Goal: Information Seeking & Learning: Learn about a topic

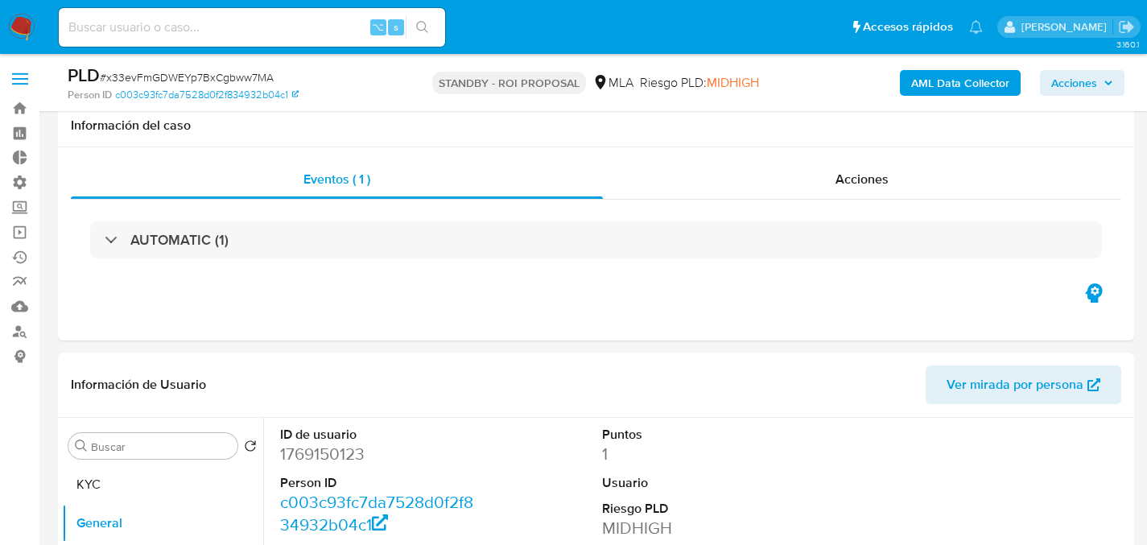
select select "10"
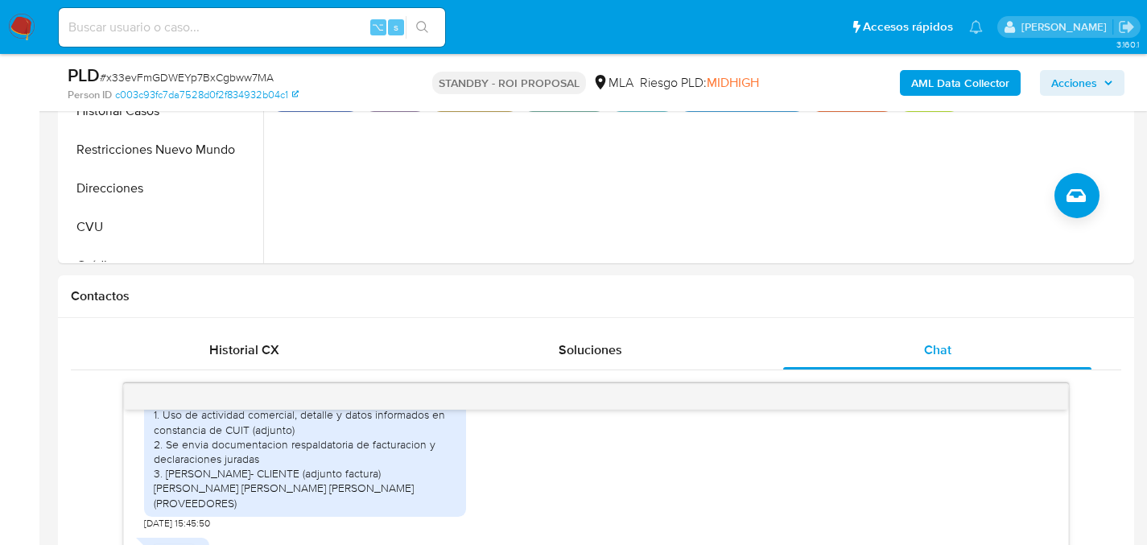
scroll to position [193, 0]
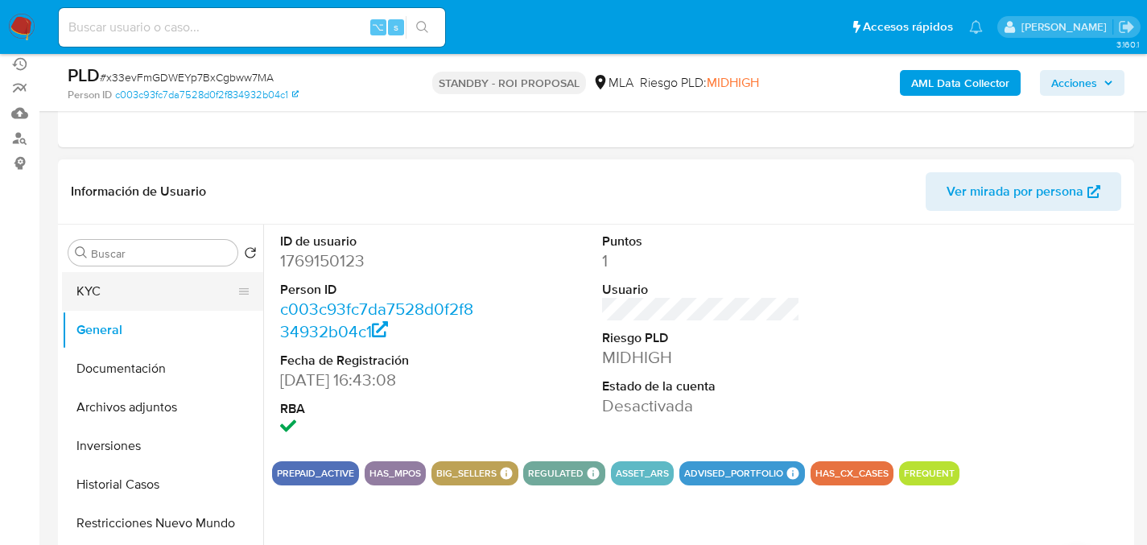
click at [67, 292] on button "KYC" at bounding box center [156, 291] width 188 height 39
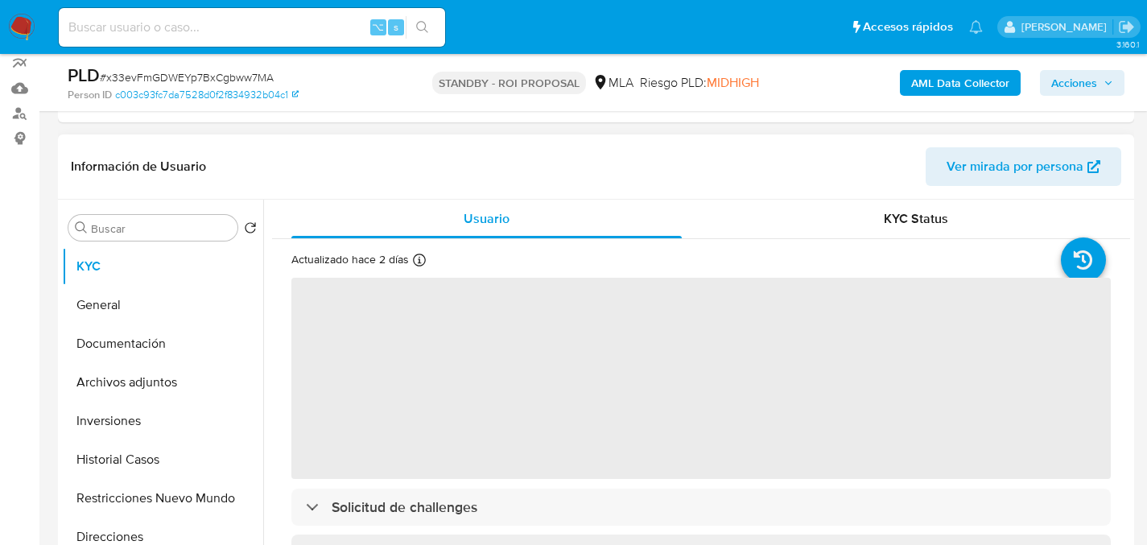
scroll to position [305, 0]
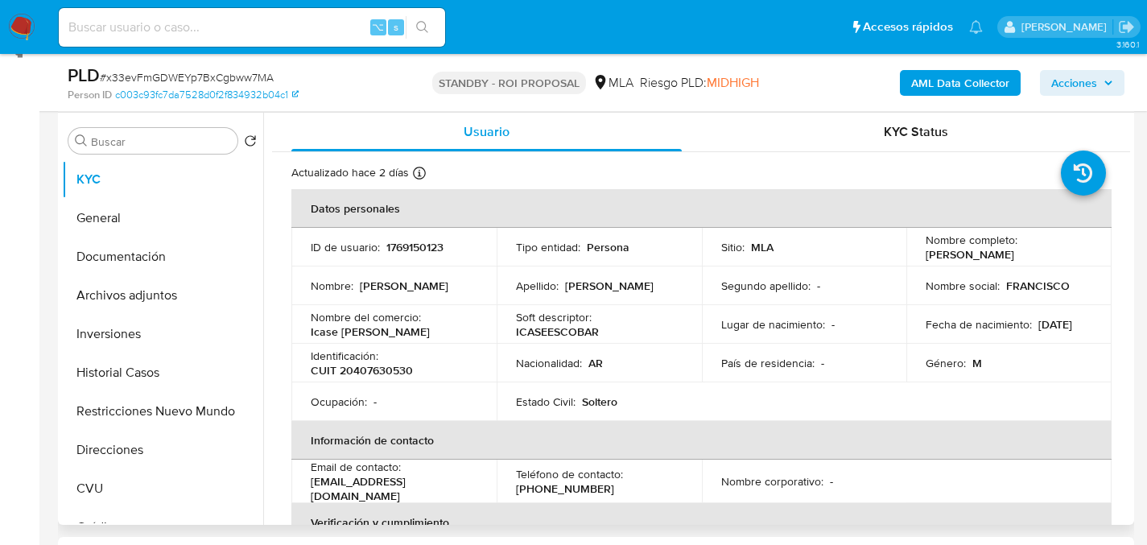
click at [397, 356] on div "Identificación : CUIT 20407630530" at bounding box center [394, 362] width 167 height 29
click at [389, 367] on p "CUIT 20407630530" at bounding box center [362, 370] width 102 height 14
copy p "20407630530"
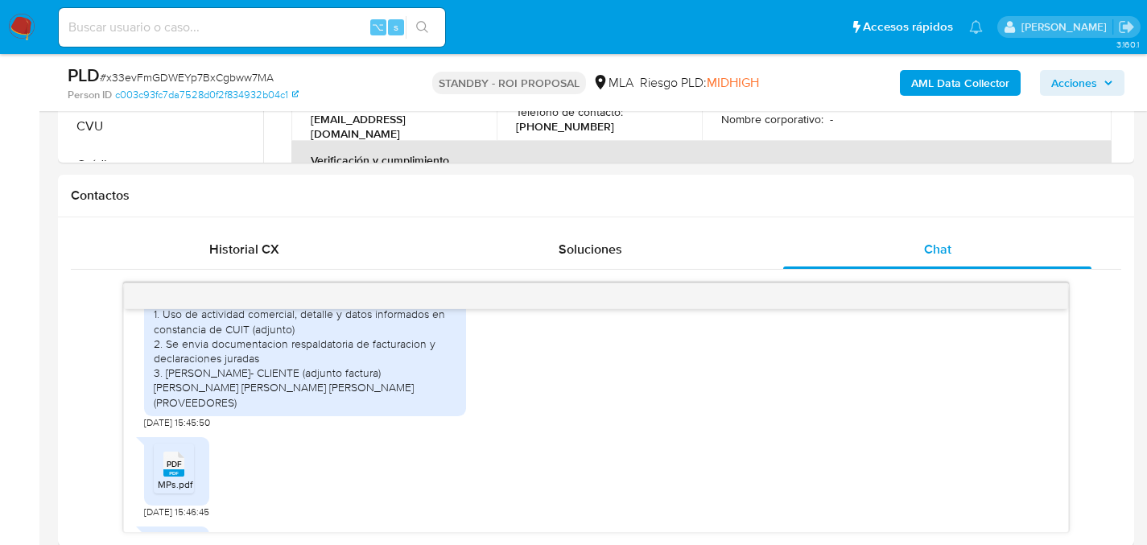
scroll to position [665, 0]
click at [170, 81] on span "# x33evFmGDWEYp7BxCgbww7MA" at bounding box center [187, 77] width 174 height 16
copy span "x33evFmGDWEYp7BxCgbww7MA"
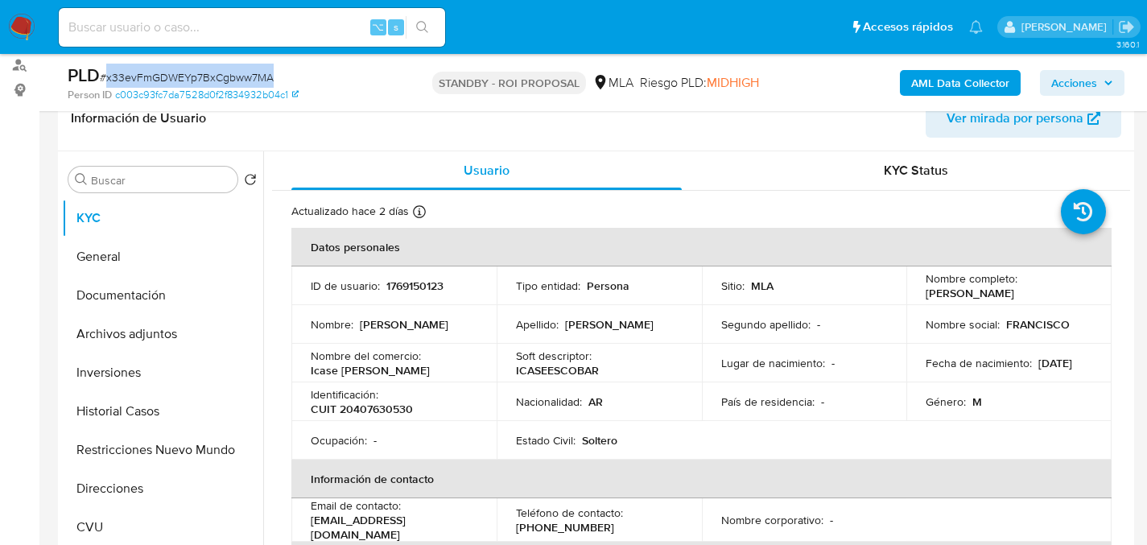
scroll to position [130, 0]
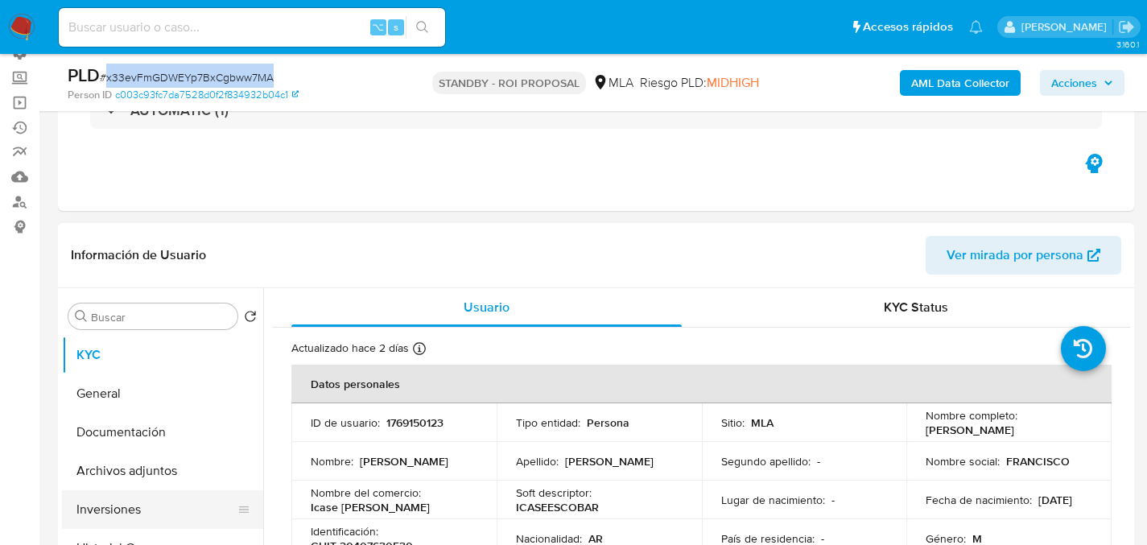
drag, startPoint x: 87, startPoint y: 463, endPoint x: 96, endPoint y: 509, distance: 46.7
click at [88, 464] on button "Archivos adjuntos" at bounding box center [162, 470] width 201 height 39
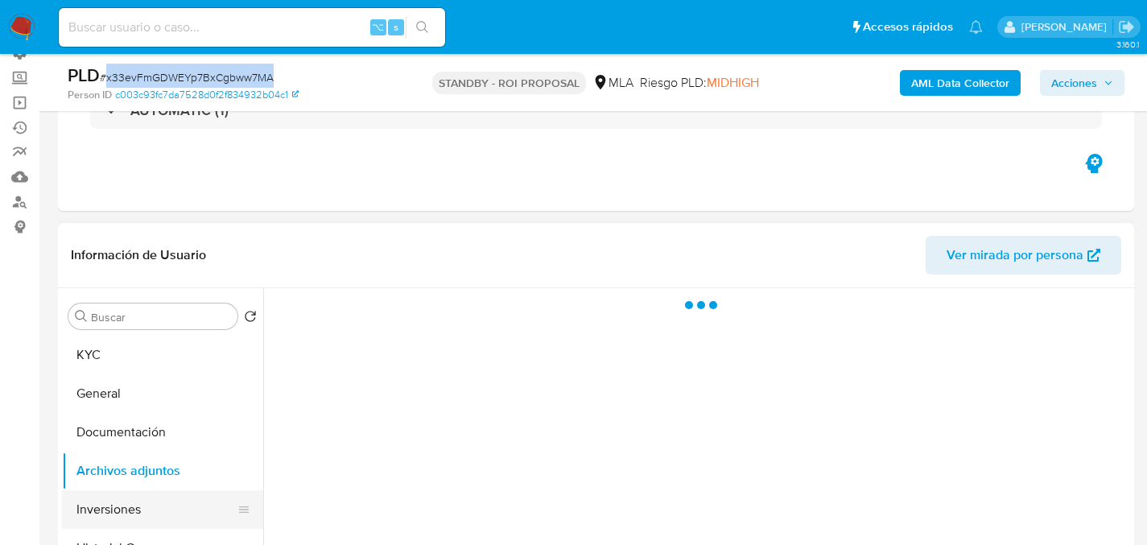
click at [96, 510] on button "Inversiones" at bounding box center [156, 509] width 188 height 39
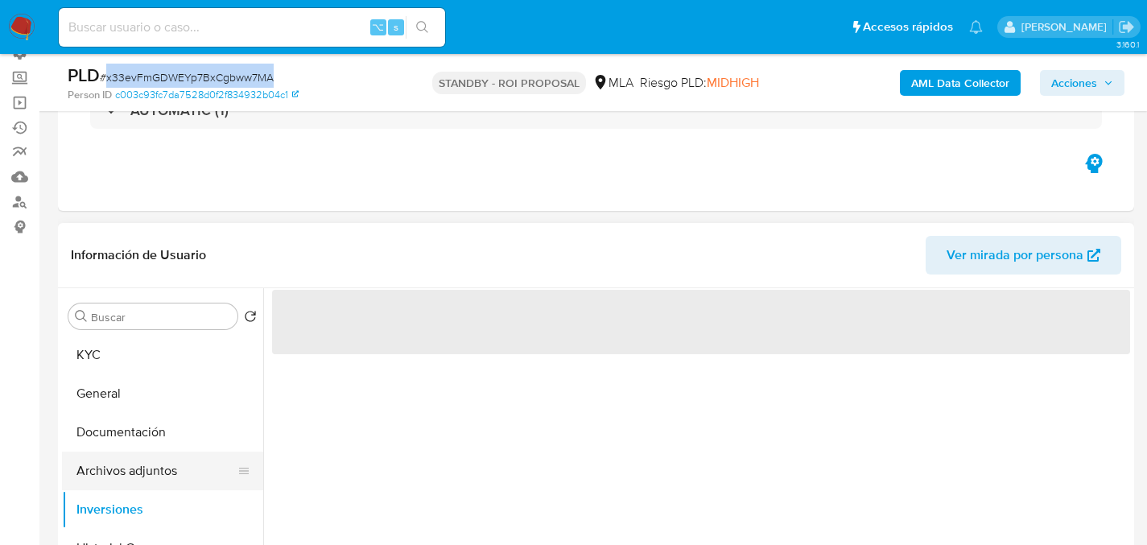
scroll to position [30, 0]
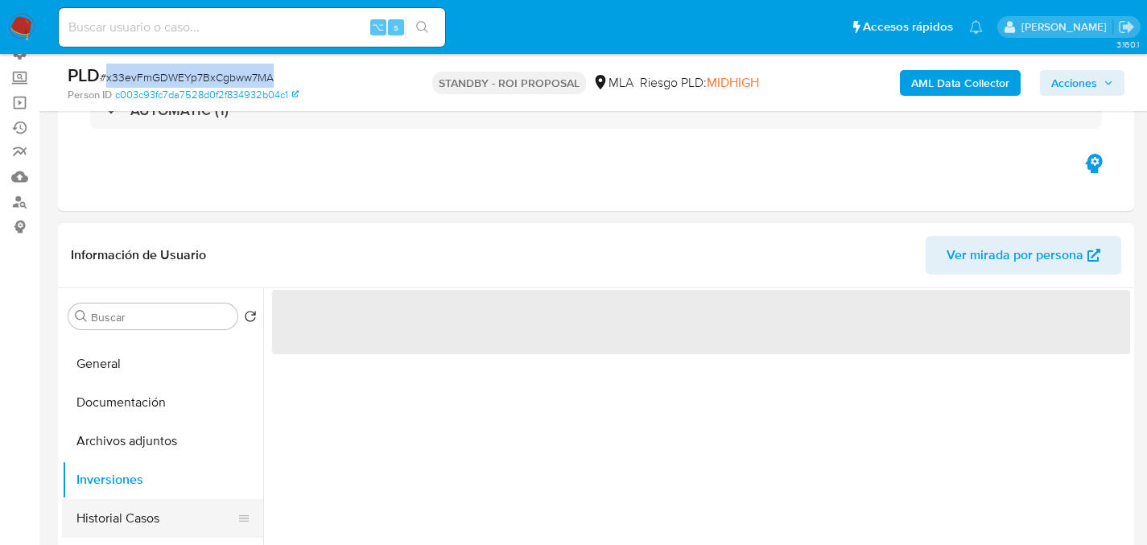
click at [91, 521] on button "Historial Casos" at bounding box center [156, 518] width 188 height 39
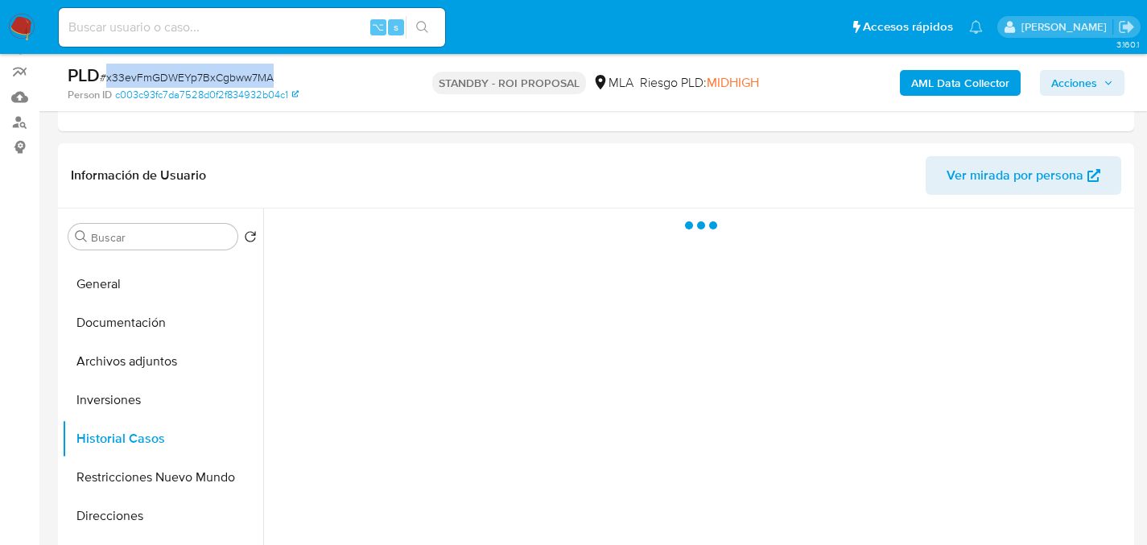
scroll to position [209, 0]
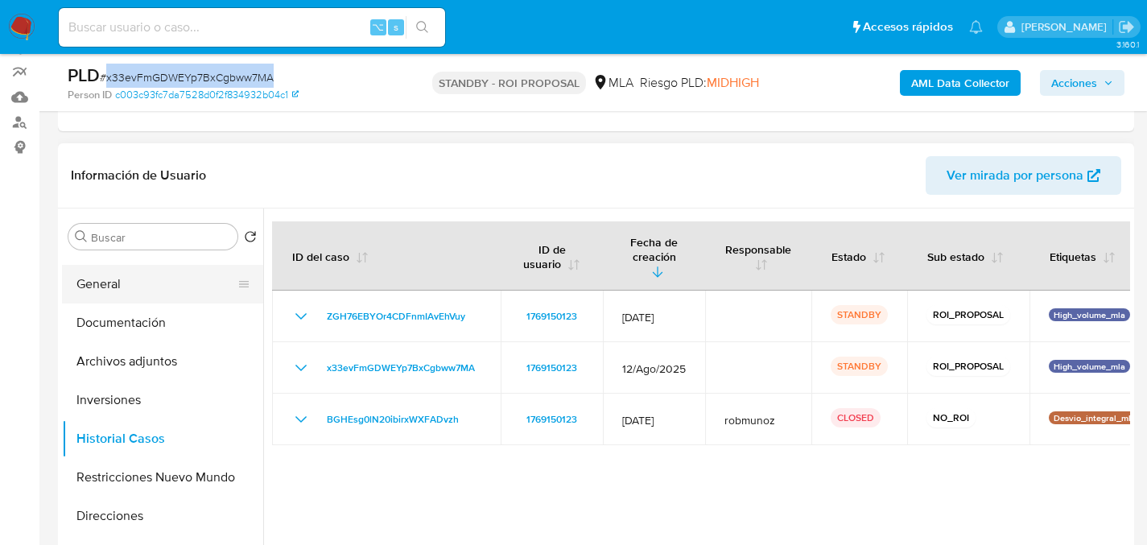
click at [136, 283] on button "General" at bounding box center [156, 284] width 188 height 39
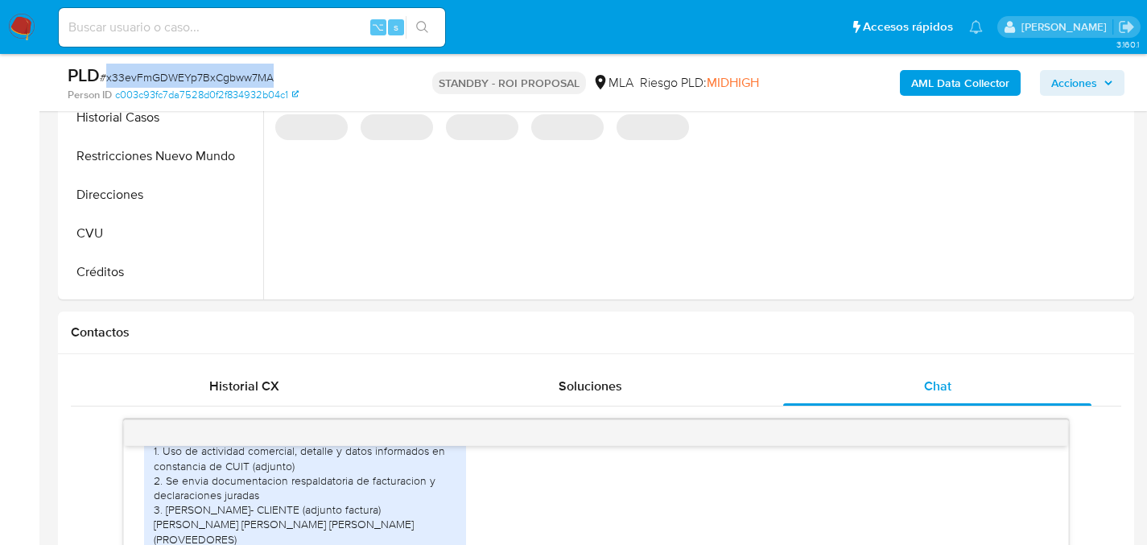
scroll to position [660, 0]
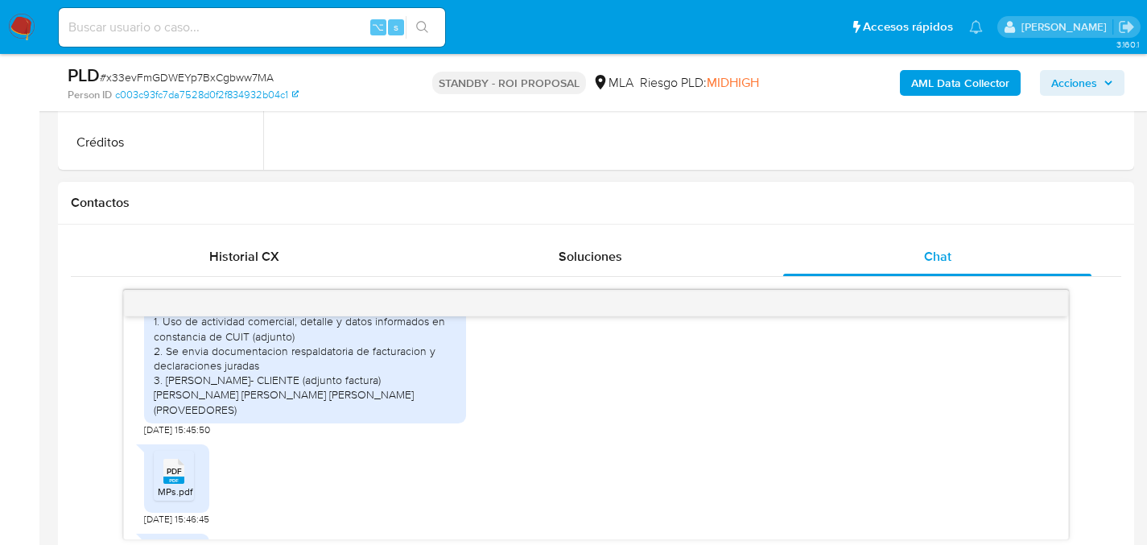
click at [262, 277] on div "18/08/2025 17:28:22 Buenas tardes cómo estás? Adjunto lo solicitado muchas grac…" at bounding box center [596, 408] width 1050 height 263
click at [263, 261] on span "Historial CX" at bounding box center [244, 256] width 70 height 19
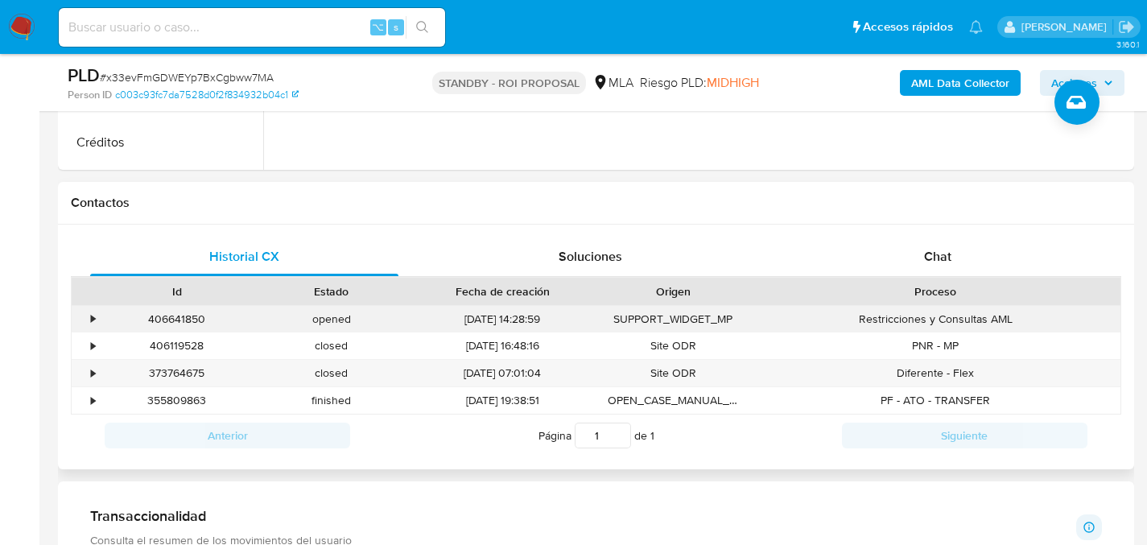
click at [174, 311] on div "406641850" at bounding box center [177, 319] width 154 height 27
click at [177, 320] on div "406641850" at bounding box center [177, 319] width 154 height 27
copy div "406641850"
click at [228, 23] on input at bounding box center [252, 27] width 386 height 21
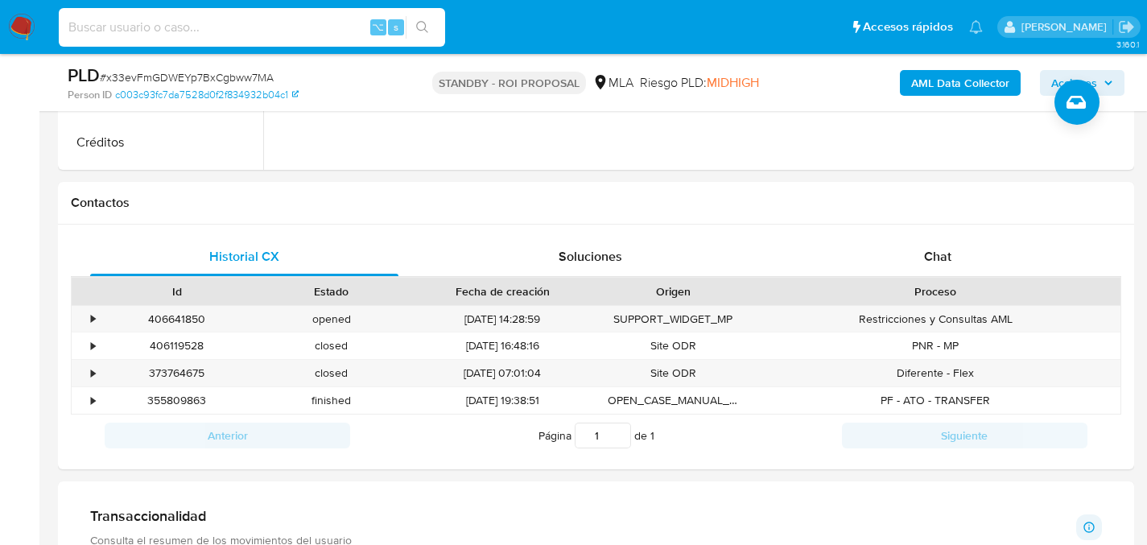
click at [163, 24] on input at bounding box center [252, 27] width 386 height 21
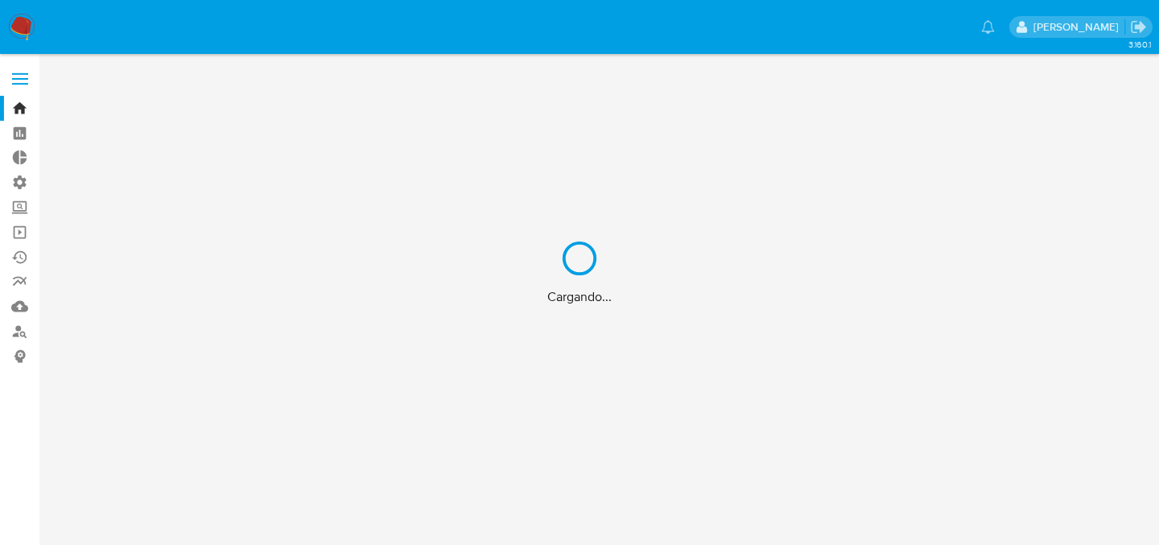
click at [30, 339] on div "Cargando..." at bounding box center [579, 272] width 1159 height 545
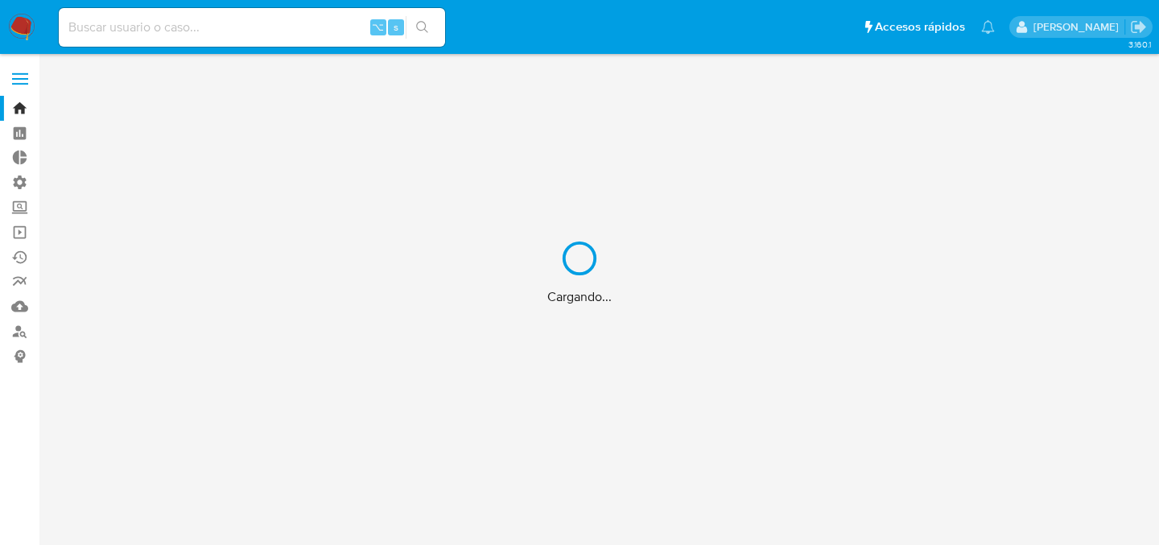
click at [23, 333] on div "Cargando..." at bounding box center [579, 272] width 1159 height 545
click at [18, 334] on div "Cargando..." at bounding box center [579, 272] width 1159 height 545
click at [19, 333] on div "Cargando..." at bounding box center [579, 272] width 1159 height 545
click at [15, 331] on div "Cargando..." at bounding box center [579, 272] width 1159 height 545
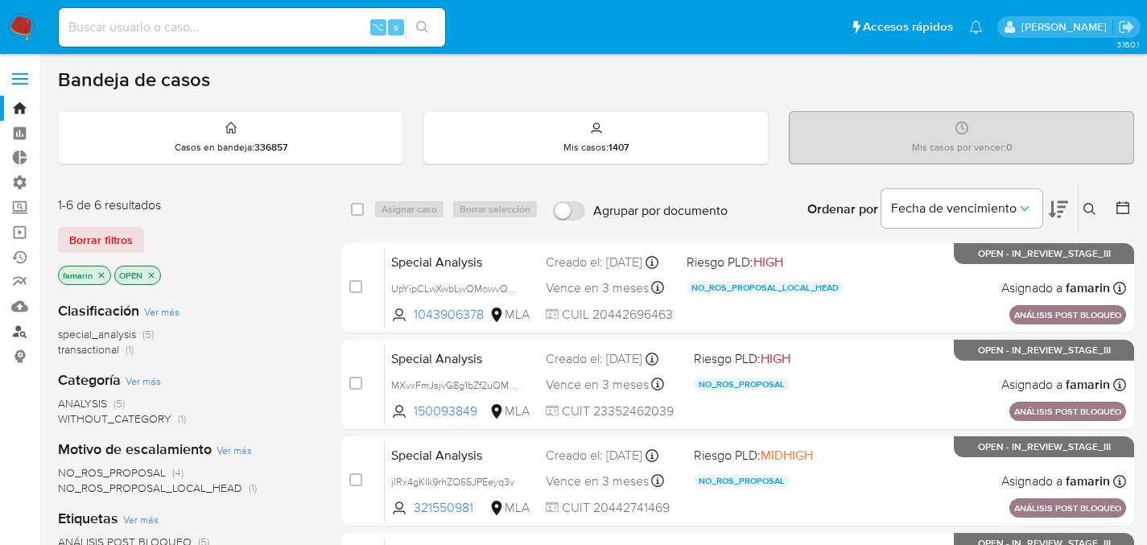
click at [19, 331] on link "Buscador de personas" at bounding box center [95, 331] width 191 height 25
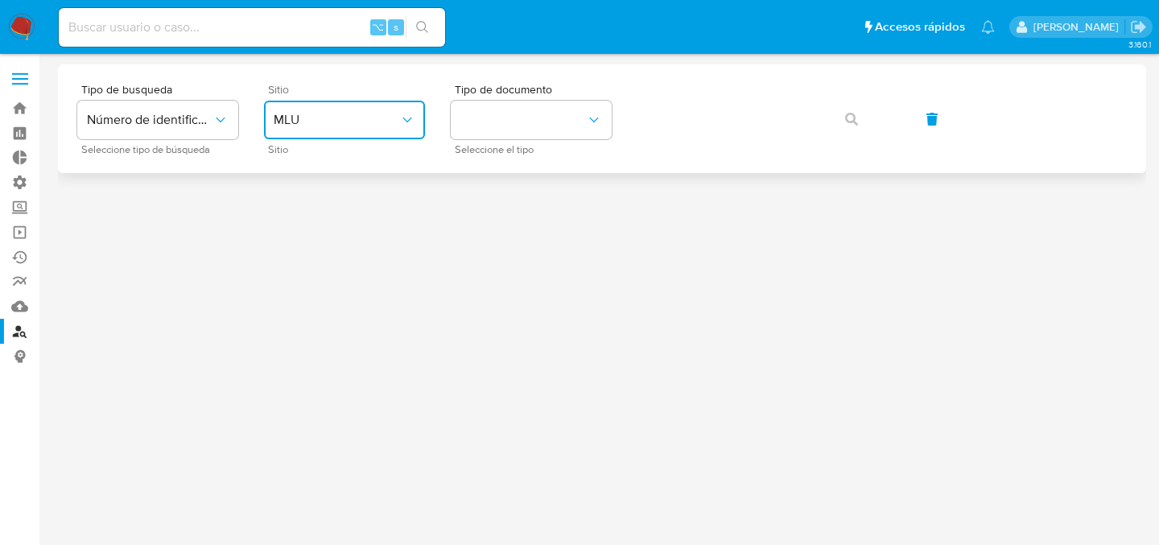
click at [332, 114] on span "MLU" at bounding box center [337, 120] width 126 height 16
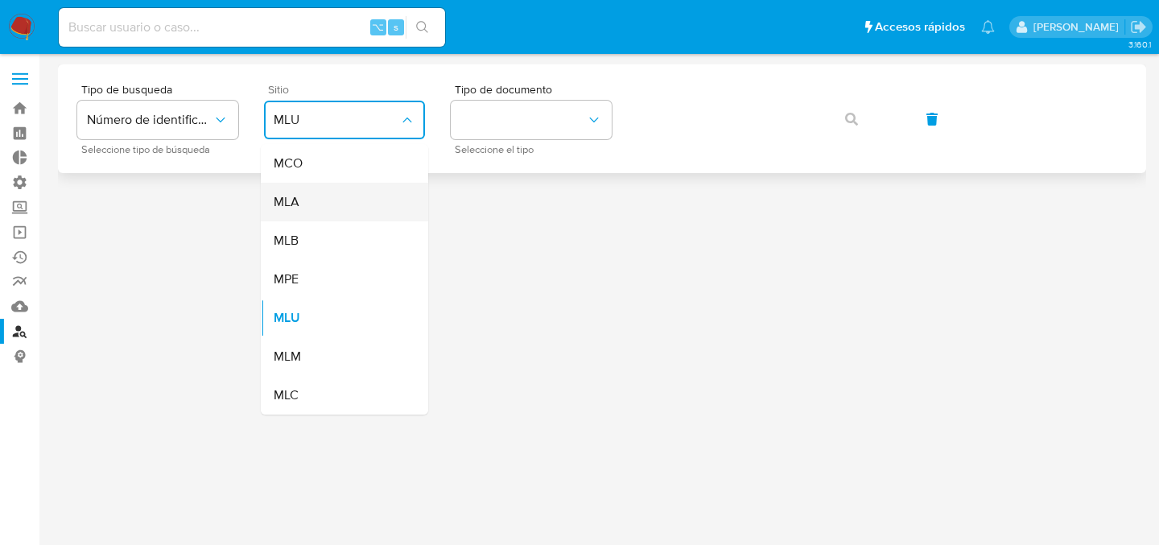
click at [323, 192] on div "MLA" at bounding box center [340, 202] width 132 height 39
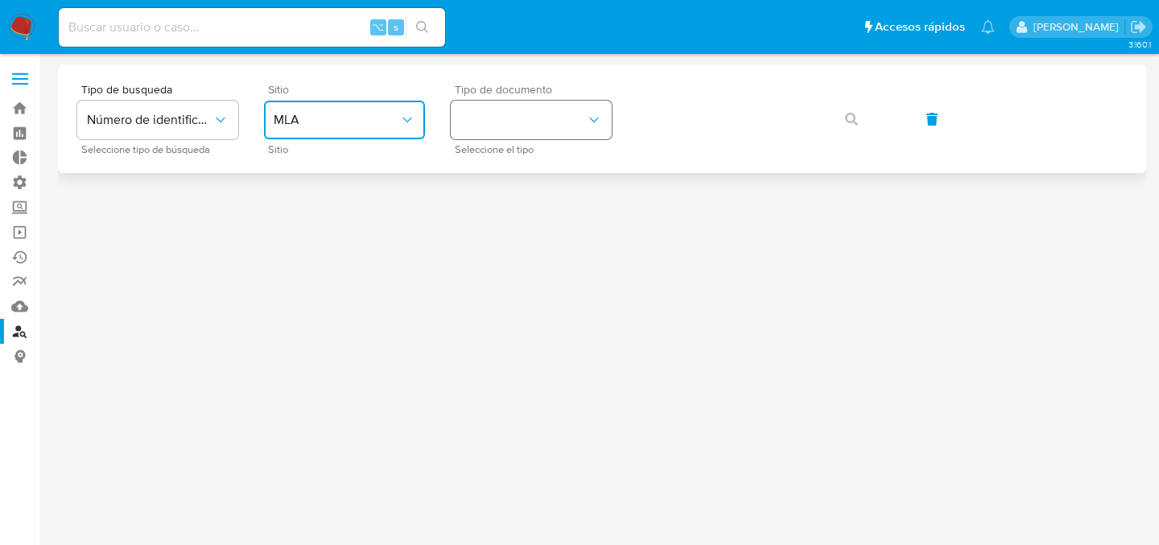
click at [503, 123] on button "identificationType" at bounding box center [531, 120] width 161 height 39
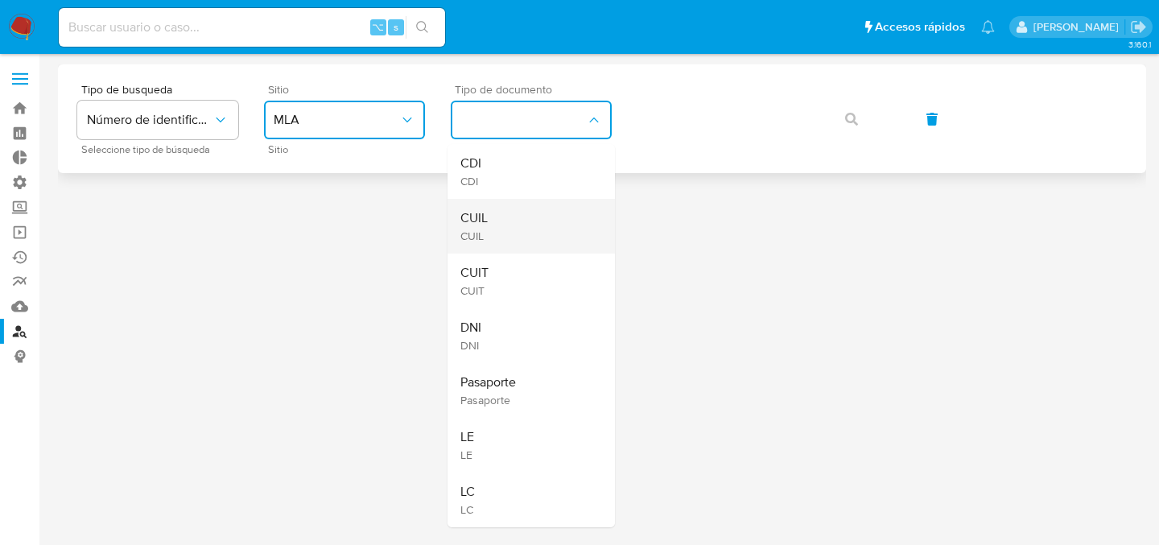
click at [506, 207] on div "CUIL CUIL" at bounding box center [526, 226] width 132 height 55
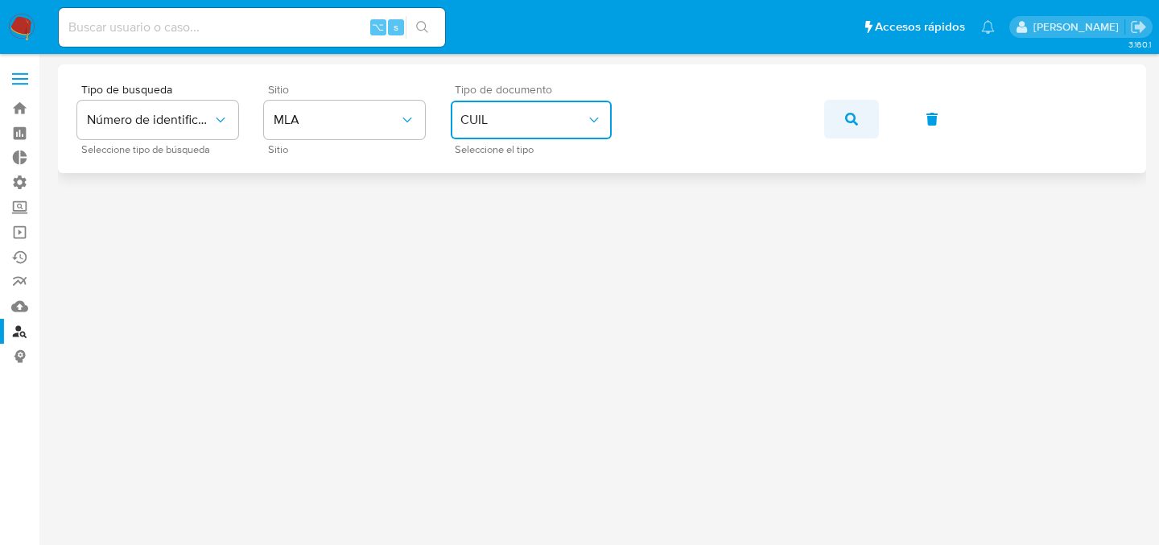
click at [863, 125] on button "button" at bounding box center [851, 119] width 55 height 39
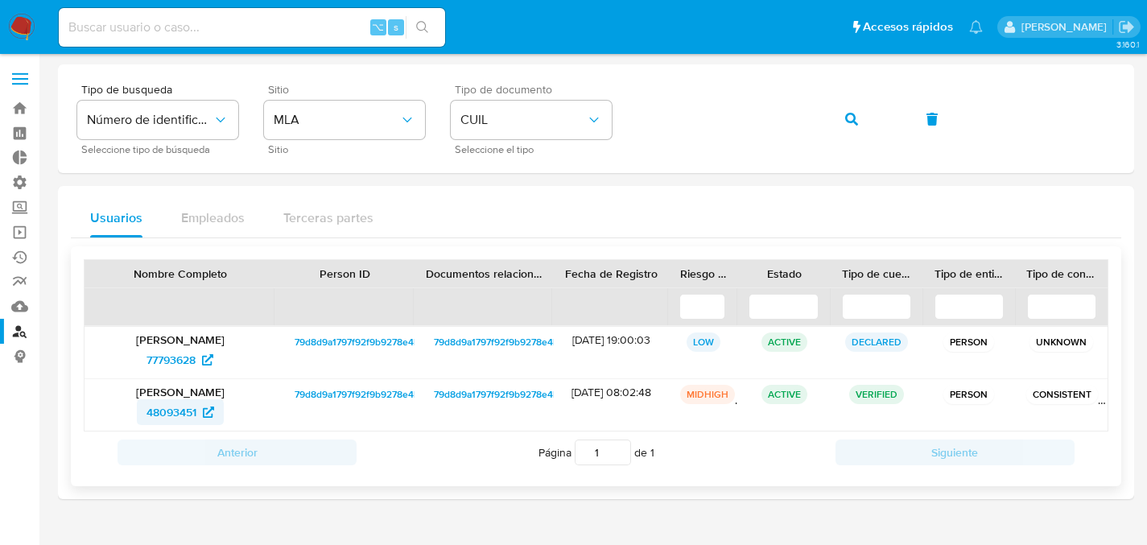
click at [156, 422] on span "48093451" at bounding box center [171, 412] width 50 height 26
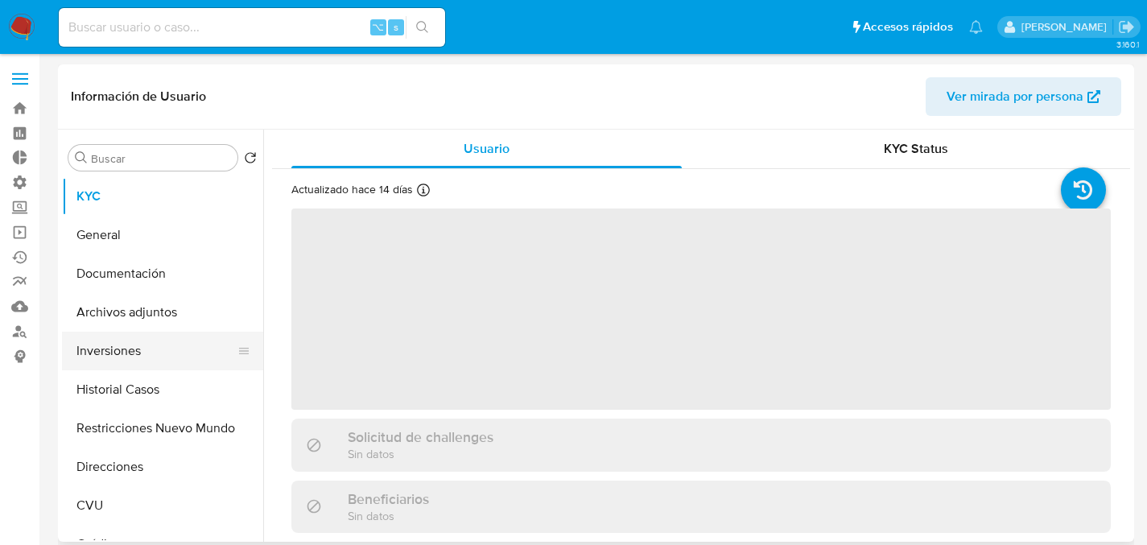
select select "10"
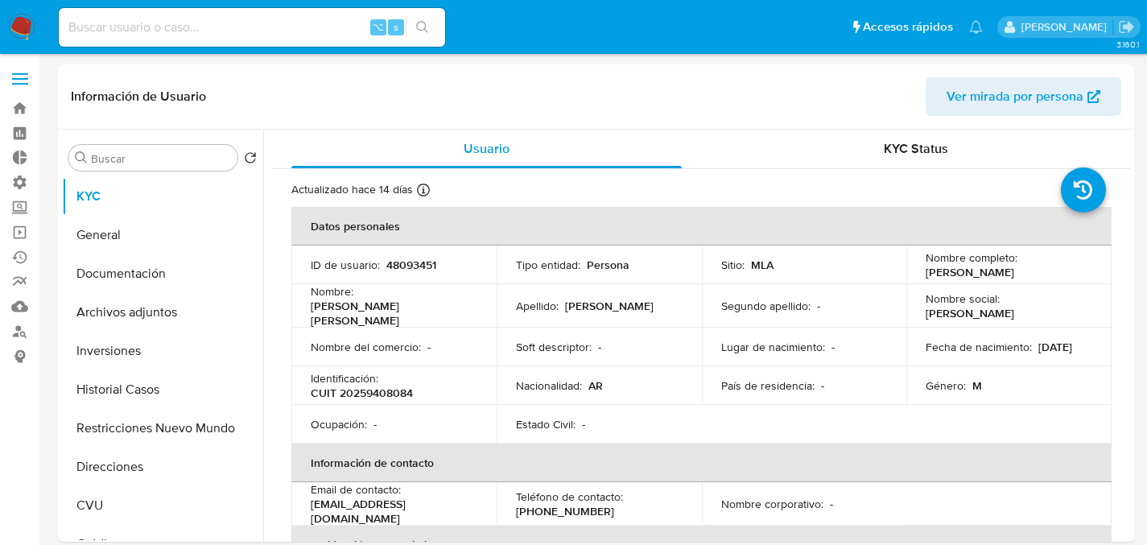
click at [294, 12] on div "⌥ s" at bounding box center [252, 27] width 386 height 39
click at [304, 23] on input at bounding box center [252, 27] width 386 height 21
paste input "153464852"
type input "153464852"
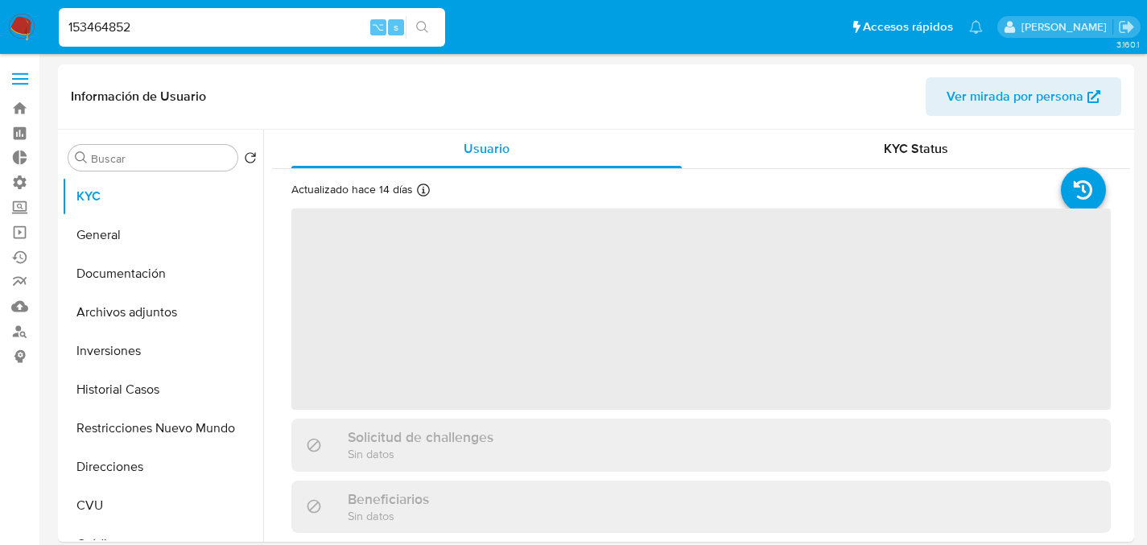
select select "10"
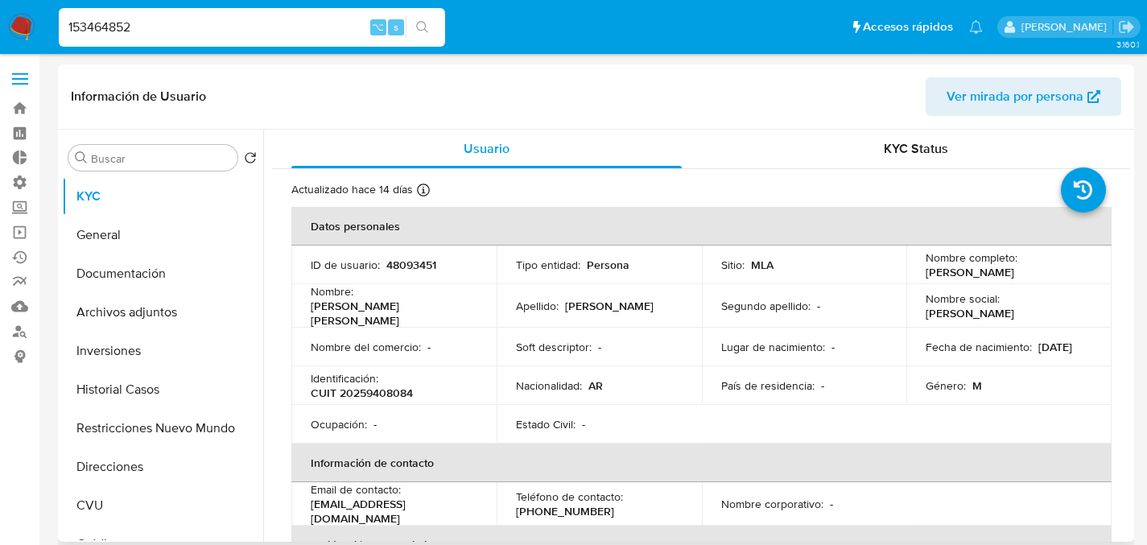
click at [623, 366] on td "Nacionalidad : AR" at bounding box center [598, 385] width 205 height 39
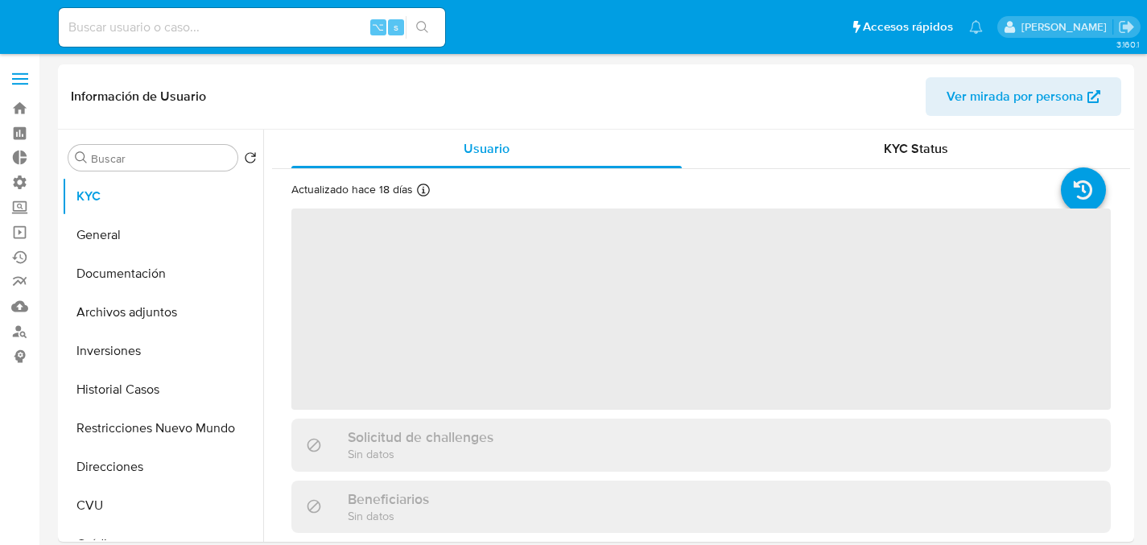
select select "10"
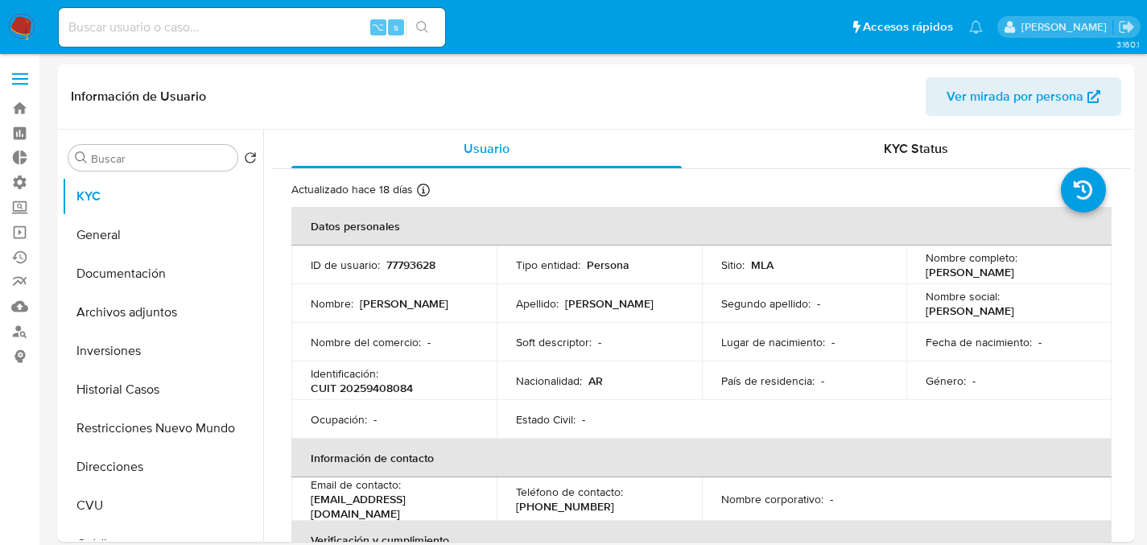
click at [327, 31] on input at bounding box center [252, 27] width 386 height 21
paste input "48093451"
type input "48093451"
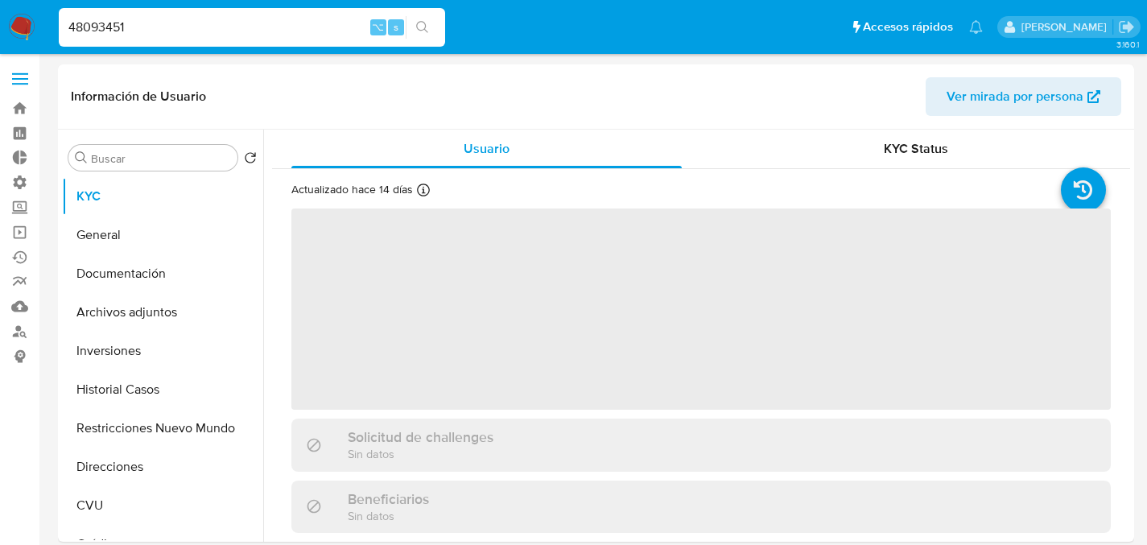
select select "10"
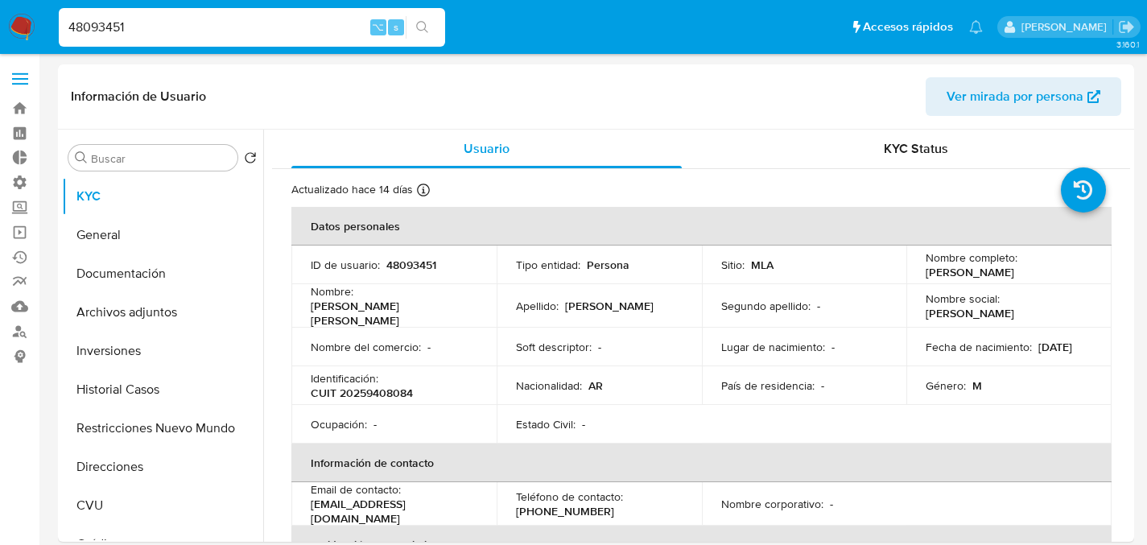
click at [346, 43] on div "48093451 ⌥ s" at bounding box center [252, 27] width 386 height 39
click at [343, 36] on input "48093451" at bounding box center [252, 27] width 386 height 21
click at [342, 36] on input "48093451" at bounding box center [252, 27] width 386 height 21
paste input "0699207"
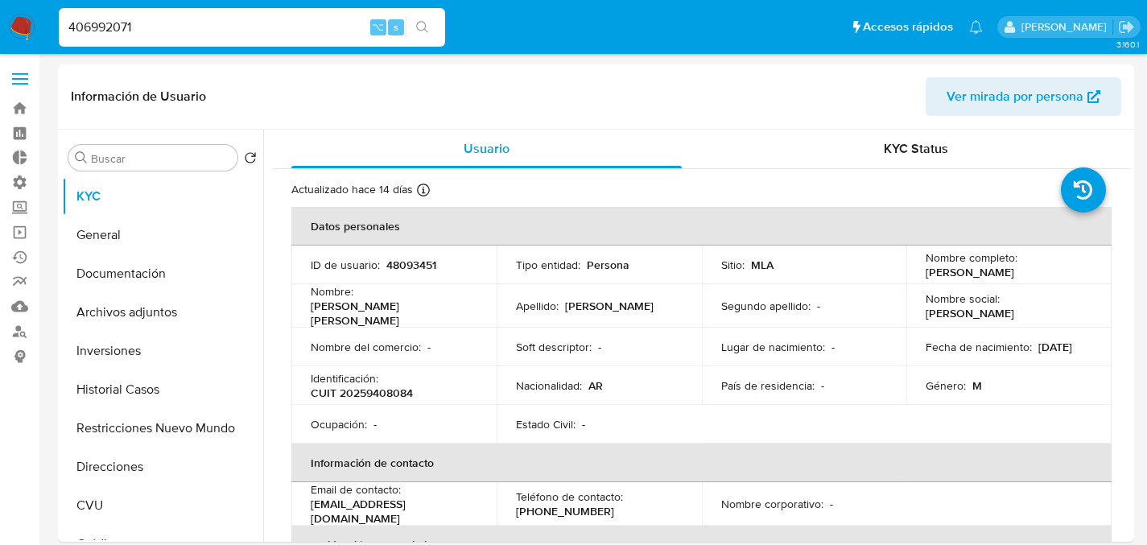
type input "406992071"
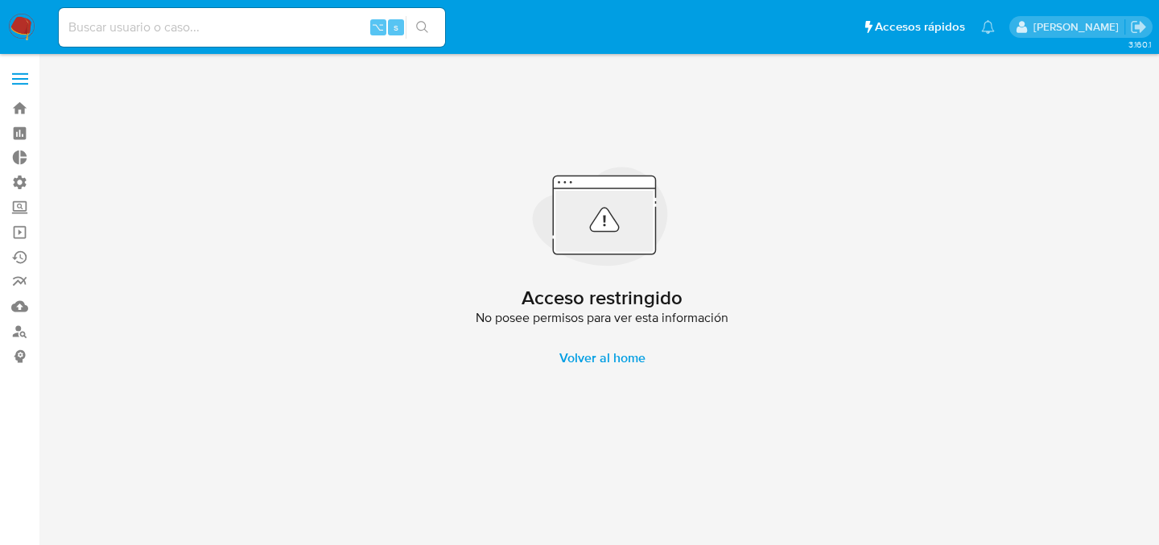
click at [230, 27] on input at bounding box center [252, 27] width 386 height 21
paste input "153464852"
type input "153464852"
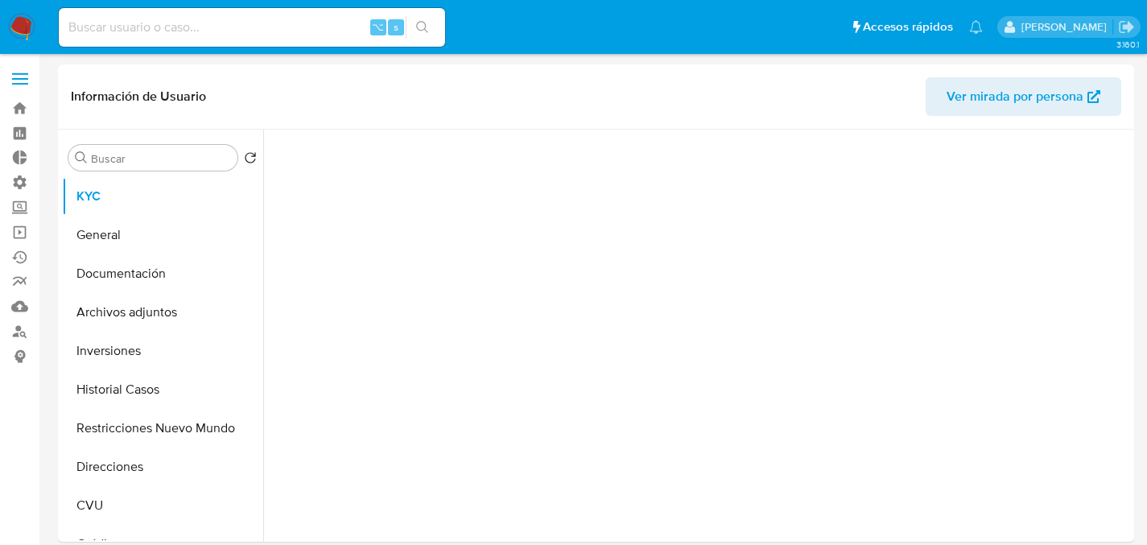
click at [270, 159] on div at bounding box center [696, 336] width 867 height 412
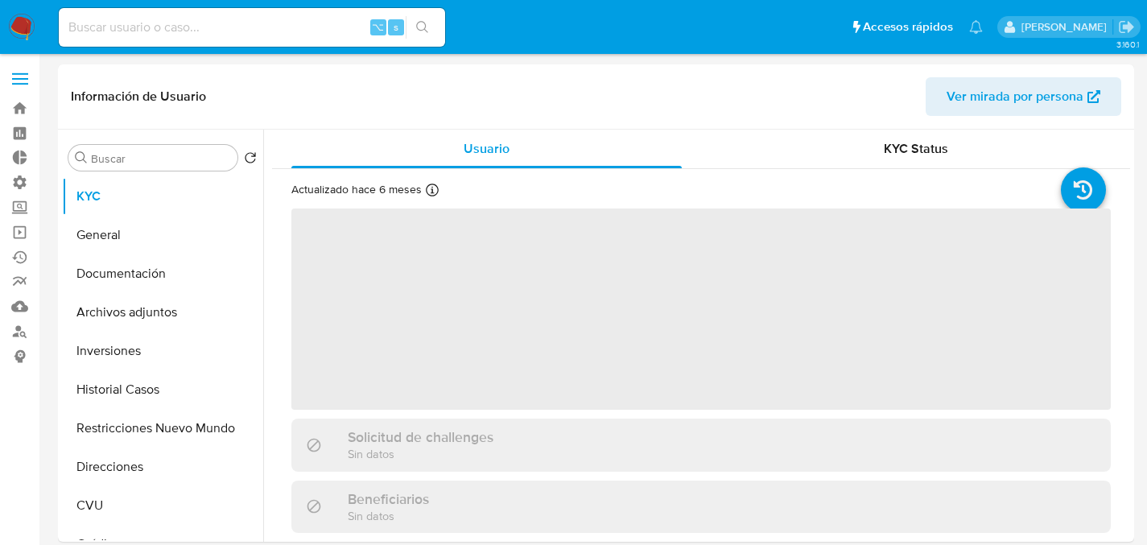
select select "10"
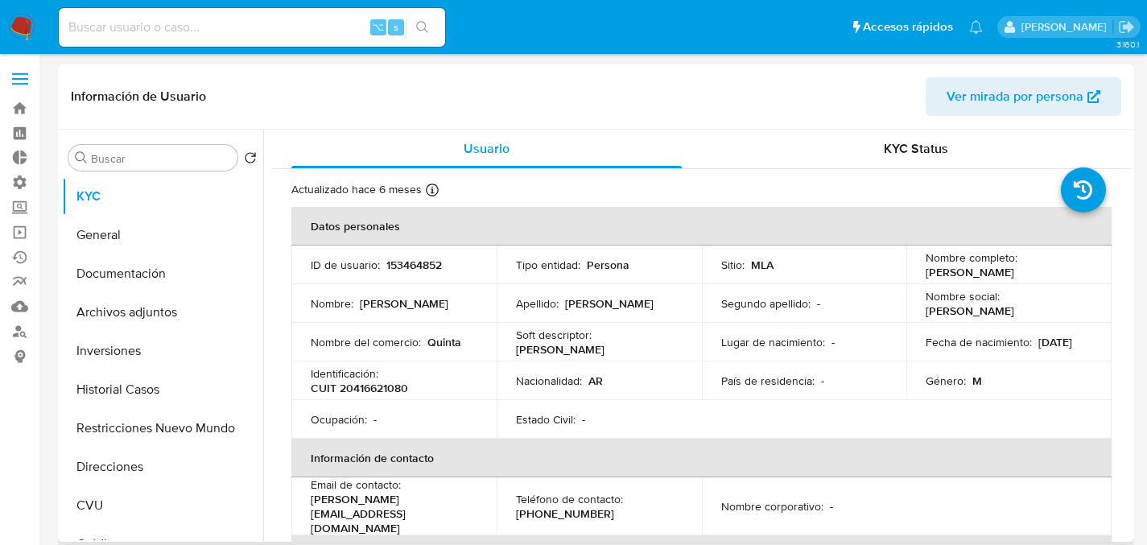
click at [360, 385] on p "CUIT 20416621080" at bounding box center [359, 388] width 97 height 14
copy p "20416621080"
click at [171, 450] on button "Direcciones" at bounding box center [156, 466] width 188 height 39
click at [171, 447] on button "Direcciones" at bounding box center [156, 466] width 188 height 39
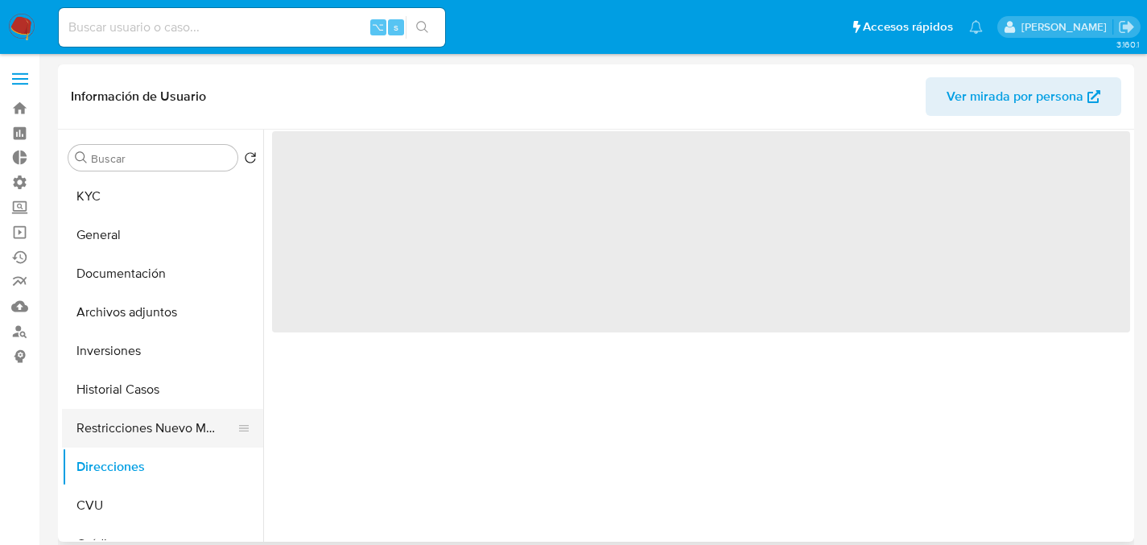
click at [177, 443] on button "Restricciones Nuevo Mundo" at bounding box center [156, 428] width 188 height 39
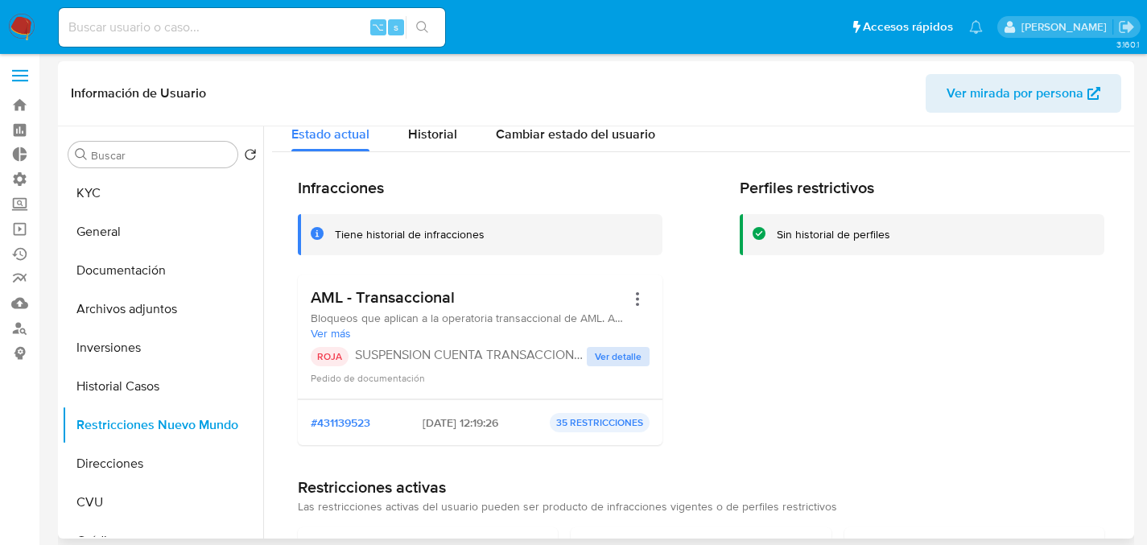
scroll to position [19, 0]
click at [616, 354] on span "Ver detalle" at bounding box center [618, 356] width 47 height 16
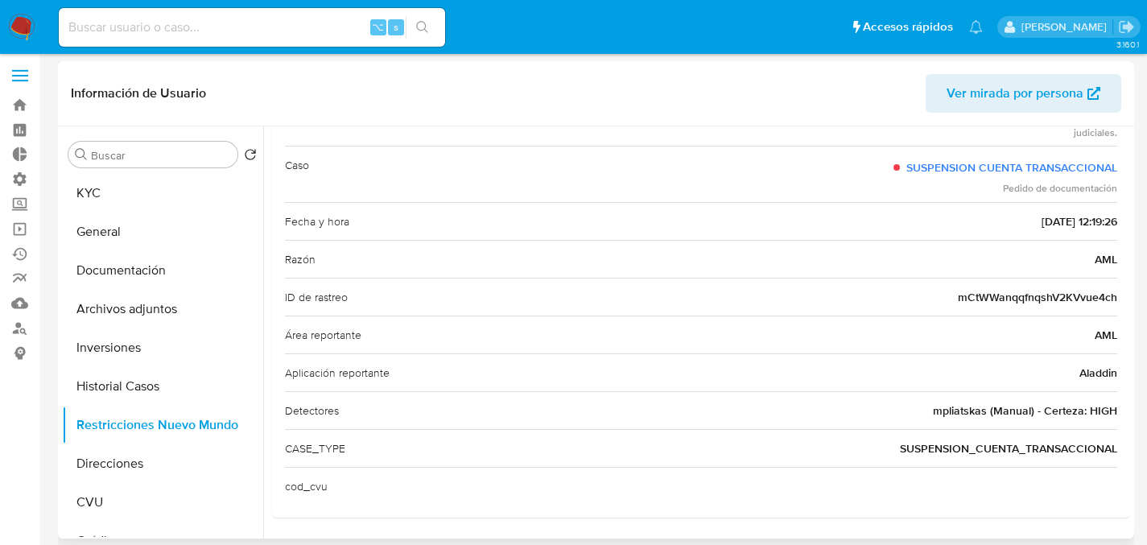
scroll to position [27, 0]
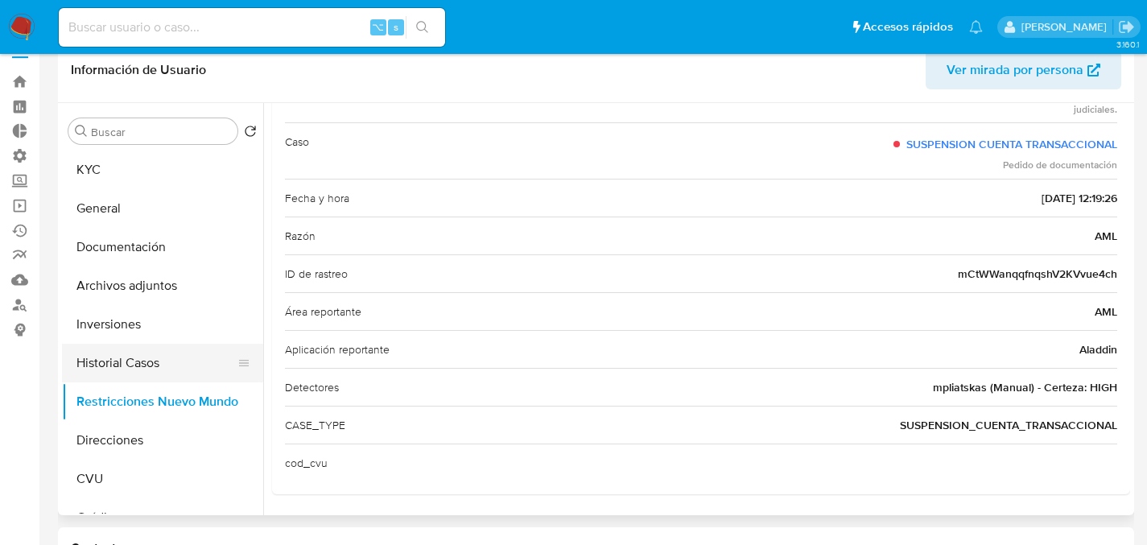
click at [133, 358] on button "Historial Casos" at bounding box center [156, 363] width 188 height 39
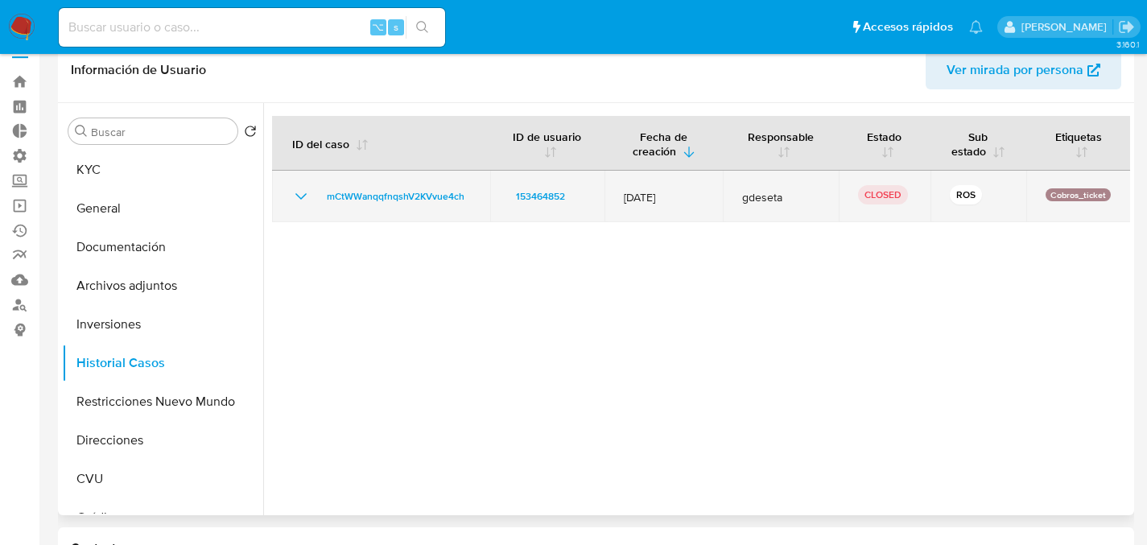
click at [307, 206] on icon "Mostrar/Ocultar" at bounding box center [300, 196] width 19 height 19
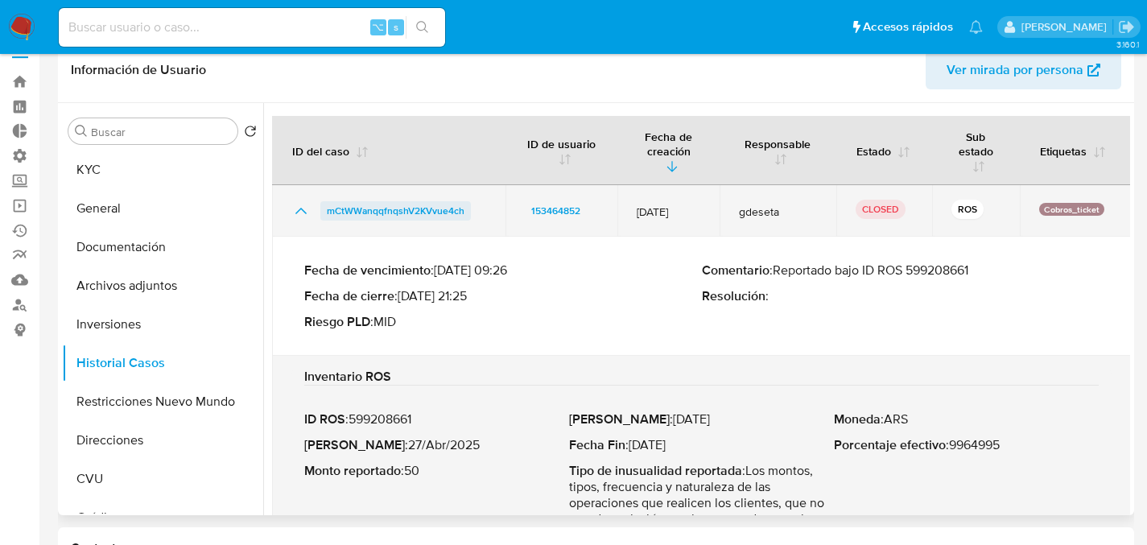
click at [383, 212] on span "mCtWWanqqfnqshV2KVvue4ch" at bounding box center [396, 210] width 138 height 19
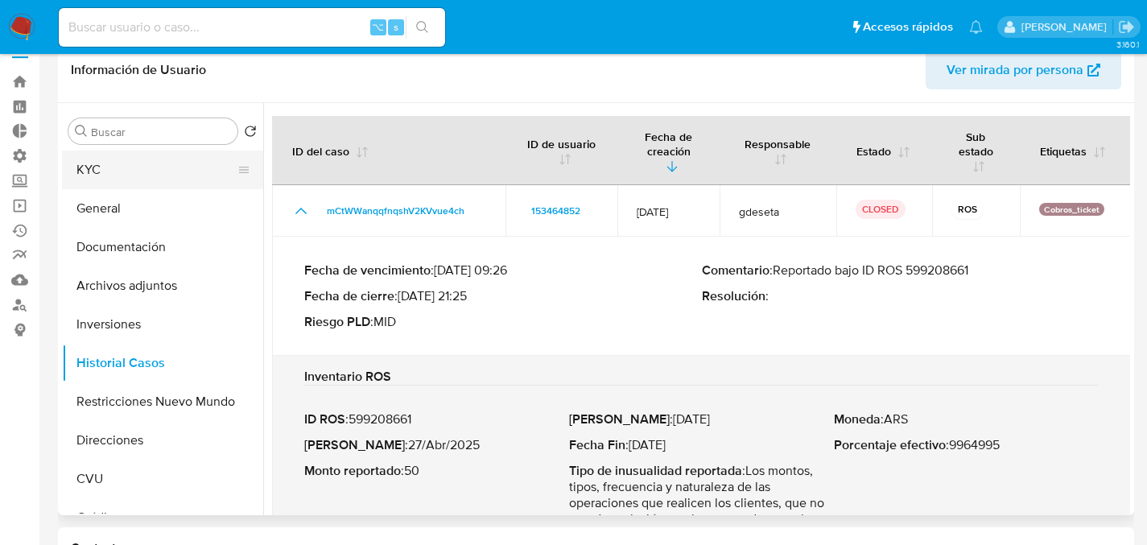
click at [125, 173] on button "KYC" at bounding box center [156, 169] width 188 height 39
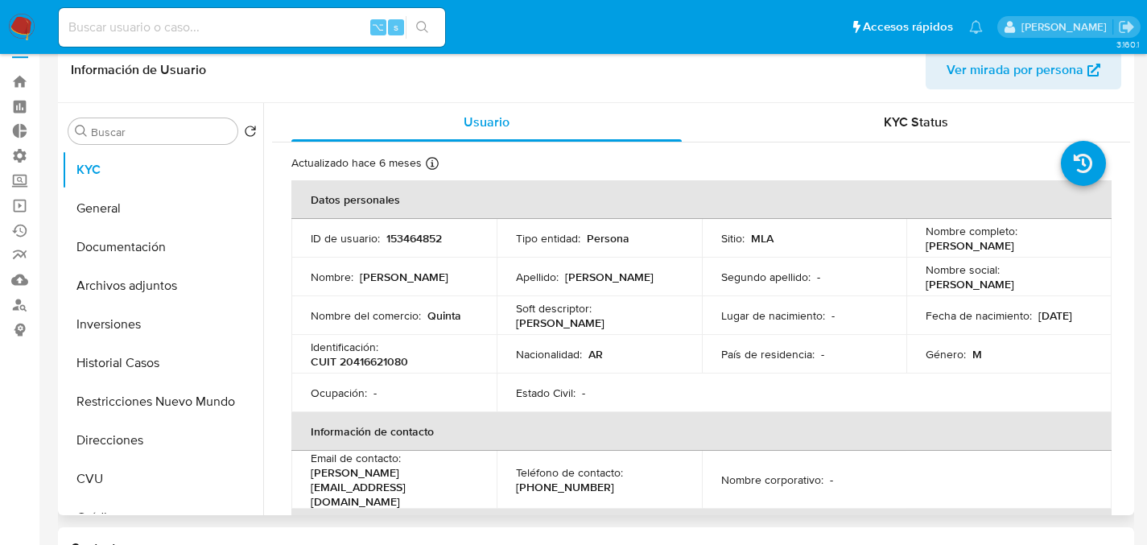
click at [385, 226] on td "ID de usuario : 153464852" at bounding box center [393, 238] width 205 height 39
click at [398, 231] on p "153464852" at bounding box center [414, 238] width 56 height 14
copy p "153464852"
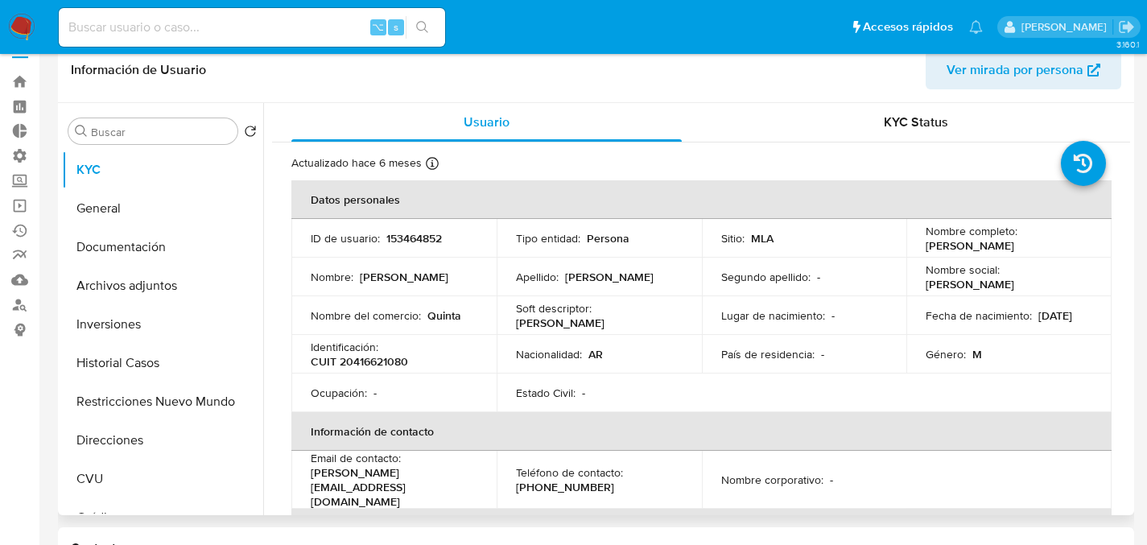
click at [945, 242] on p "Franco Salomon" at bounding box center [969, 245] width 89 height 14
click at [399, 362] on p "CUIT 20416621080" at bounding box center [359, 361] width 97 height 14
copy p "20416621080"
click at [422, 234] on p "153464852" at bounding box center [414, 238] width 56 height 14
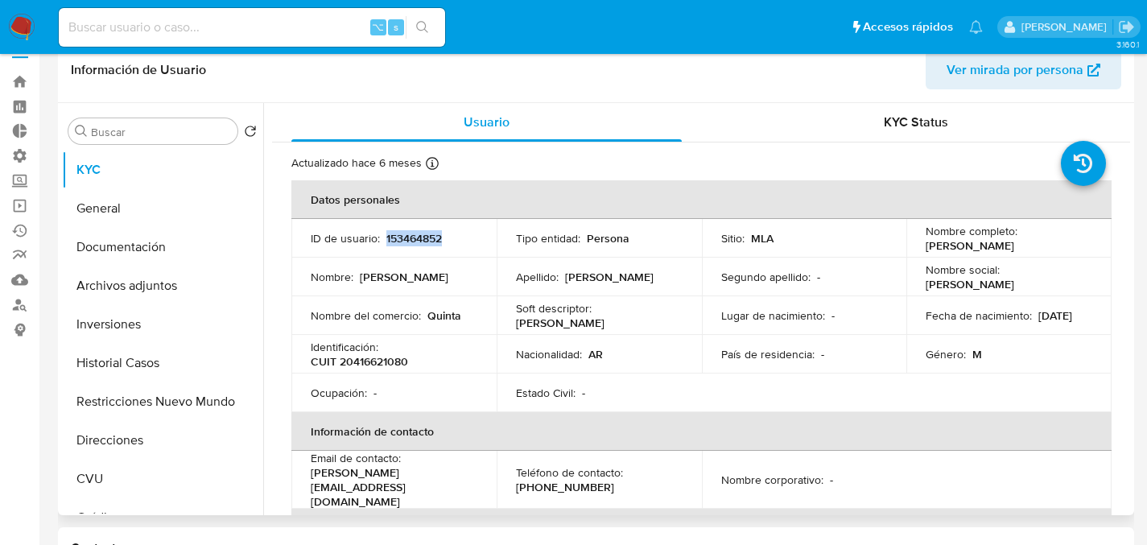
click at [422, 234] on p "153464852" at bounding box center [414, 238] width 56 height 14
copy p "153464852"
click at [267, 31] on input at bounding box center [252, 27] width 386 height 21
paste input "1370643184"
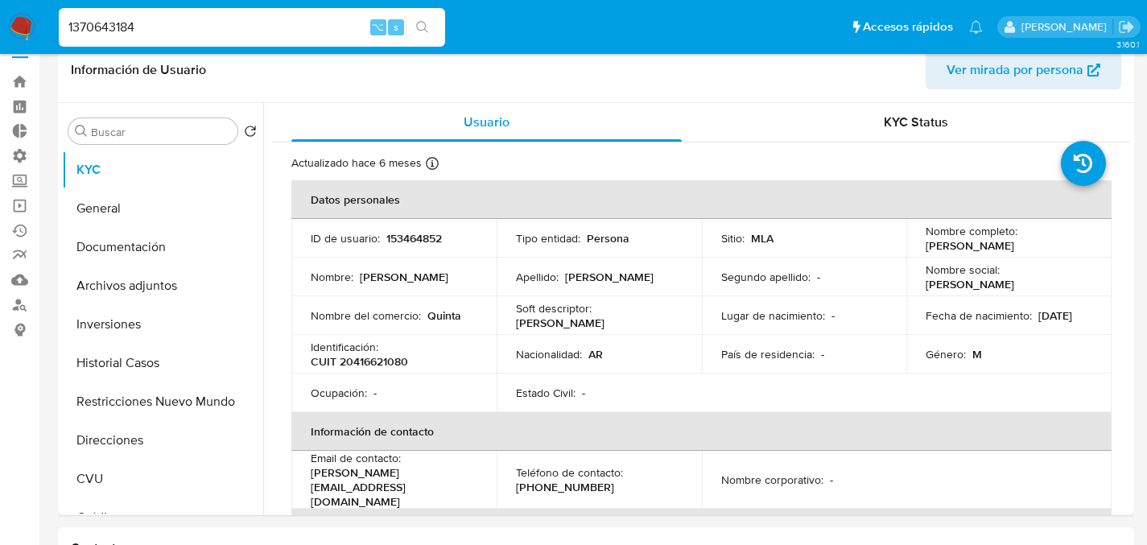
type input "1370643184"
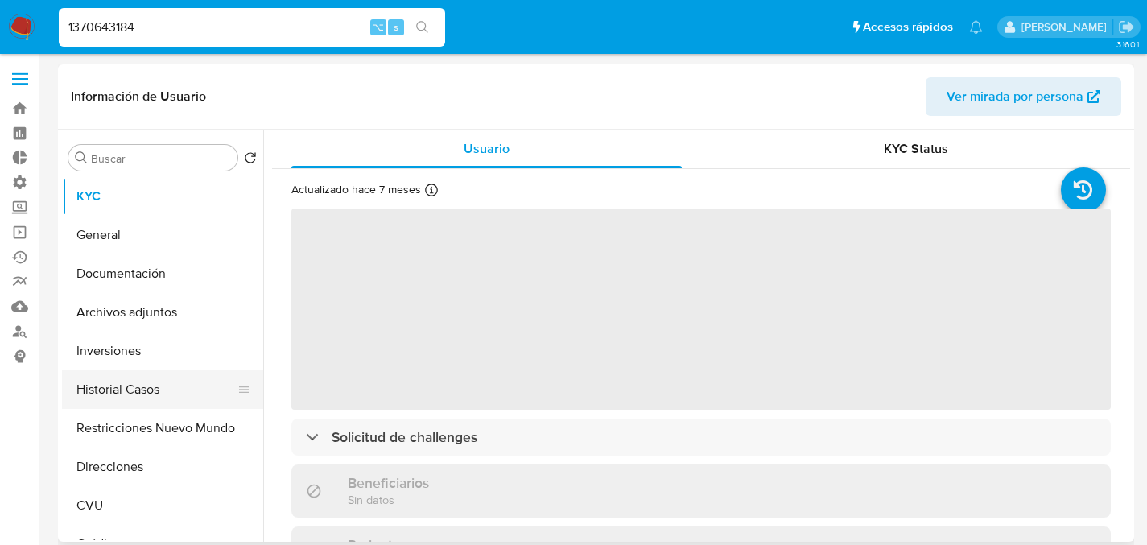
click at [117, 384] on button "Historial Casos" at bounding box center [156, 389] width 188 height 39
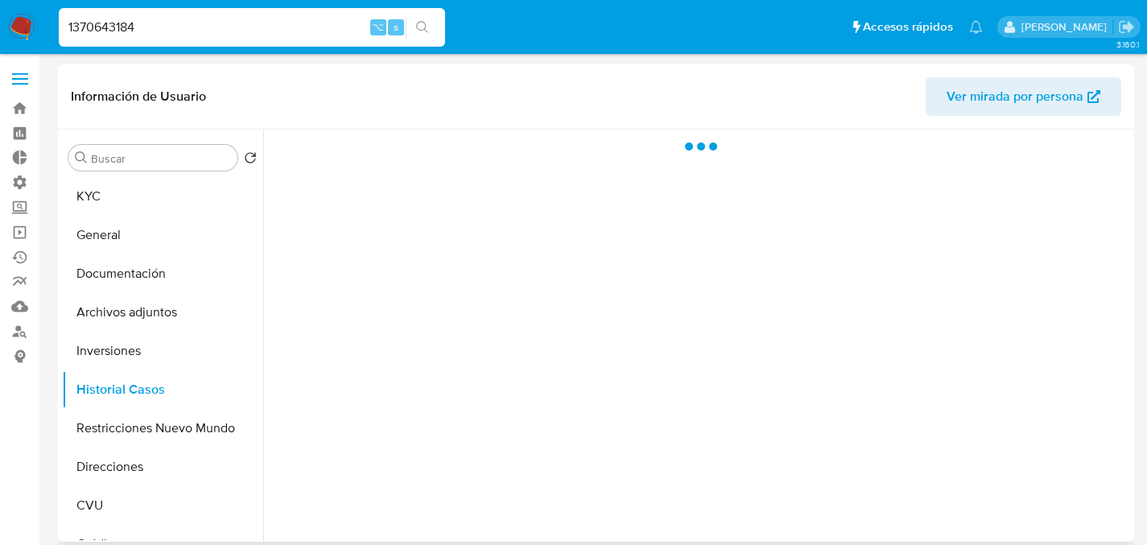
select select "10"
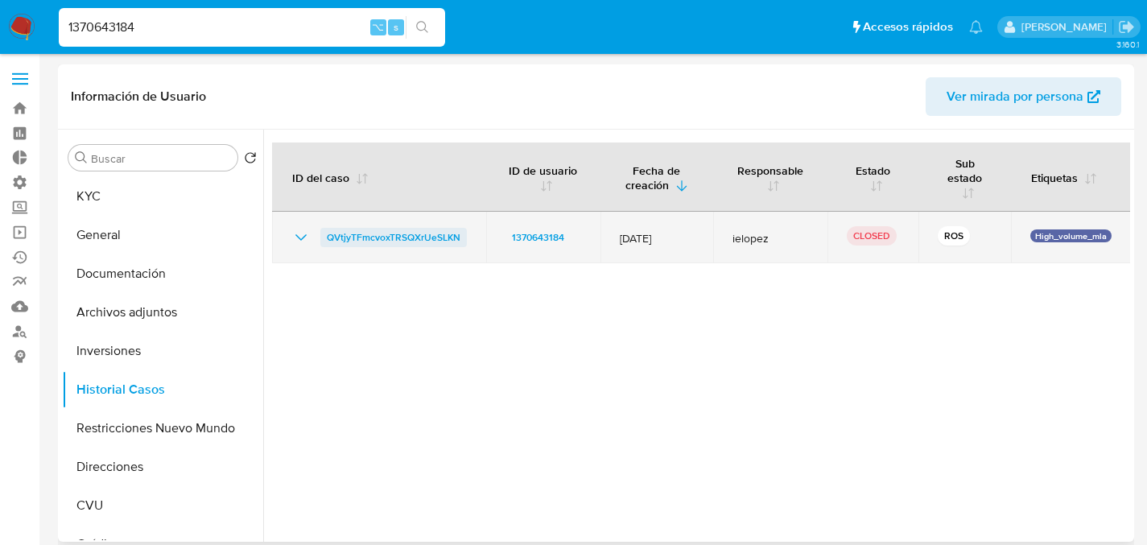
click at [344, 237] on span "QVtjyTFmcvoxTRSQXrUeSLKN" at bounding box center [394, 237] width 134 height 19
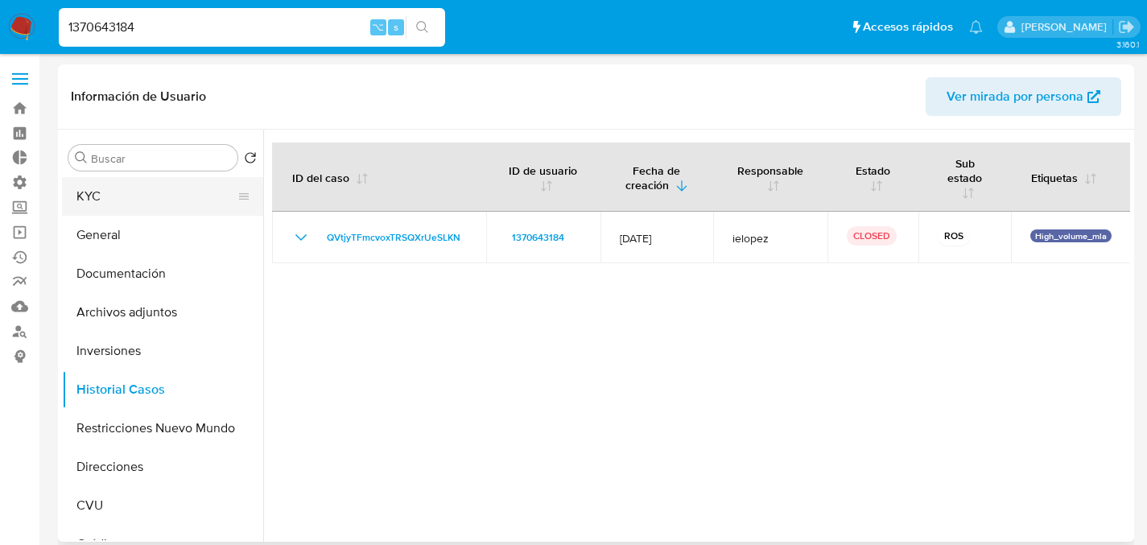
click at [117, 200] on button "KYC" at bounding box center [156, 196] width 188 height 39
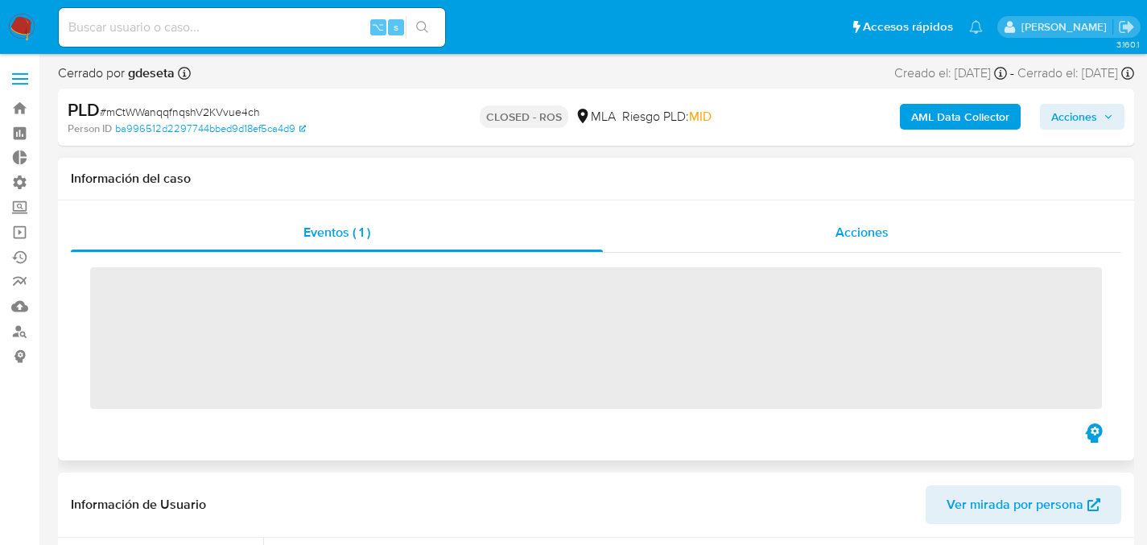
click at [851, 222] on div "Acciones" at bounding box center [862, 232] width 518 height 39
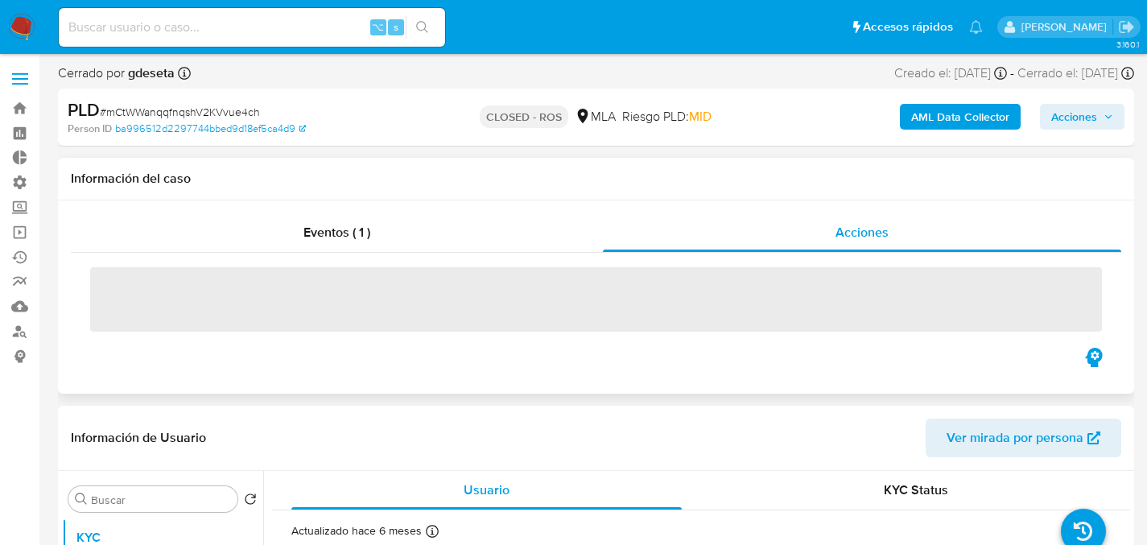
select select "10"
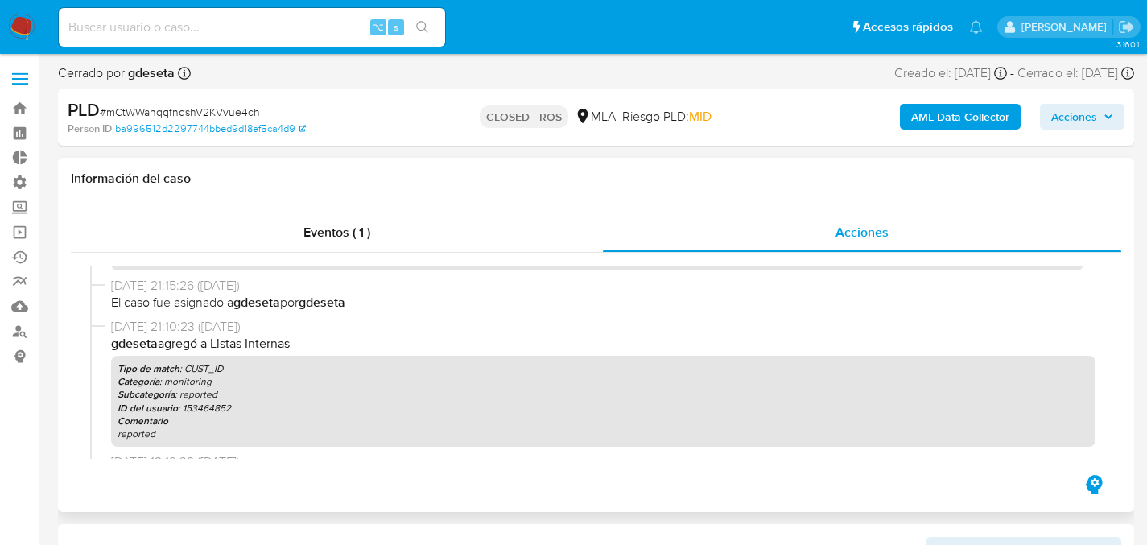
scroll to position [825, 0]
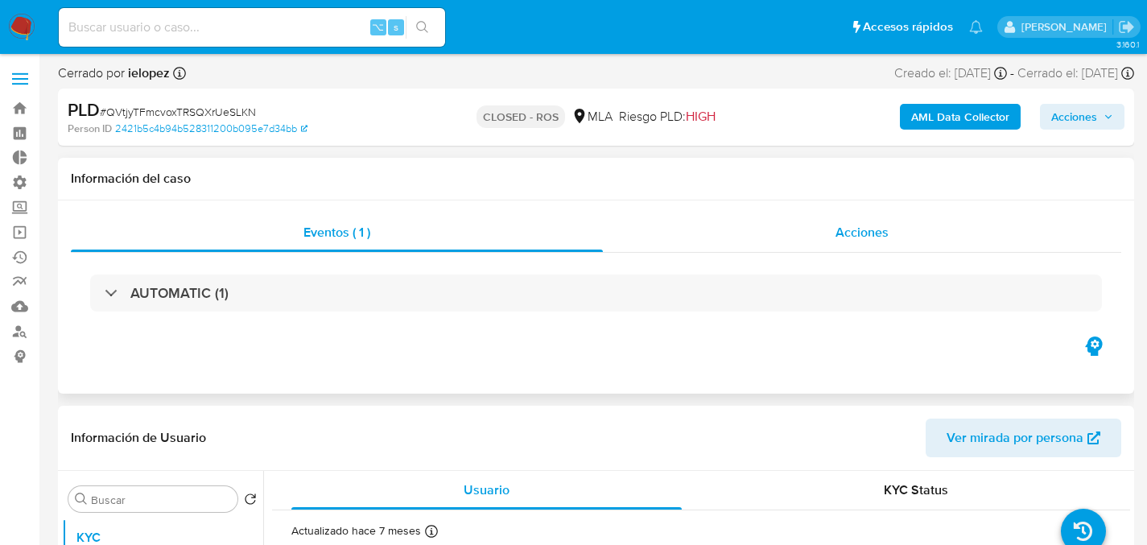
select select "10"
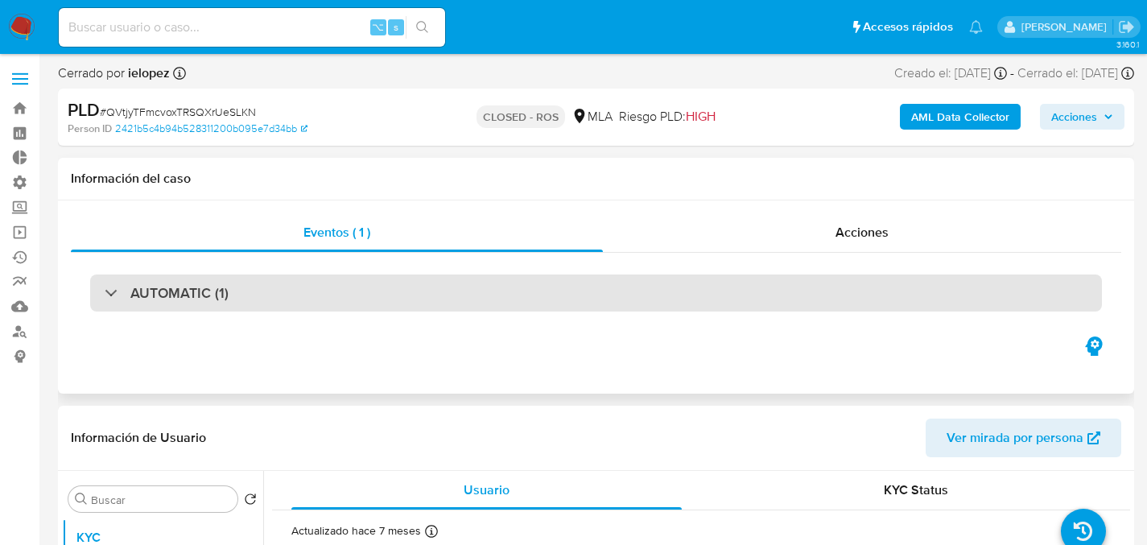
click at [135, 290] on h3 "AUTOMATIC (1)" at bounding box center [179, 293] width 98 height 18
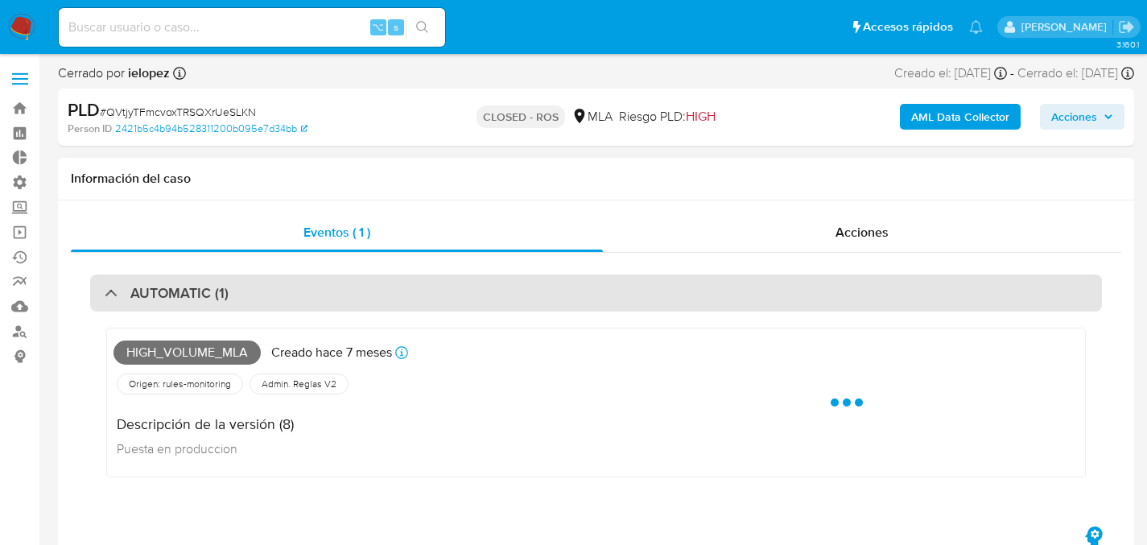
click at [135, 290] on h3 "AUTOMATIC (1)" at bounding box center [179, 293] width 98 height 18
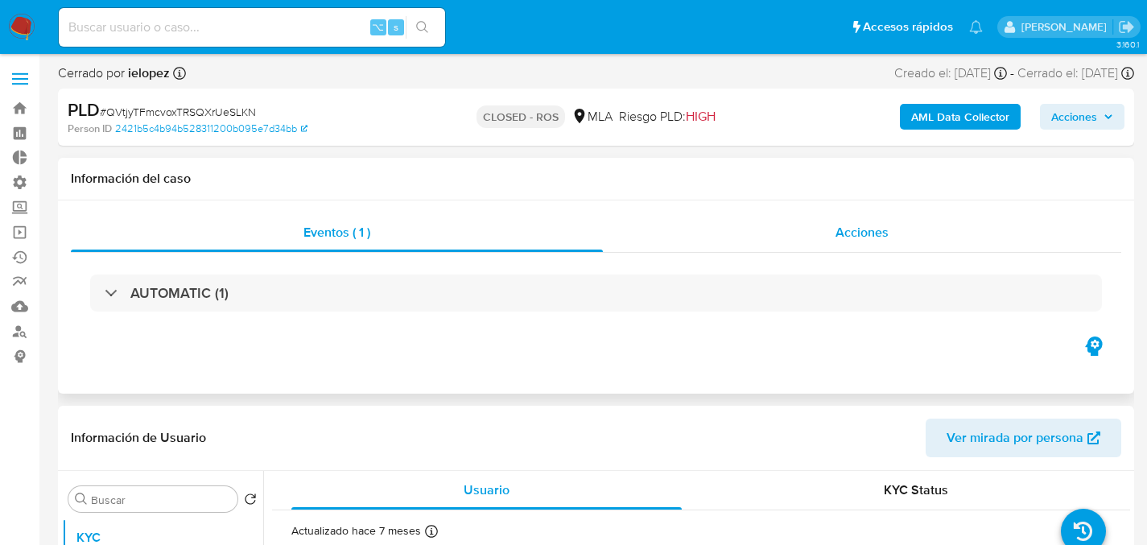
click at [752, 229] on div "Acciones" at bounding box center [862, 232] width 518 height 39
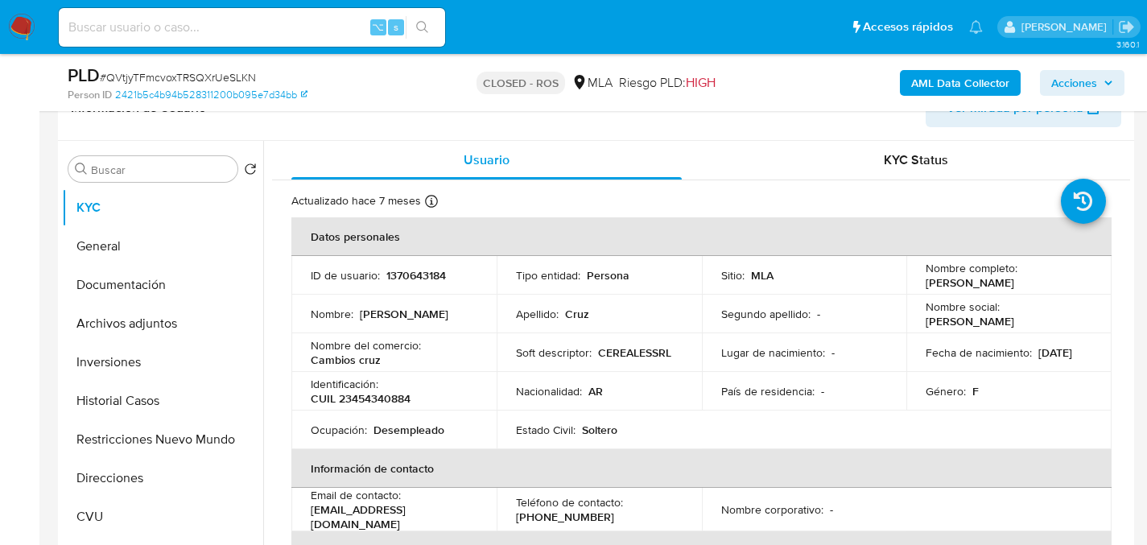
scroll to position [408, 0]
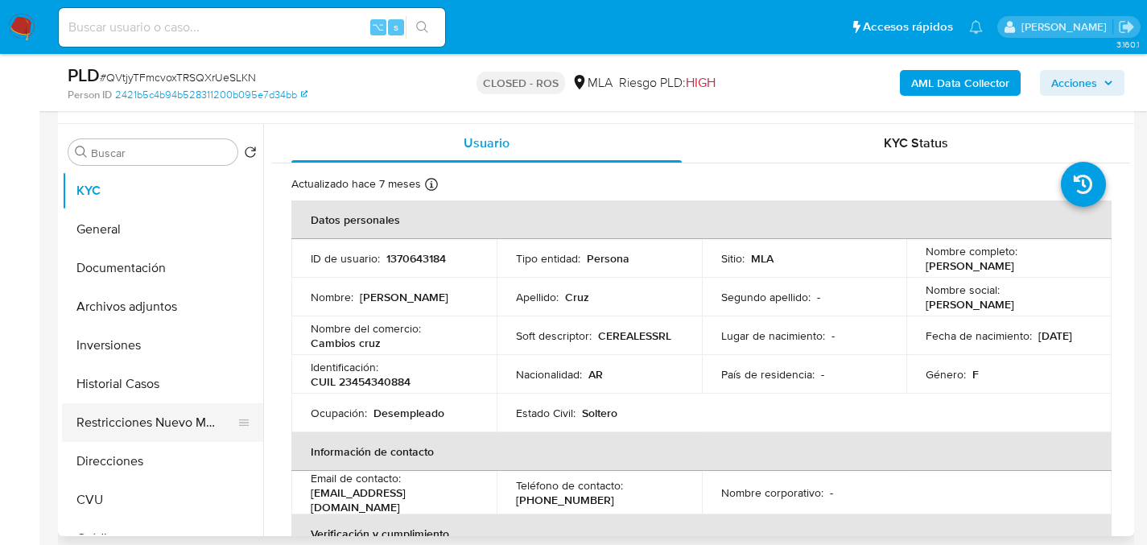
click at [111, 438] on button "Restricciones Nuevo Mundo" at bounding box center [156, 422] width 188 height 39
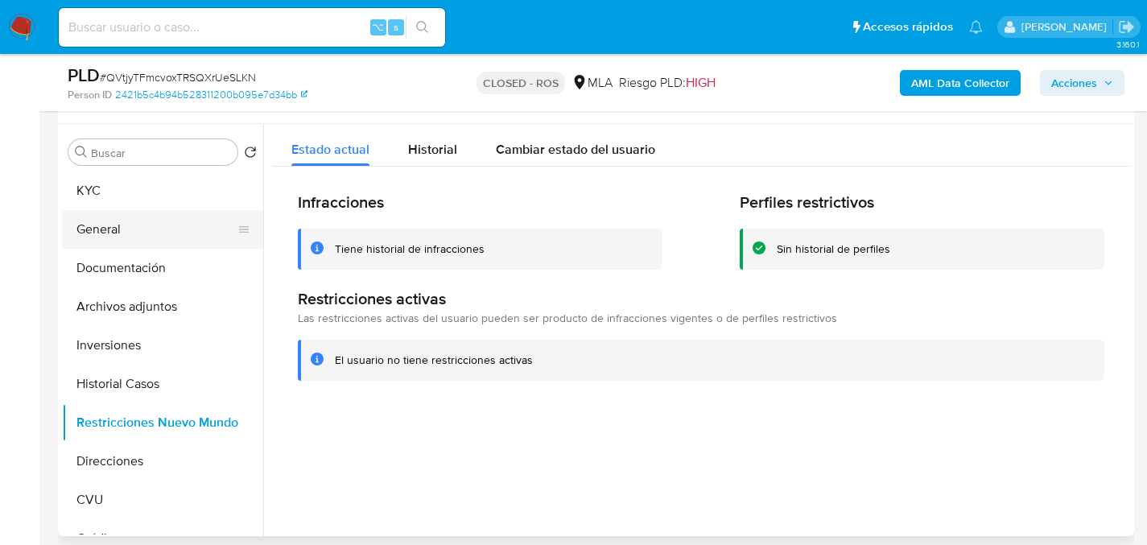
click at [119, 233] on button "General" at bounding box center [156, 229] width 188 height 39
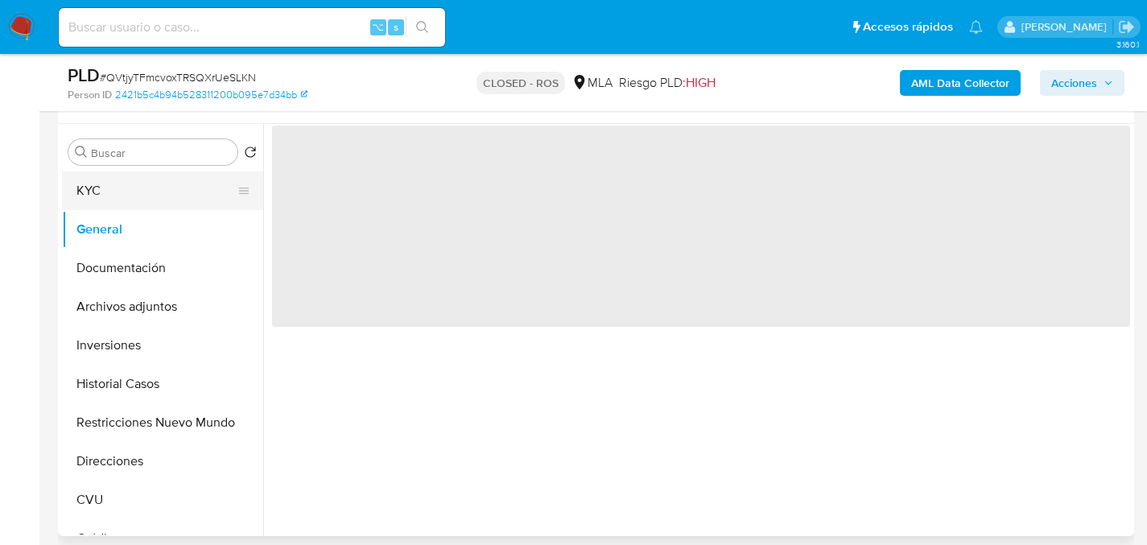
click at [101, 187] on button "KYC" at bounding box center [156, 190] width 188 height 39
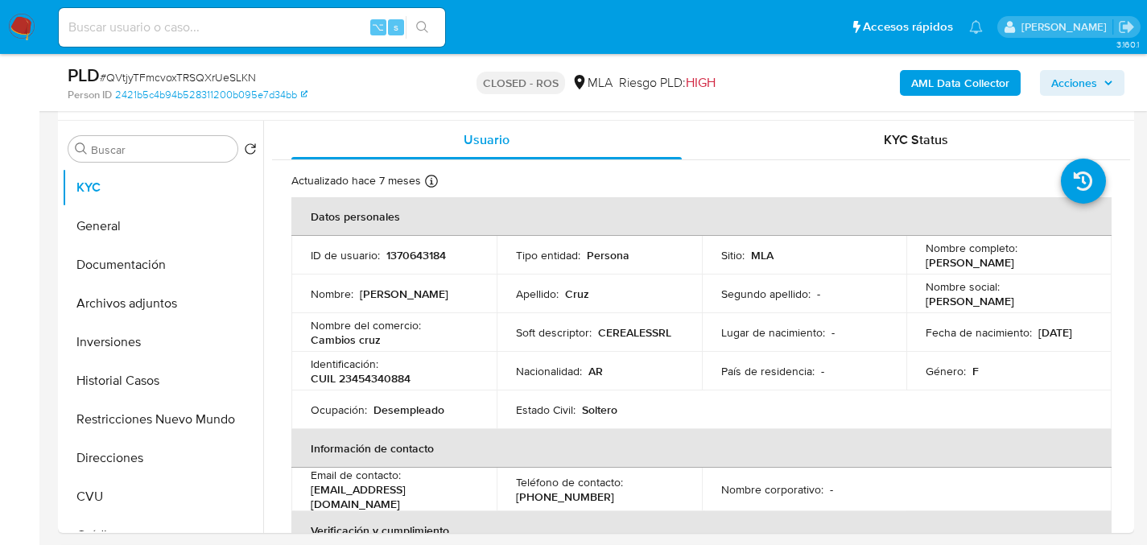
scroll to position [414, 0]
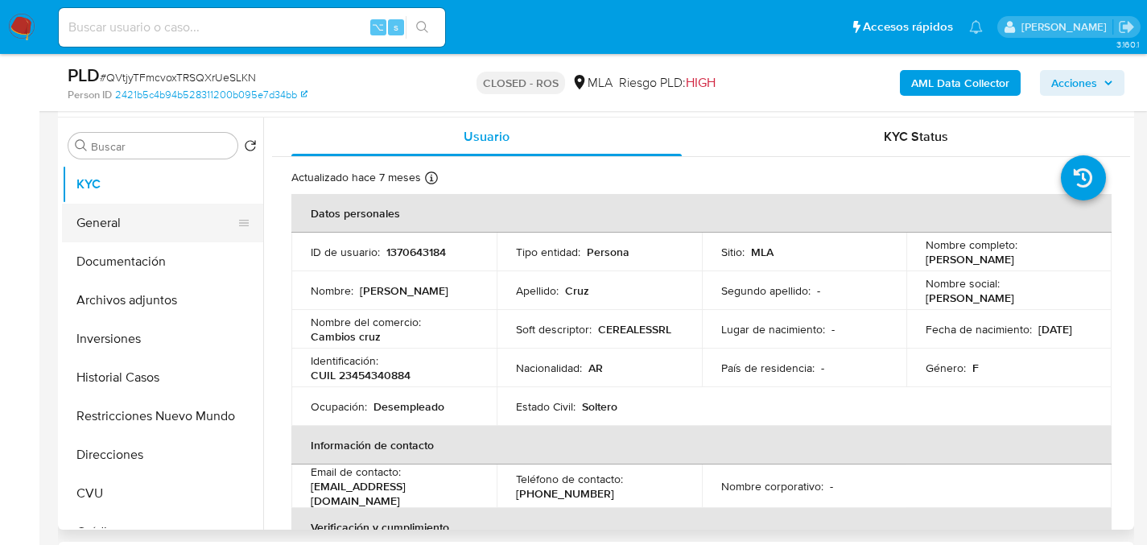
click at [118, 221] on button "General" at bounding box center [156, 223] width 188 height 39
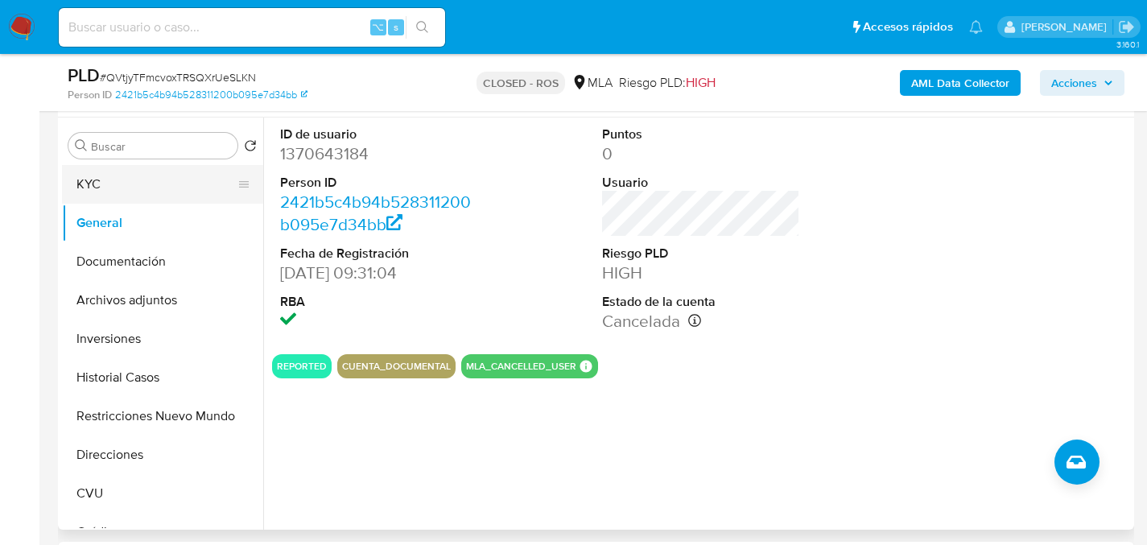
click at [101, 196] on button "KYC" at bounding box center [156, 184] width 188 height 39
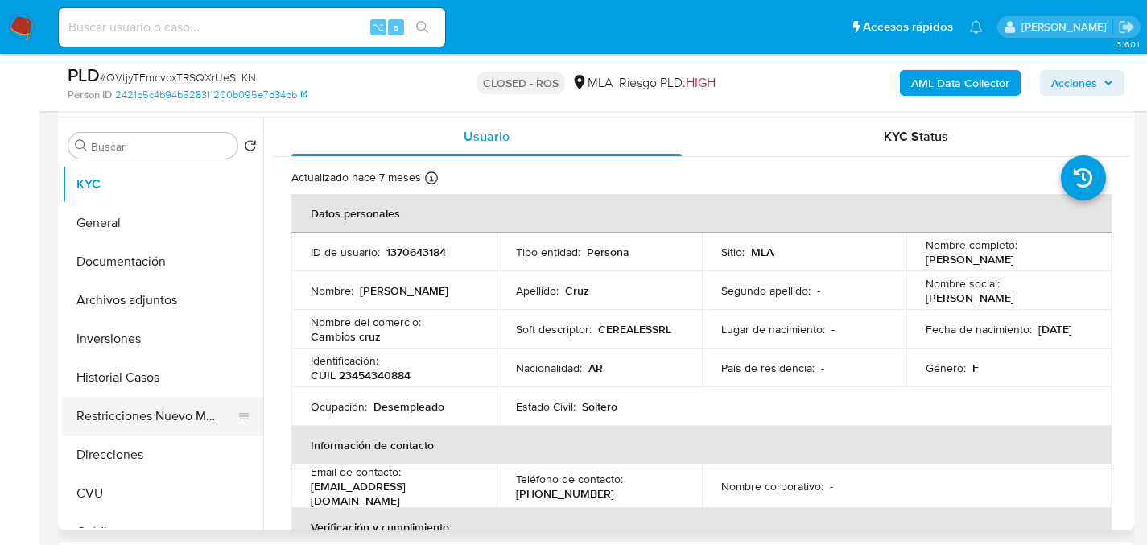
click at [126, 428] on button "Restricciones Nuevo Mundo" at bounding box center [156, 416] width 188 height 39
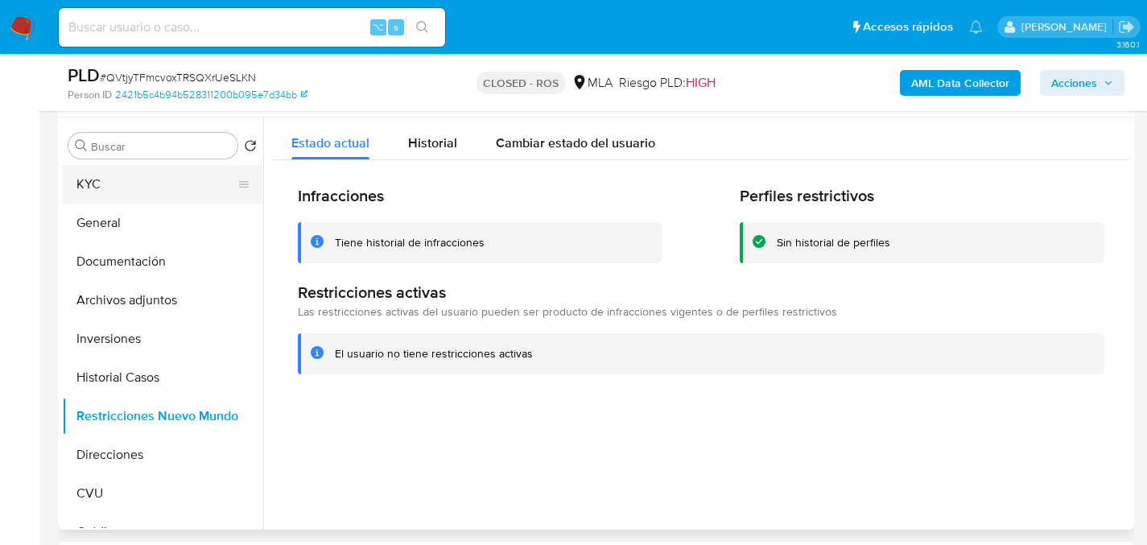
click at [89, 181] on button "KYC" at bounding box center [156, 184] width 188 height 39
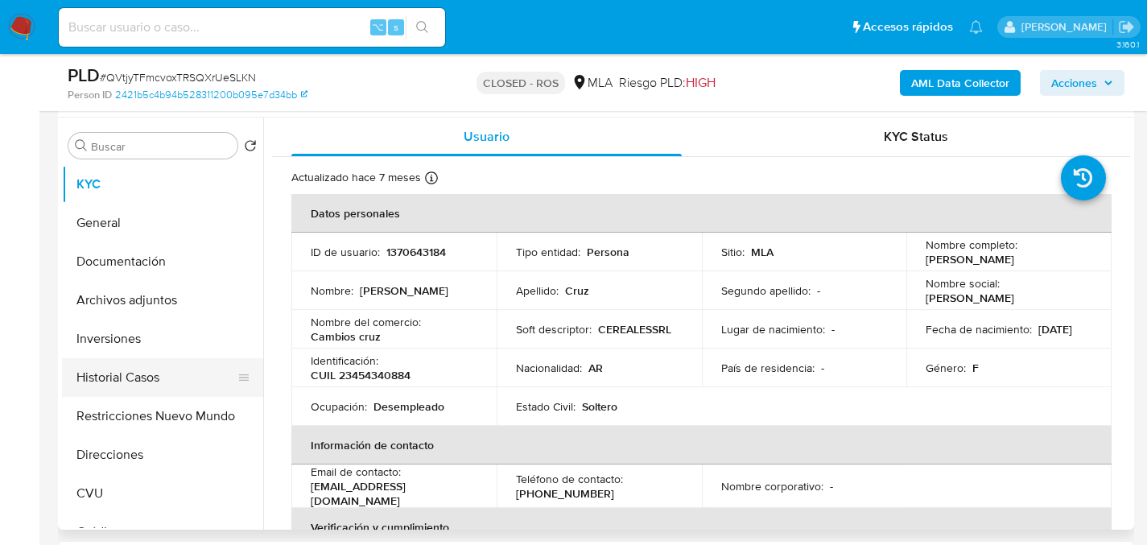
click at [135, 373] on button "Historial Casos" at bounding box center [156, 377] width 188 height 39
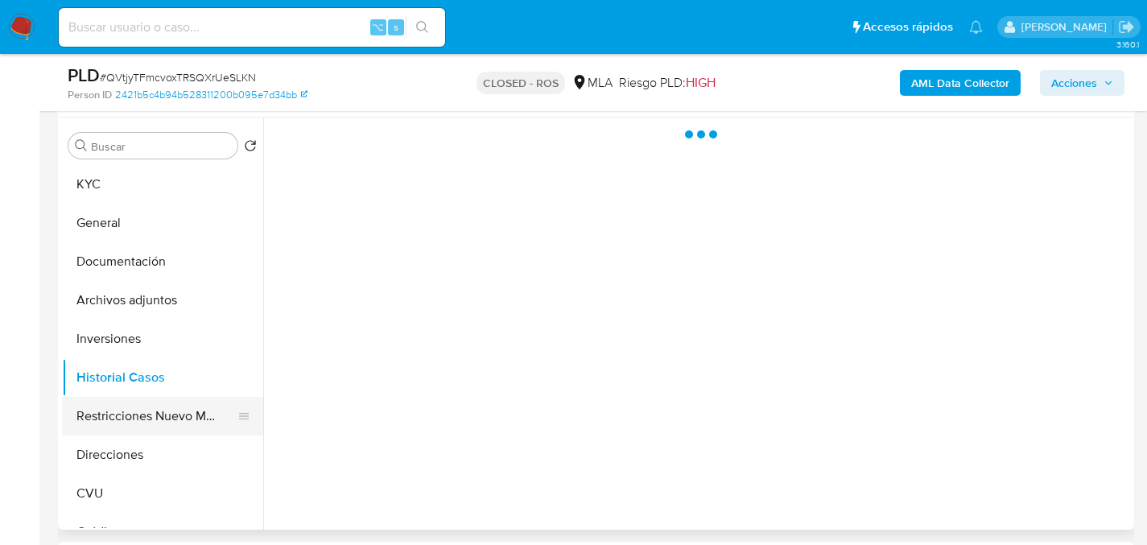
click at [143, 397] on button "Restricciones Nuevo Mundo" at bounding box center [156, 416] width 188 height 39
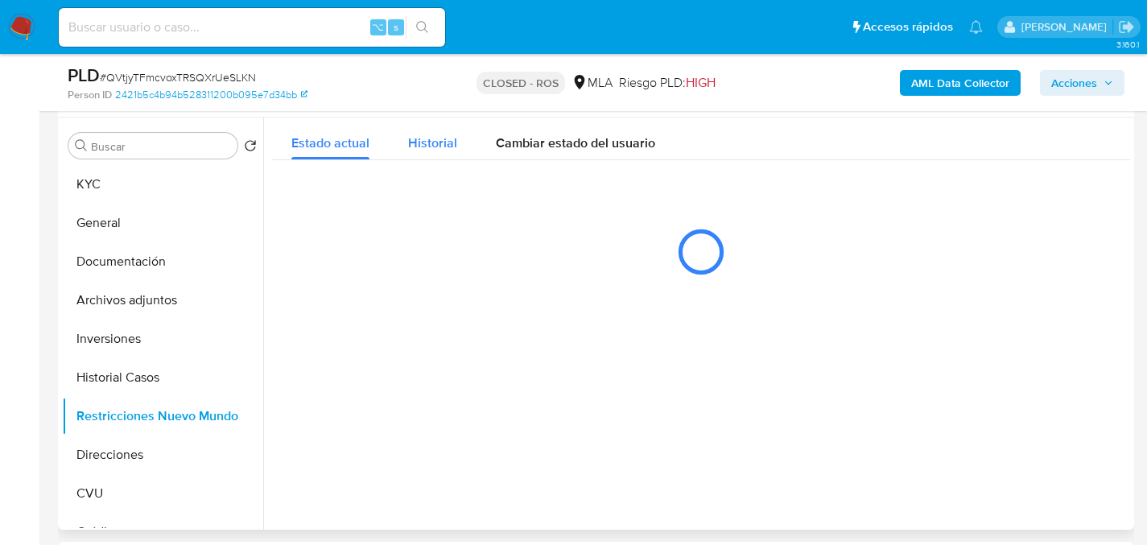
click at [426, 146] on span "Historial" at bounding box center [432, 143] width 49 height 19
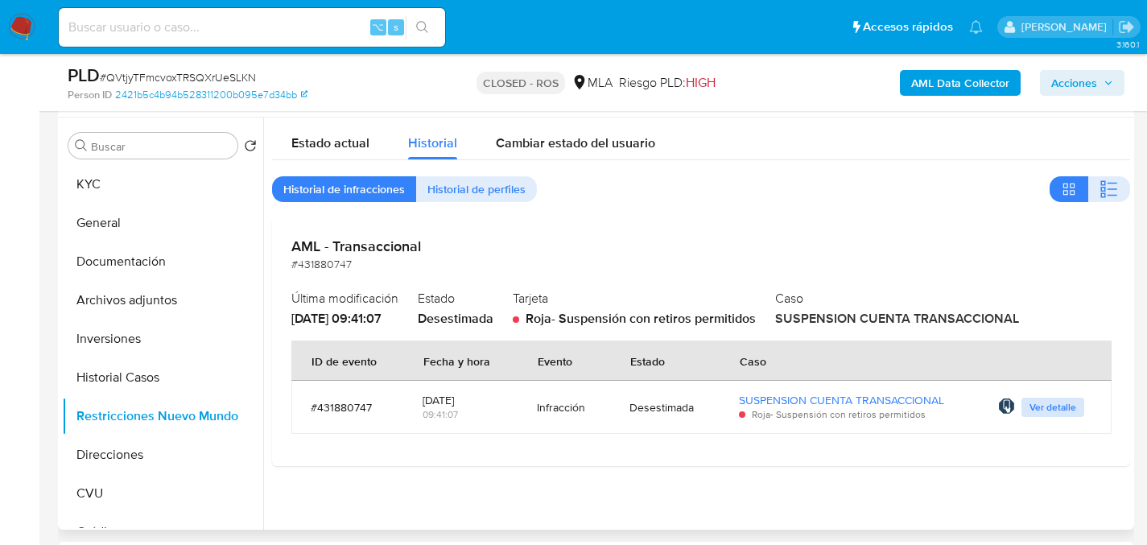
click at [1056, 409] on span "Ver detalle" at bounding box center [1052, 407] width 47 height 16
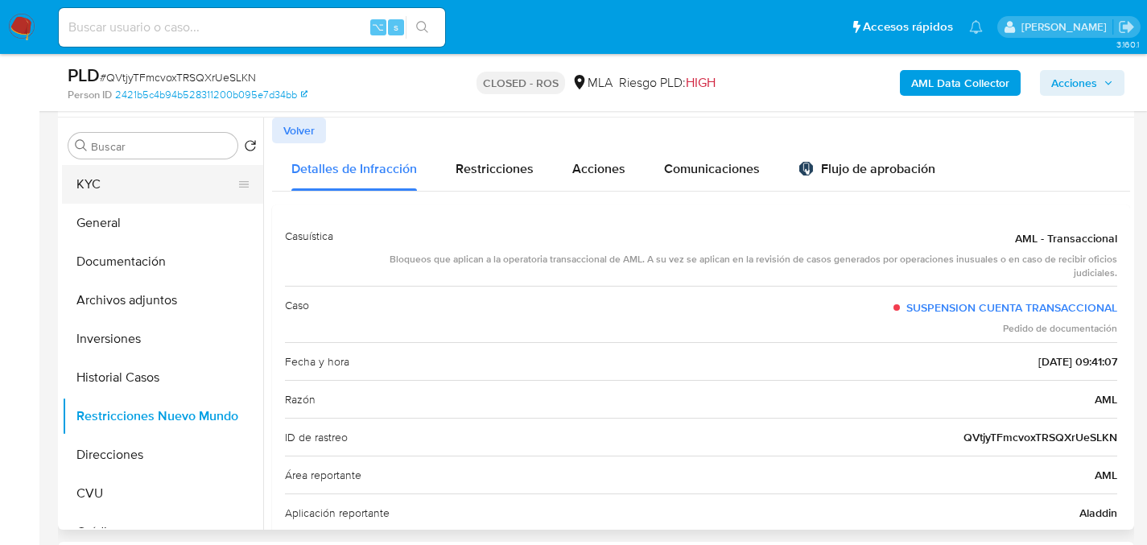
click at [81, 187] on button "KYC" at bounding box center [156, 184] width 188 height 39
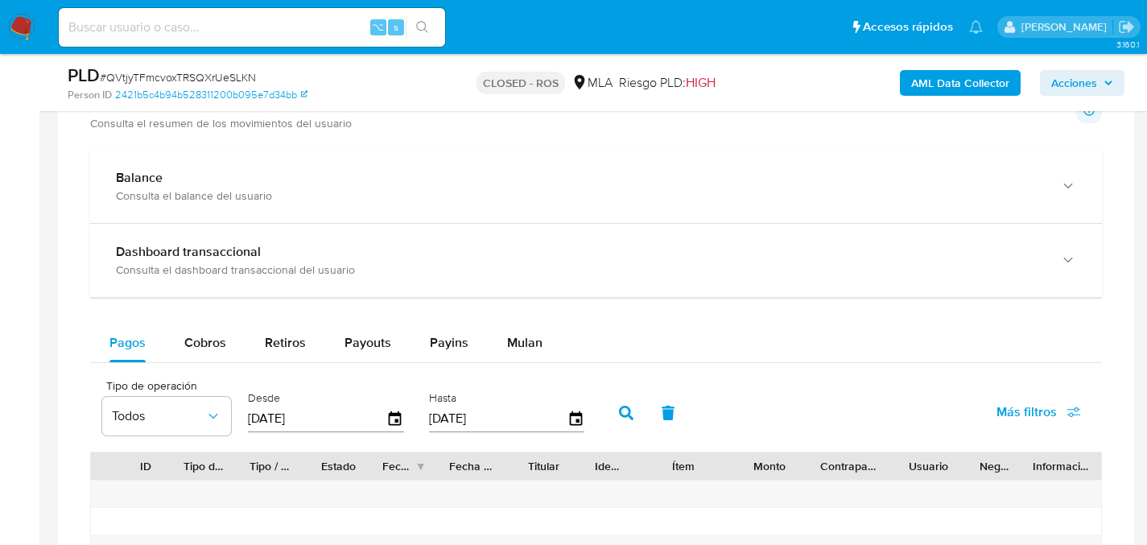
scroll to position [1171, 0]
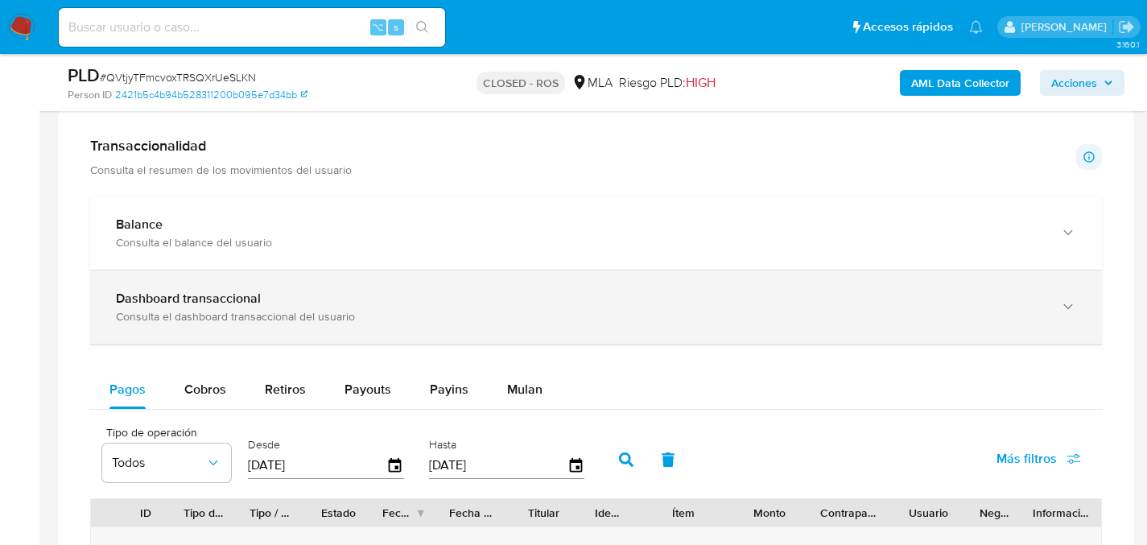
click at [157, 298] on b "Dashboard transaccional" at bounding box center [188, 298] width 145 height 19
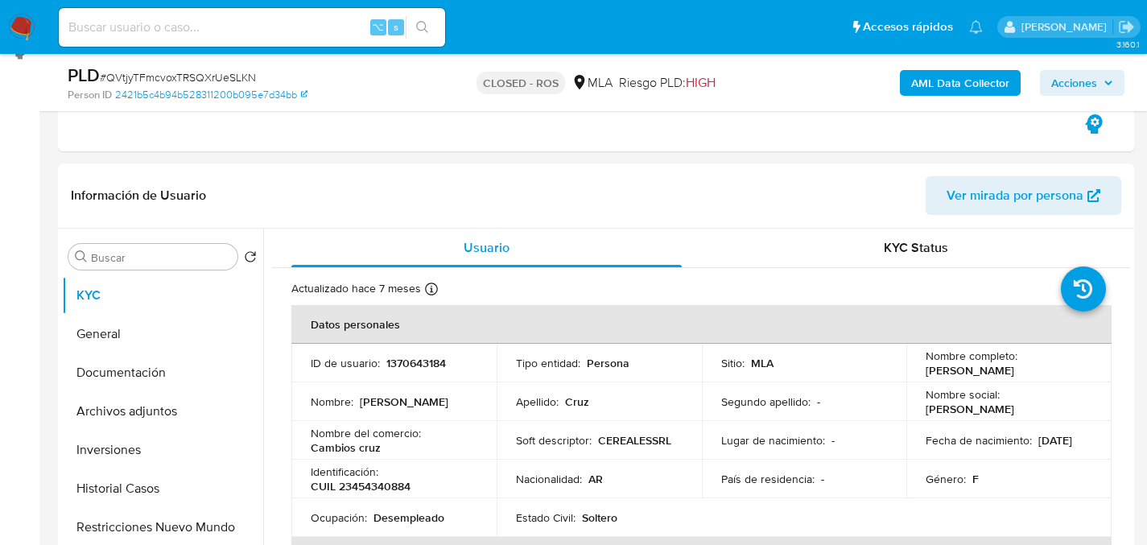
scroll to position [331, 0]
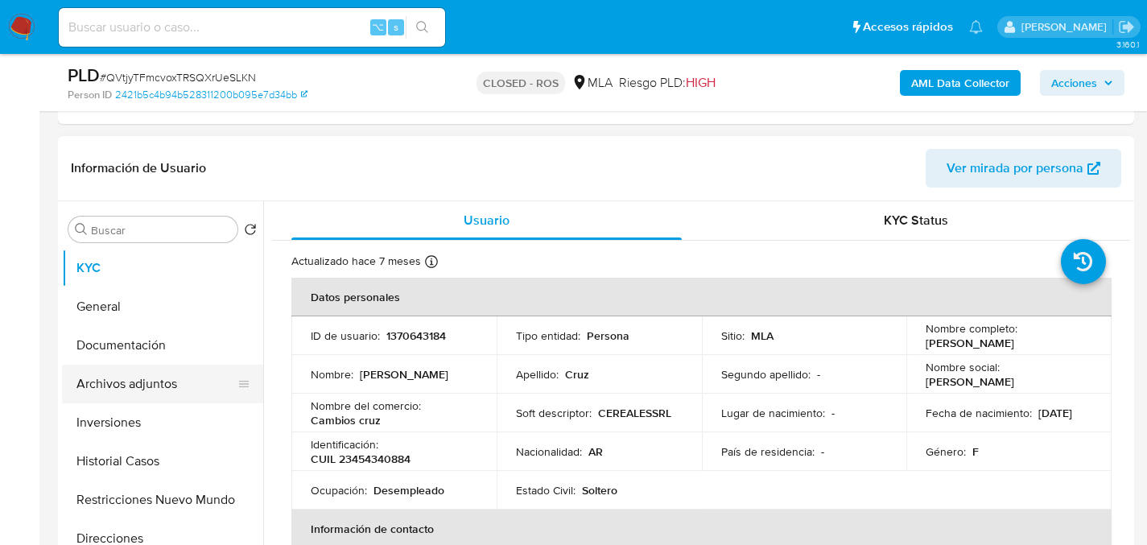
click at [93, 377] on button "Archivos adjuntos" at bounding box center [156, 383] width 188 height 39
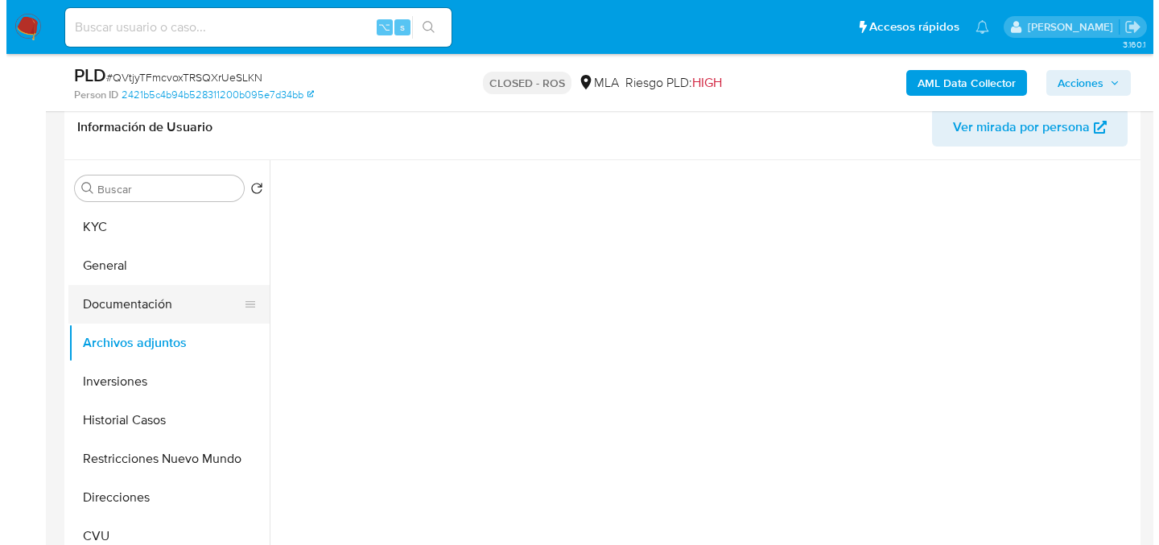
scroll to position [373, 0]
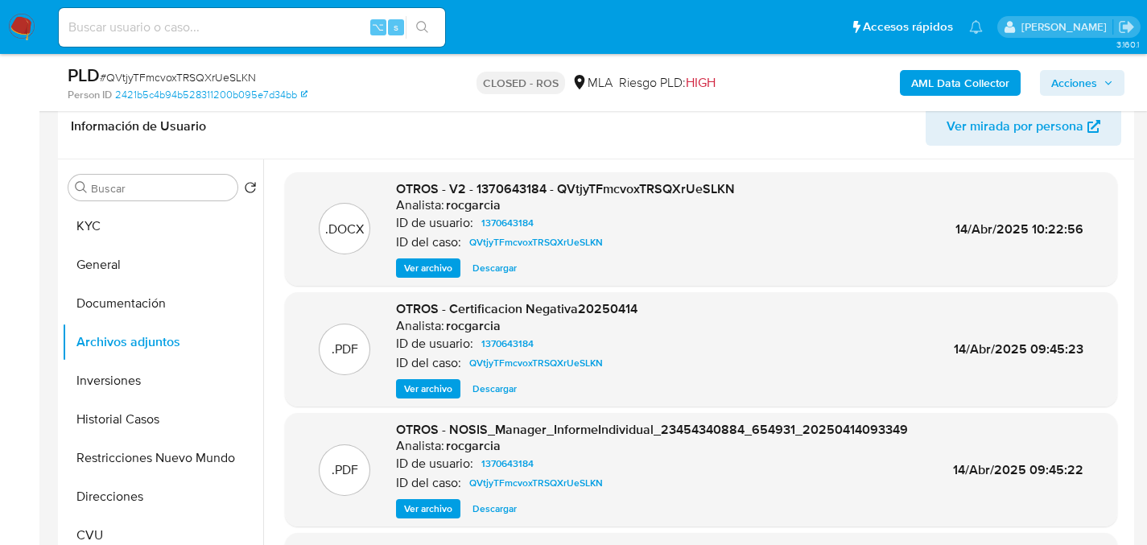
click at [423, 268] on span "Ver archivo" at bounding box center [428, 268] width 48 height 16
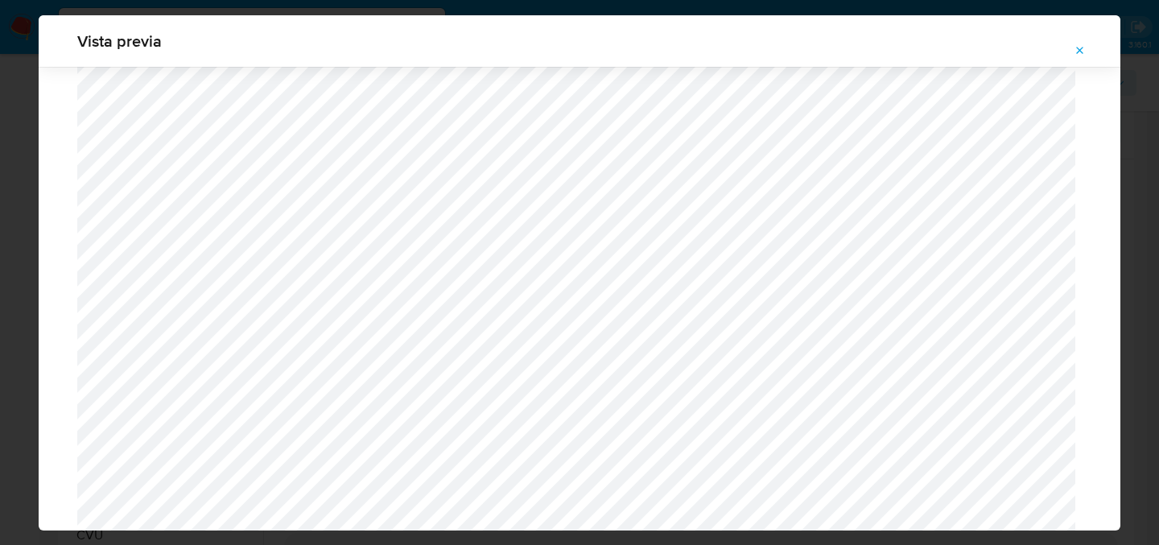
scroll to position [699, 0]
click at [1084, 40] on span "Attachment preview" at bounding box center [1079, 50] width 13 height 23
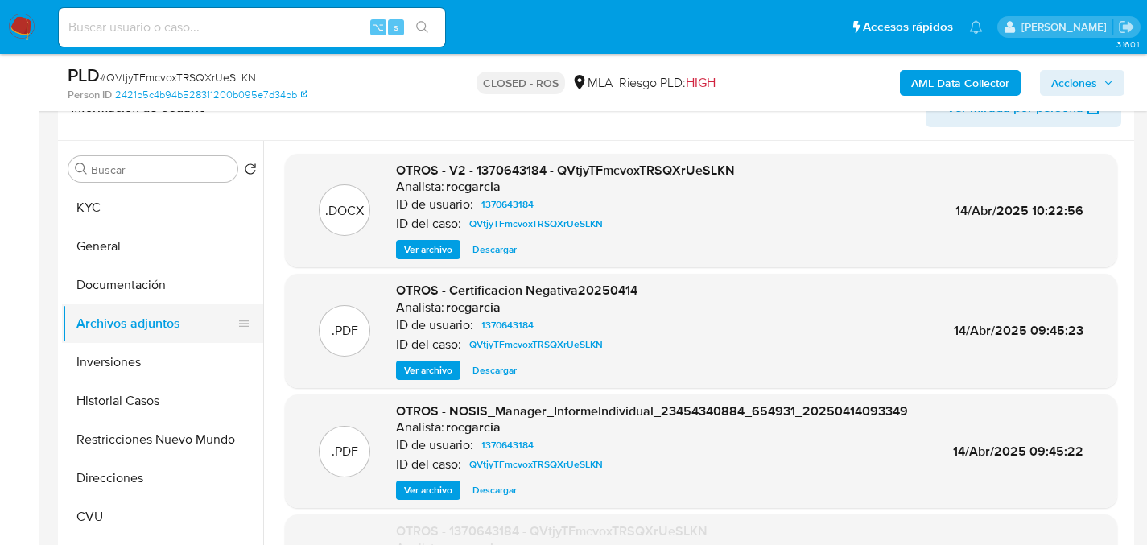
scroll to position [413, 0]
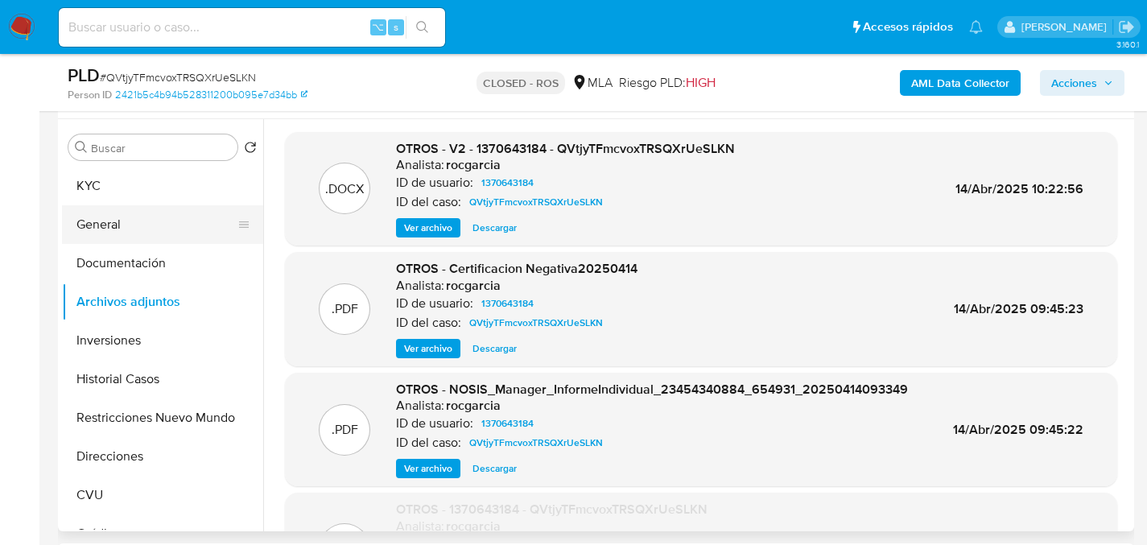
click at [117, 210] on button "General" at bounding box center [156, 224] width 188 height 39
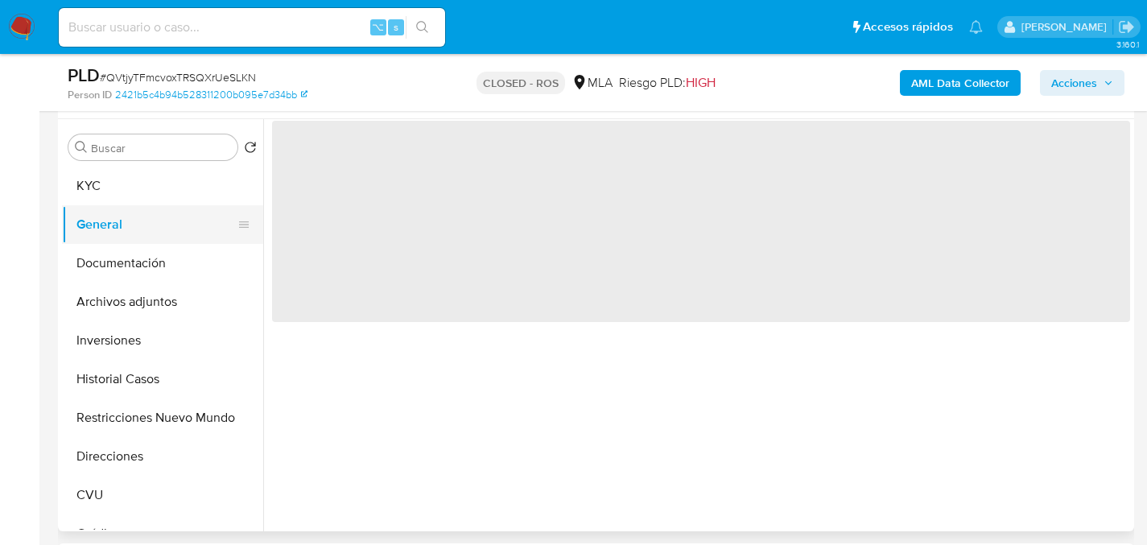
click at [115, 205] on button "General" at bounding box center [156, 224] width 188 height 39
click at [114, 175] on button "KYC" at bounding box center [156, 186] width 188 height 39
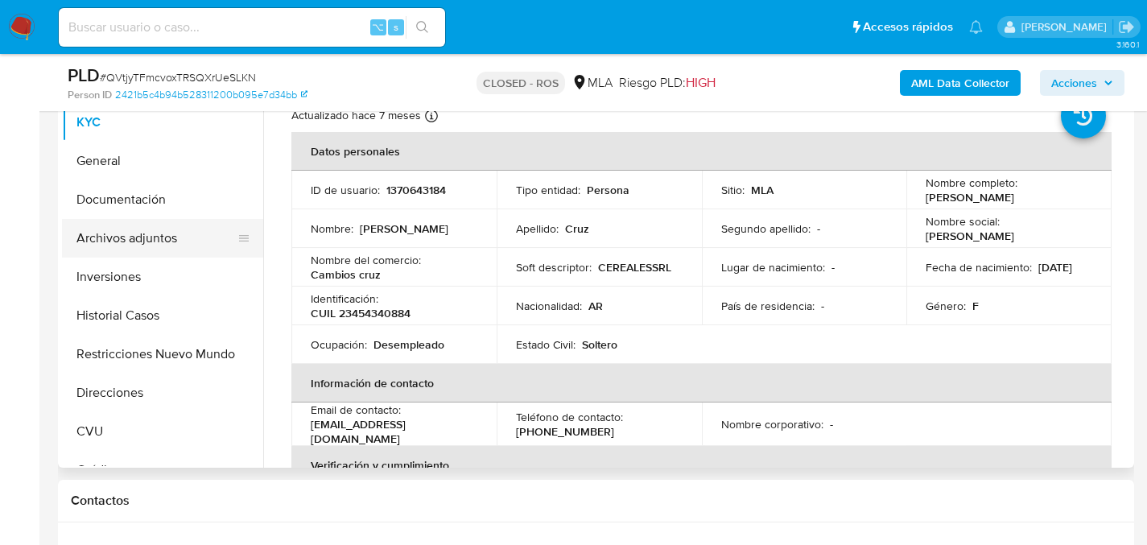
scroll to position [475, 0]
click at [134, 246] on button "Archivos adjuntos" at bounding box center [156, 239] width 188 height 39
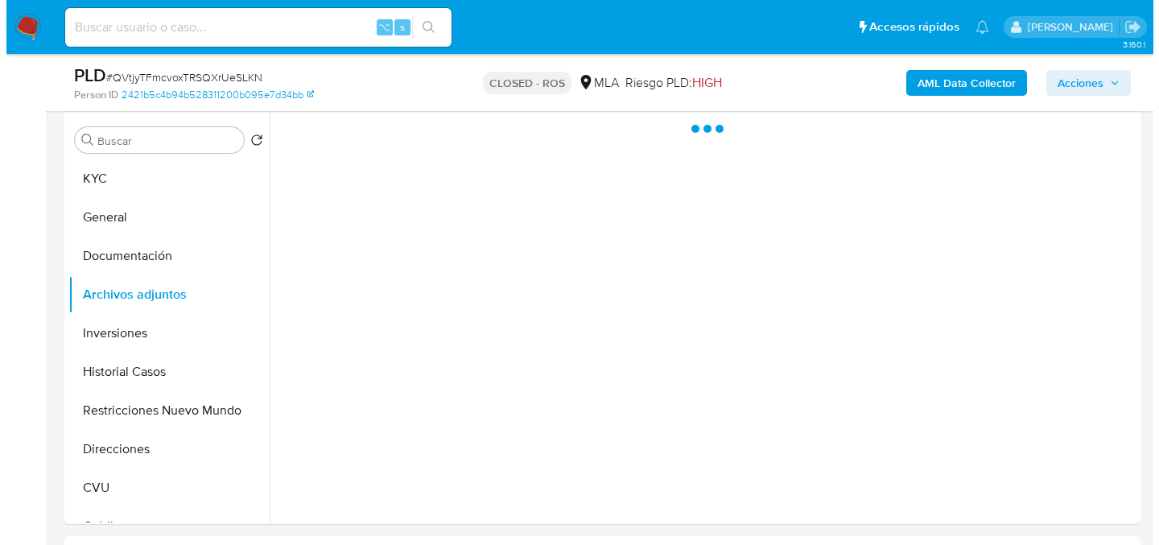
scroll to position [419, 0]
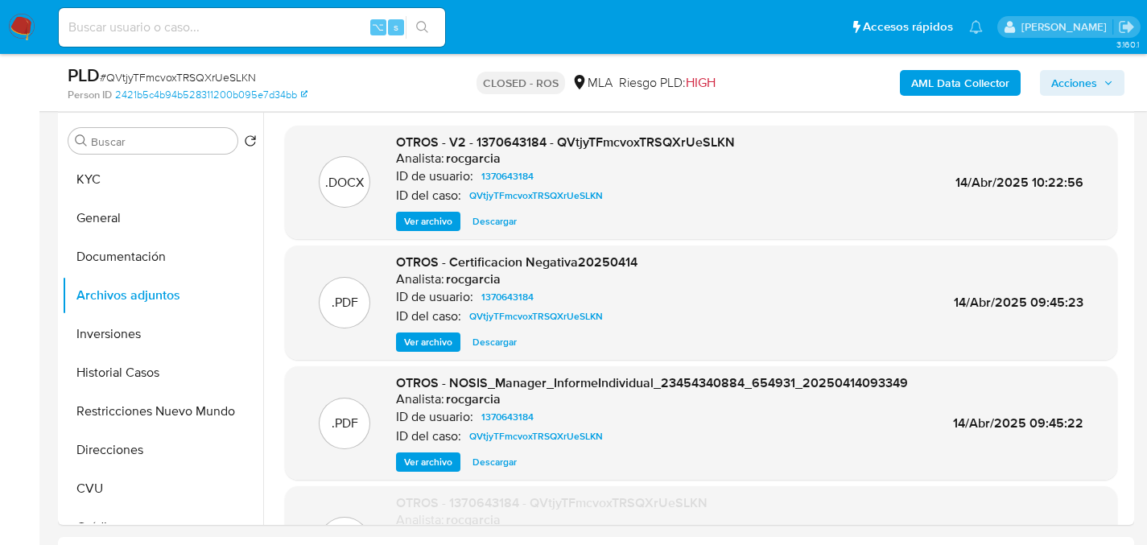
click at [414, 224] on span "Ver archivo" at bounding box center [428, 221] width 48 height 16
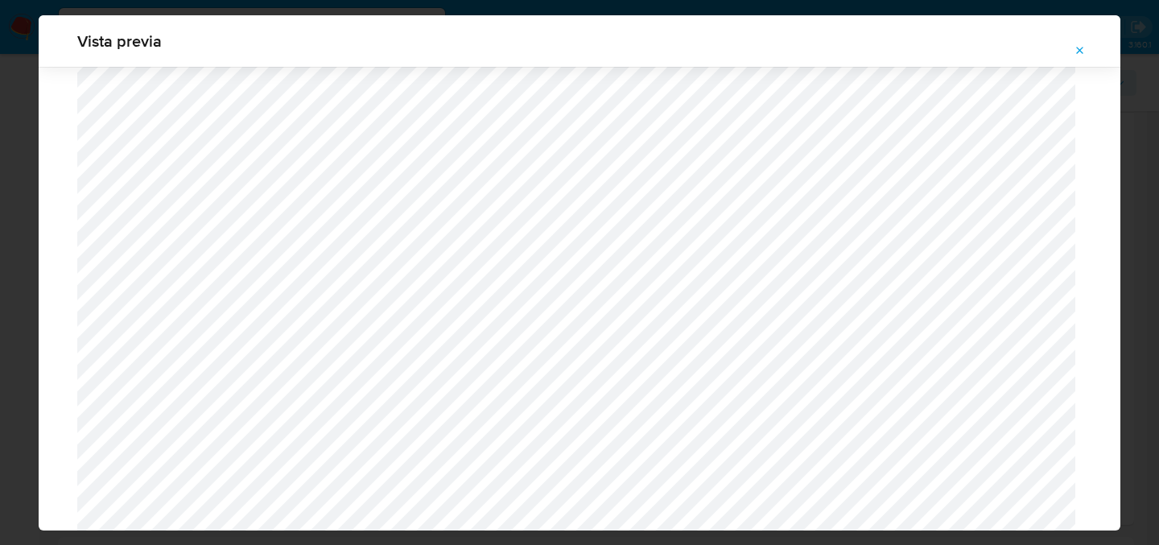
scroll to position [857, 0]
click at [1085, 47] on icon "Attachment preview" at bounding box center [1079, 50] width 13 height 13
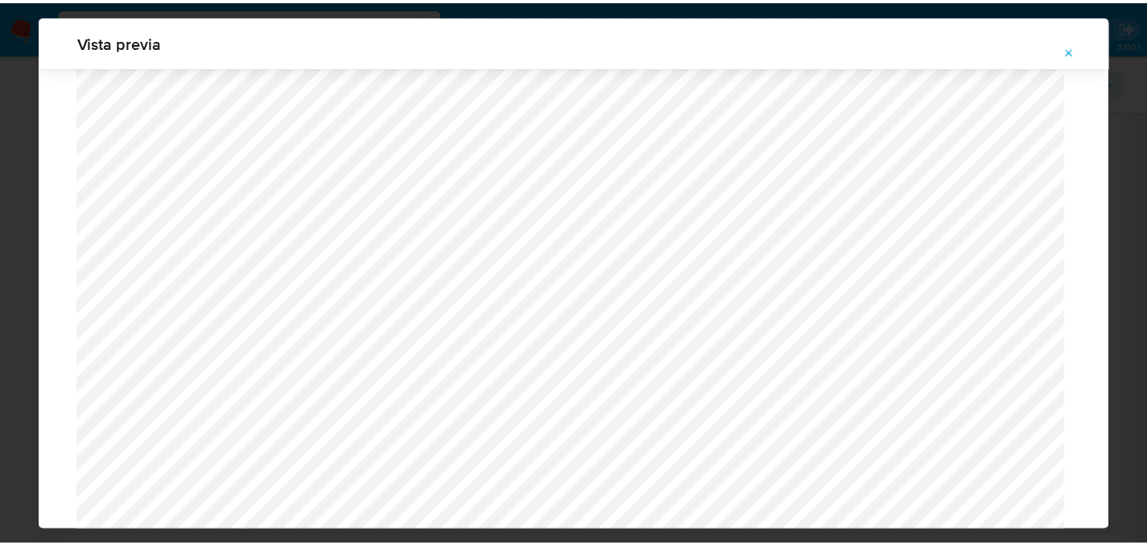
scroll to position [51, 0]
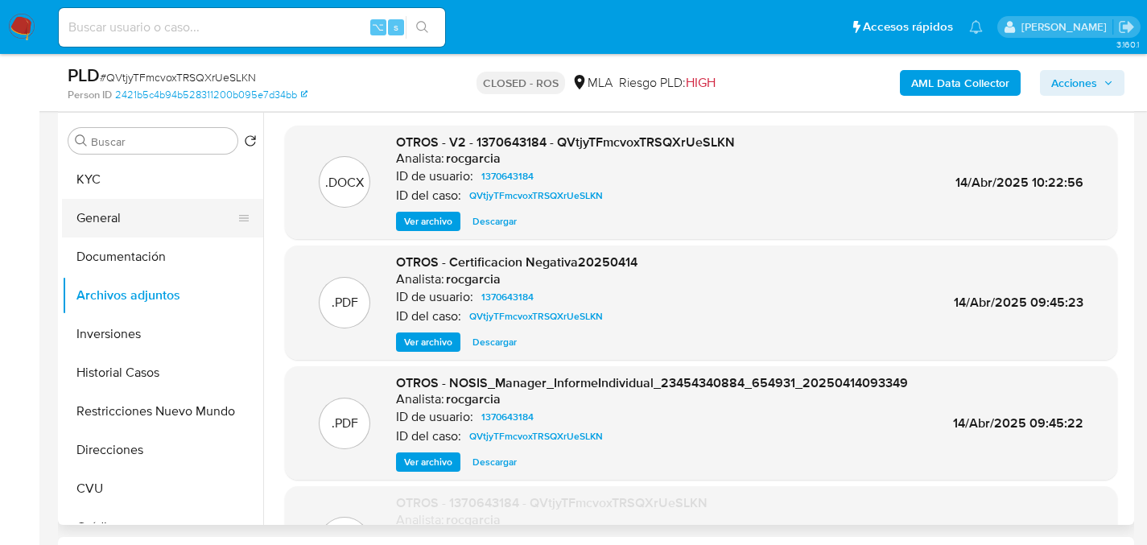
click at [114, 210] on button "General" at bounding box center [156, 218] width 188 height 39
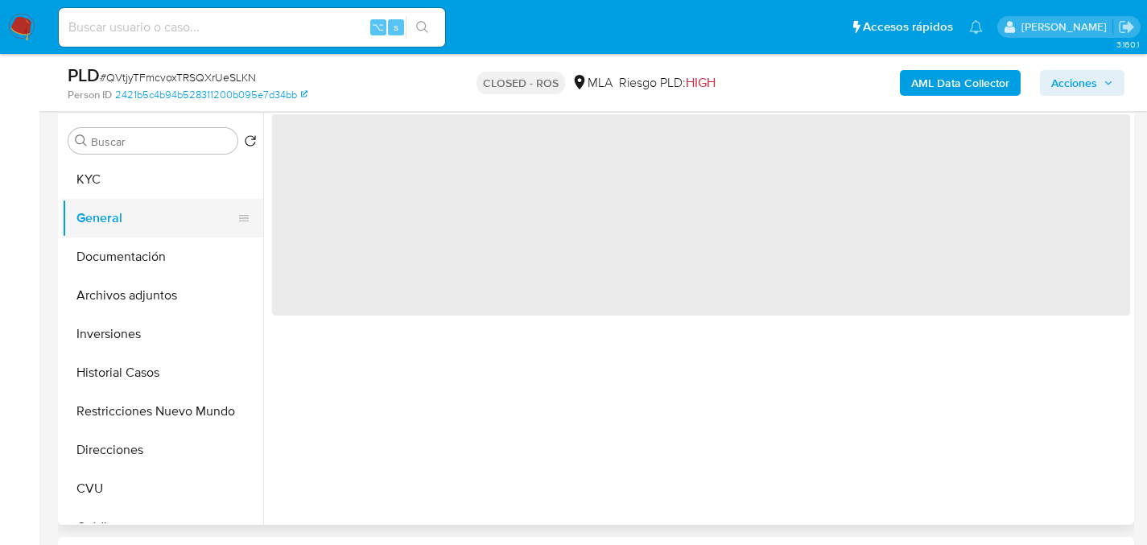
click at [115, 203] on button "General" at bounding box center [156, 218] width 188 height 39
click at [127, 188] on button "KYC" at bounding box center [156, 179] width 188 height 39
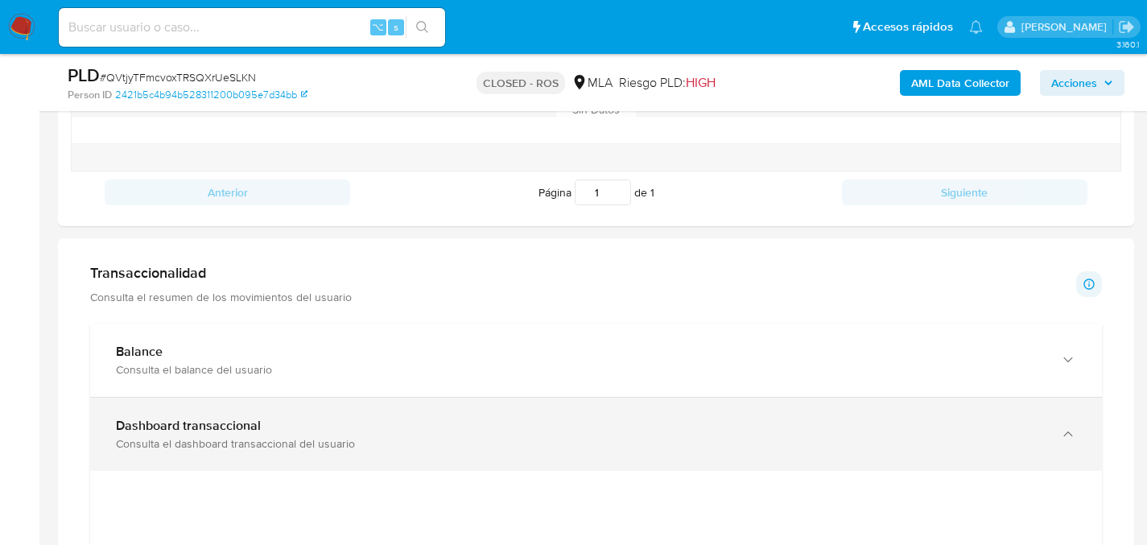
click at [166, 447] on div "Consulta el dashboard transaccional del usuario" at bounding box center [580, 443] width 928 height 14
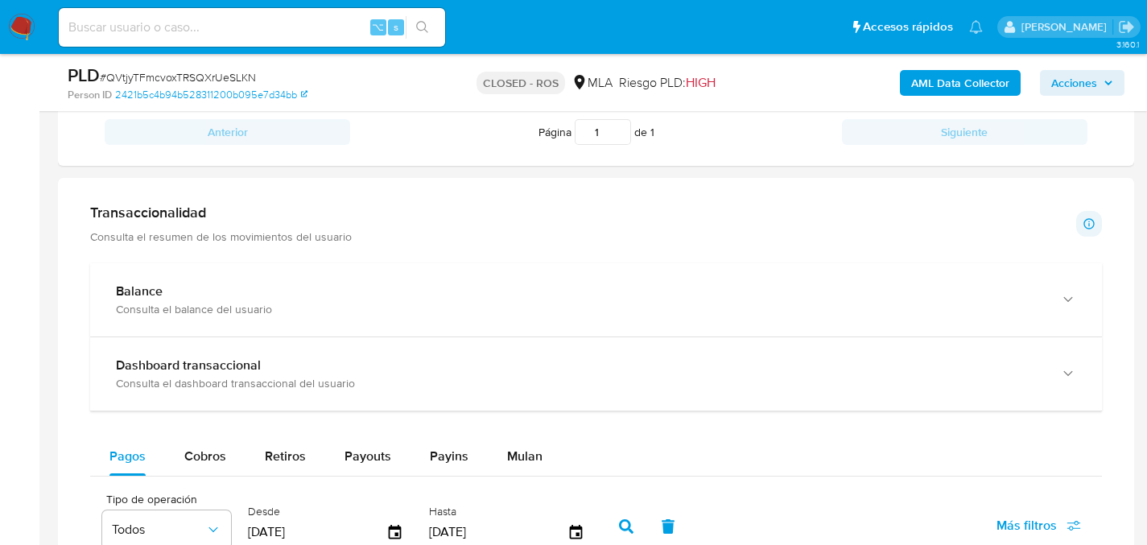
scroll to position [1344, 0]
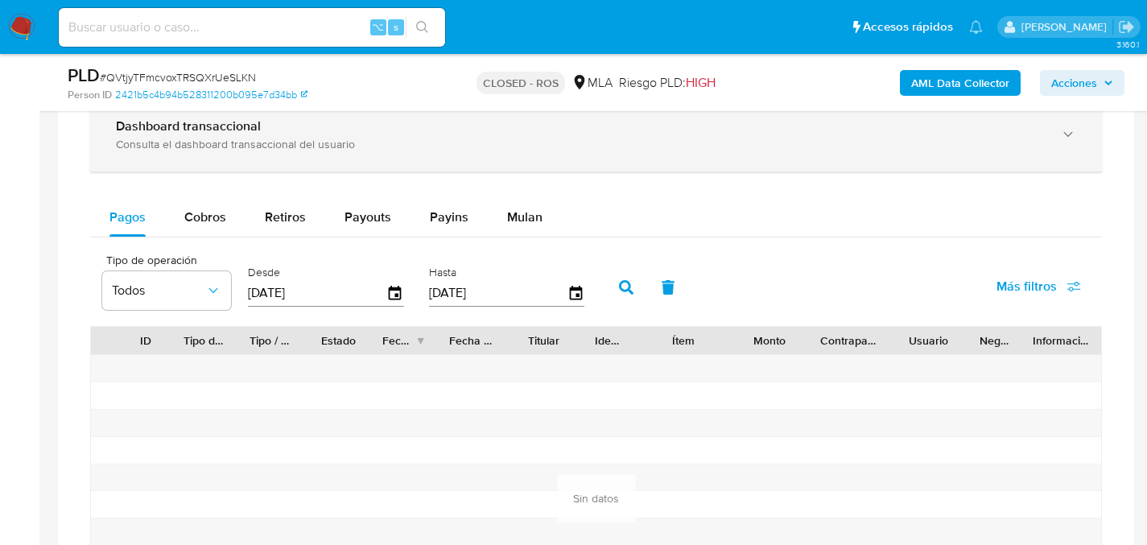
click at [160, 146] on div "Consulta el dashboard transaccional del usuario" at bounding box center [580, 144] width 928 height 14
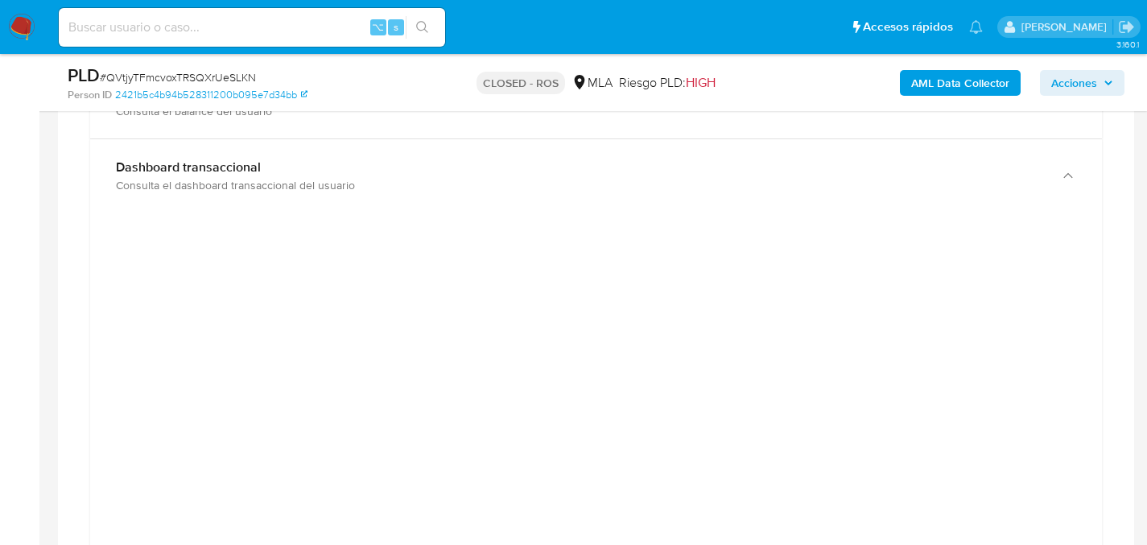
scroll to position [1085, 0]
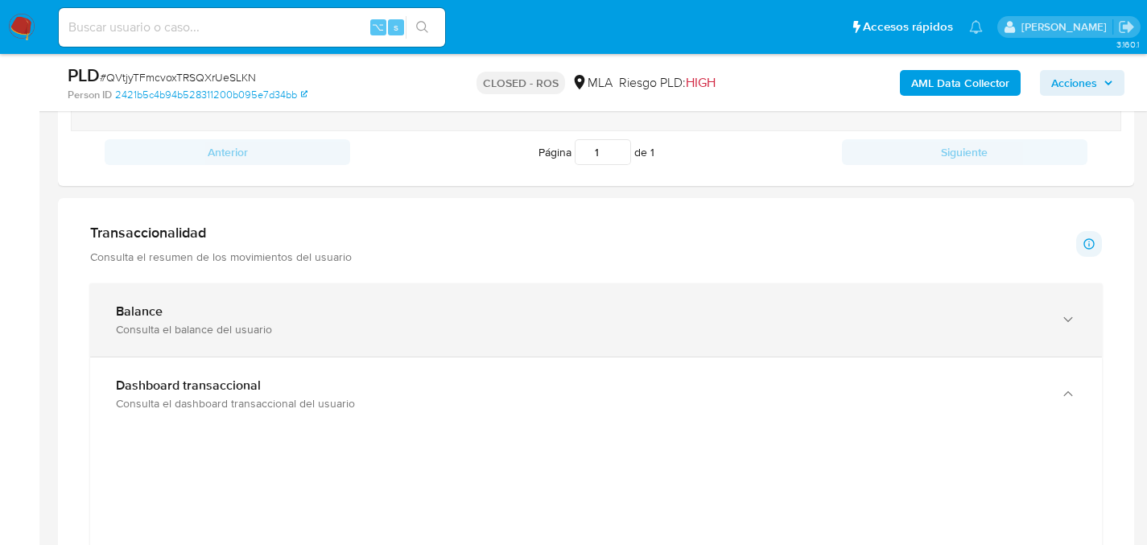
click at [214, 350] on div "Balance Consulta el balance del usuario" at bounding box center [595, 319] width 1011 height 73
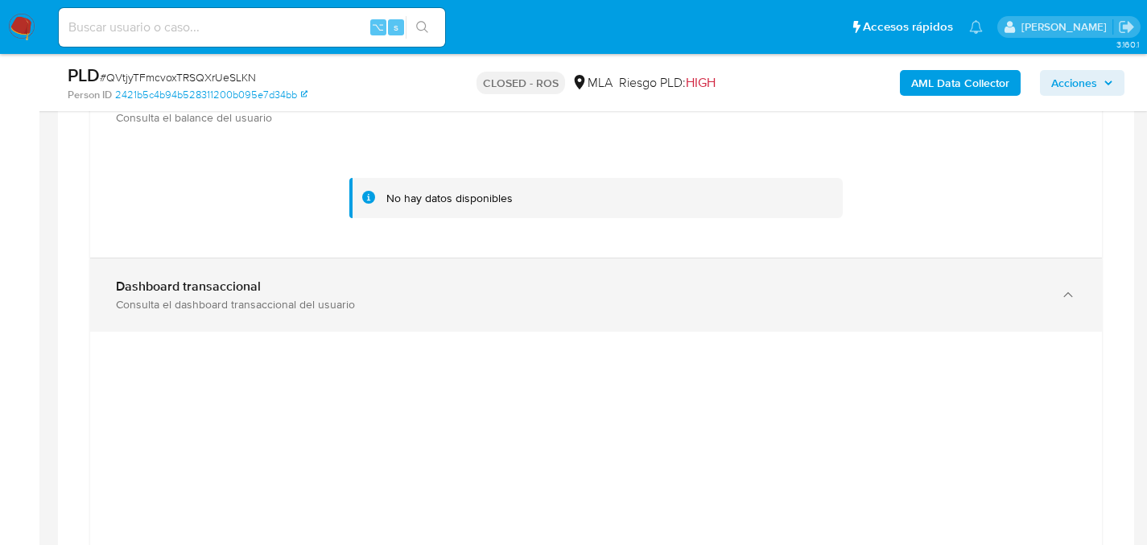
scroll to position [1522, 0]
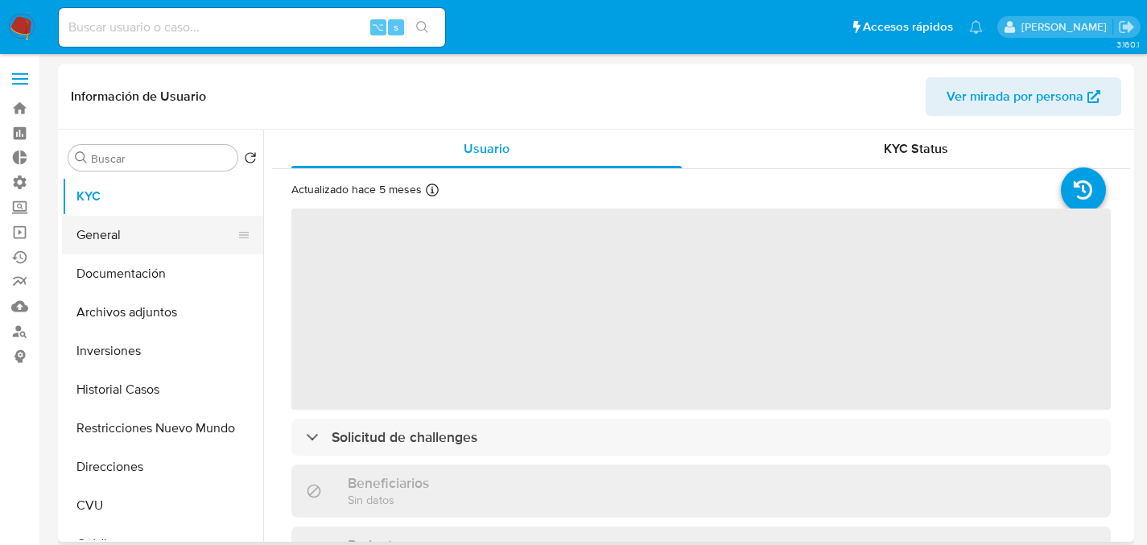
select select "10"
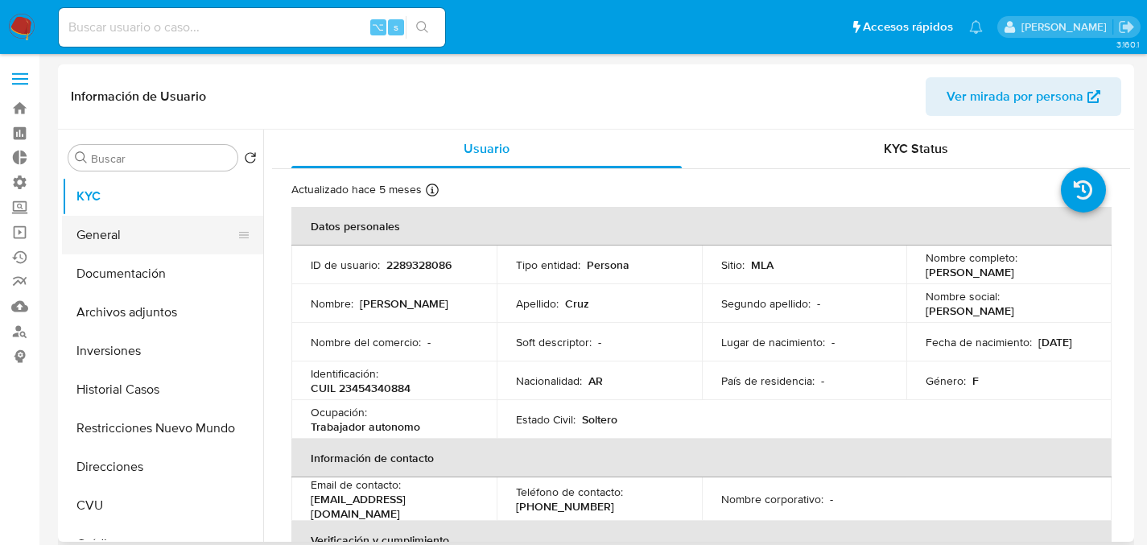
click at [127, 225] on button "General" at bounding box center [156, 235] width 188 height 39
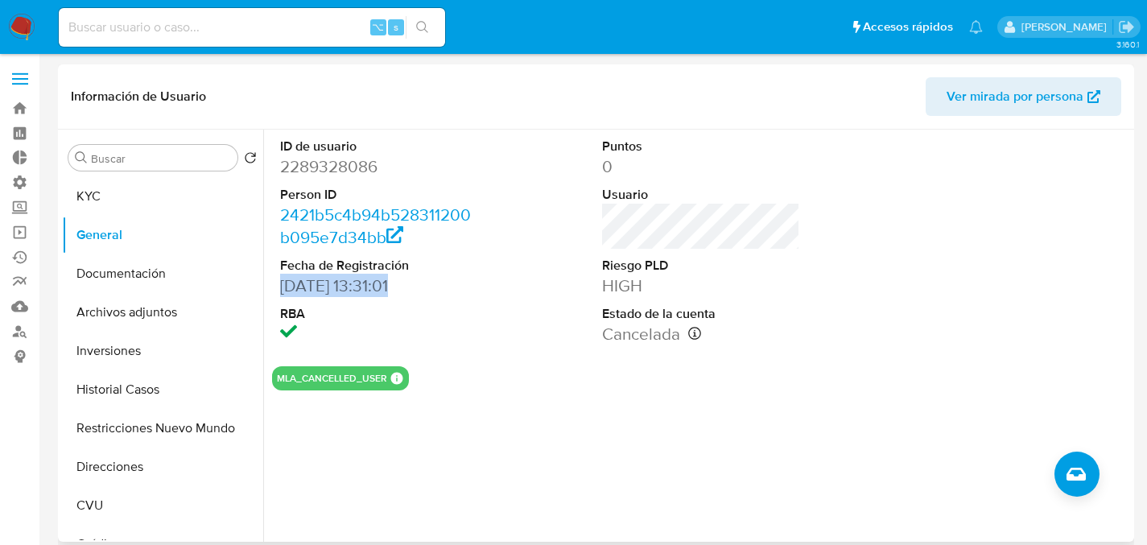
drag, startPoint x: 284, startPoint y: 286, endPoint x: 403, endPoint y: 280, distance: 119.2
click at [403, 280] on dd "[DATE] 13:31:01" at bounding box center [379, 285] width 199 height 23
click at [451, 275] on dd "[DATE] 13:31:01" at bounding box center [379, 285] width 199 height 23
click at [749, 274] on dd "HIGH" at bounding box center [701, 285] width 199 height 23
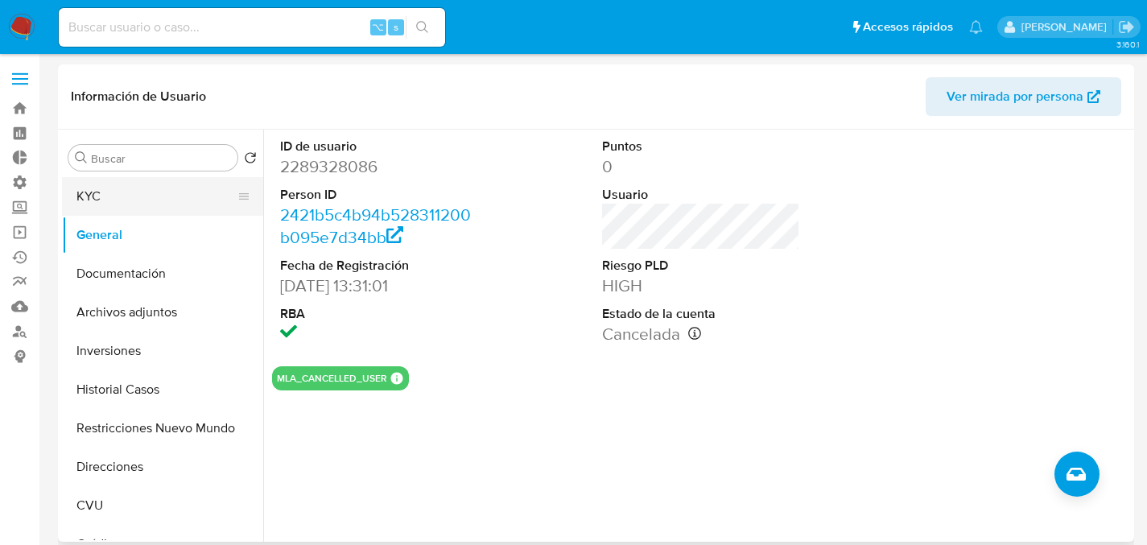
click at [134, 192] on button "KYC" at bounding box center [156, 196] width 188 height 39
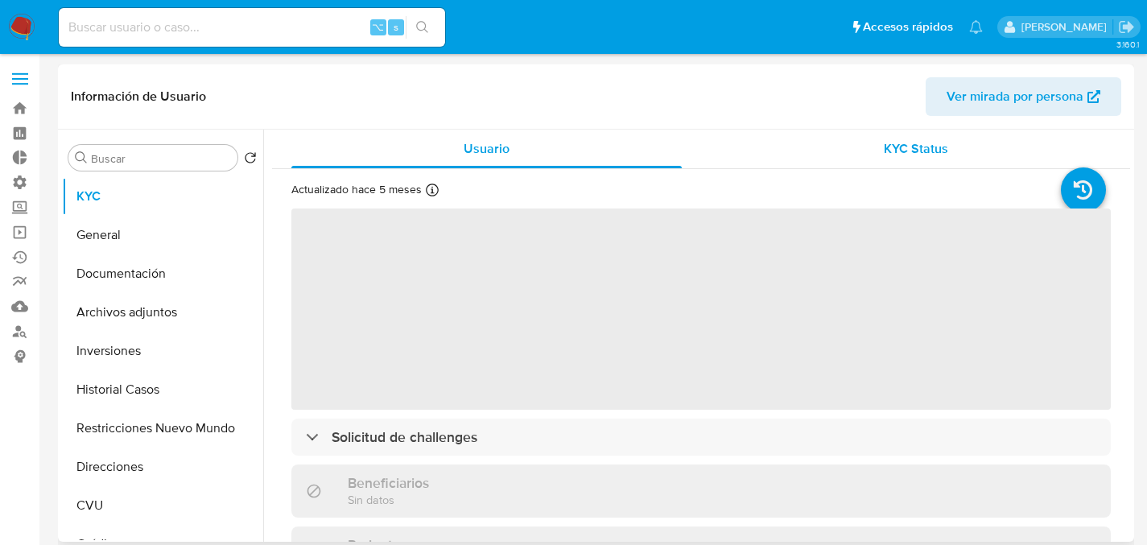
click at [827, 149] on div "KYC Status" at bounding box center [915, 149] width 390 height 39
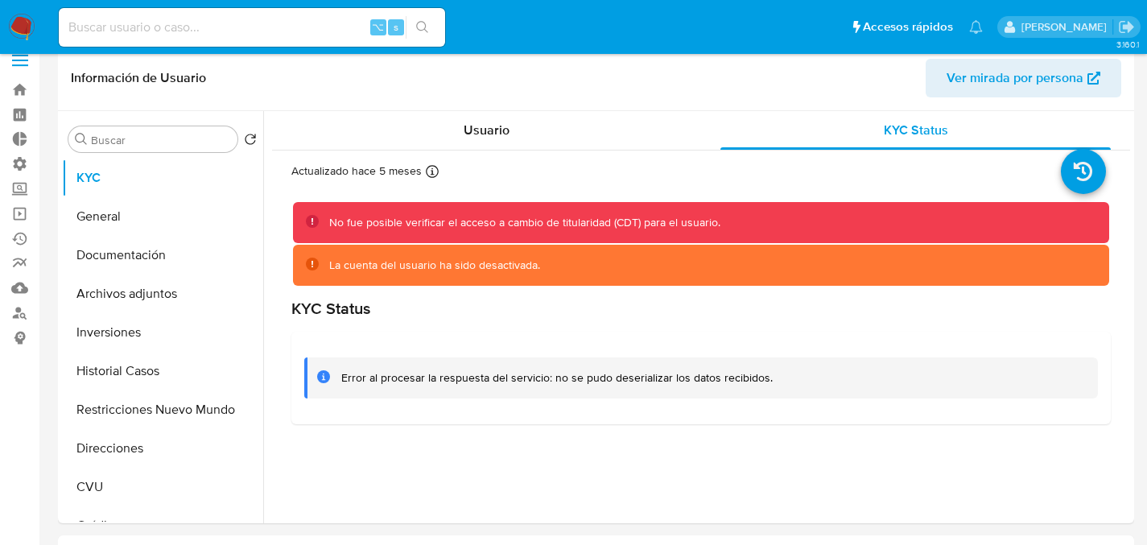
scroll to position [8, 0]
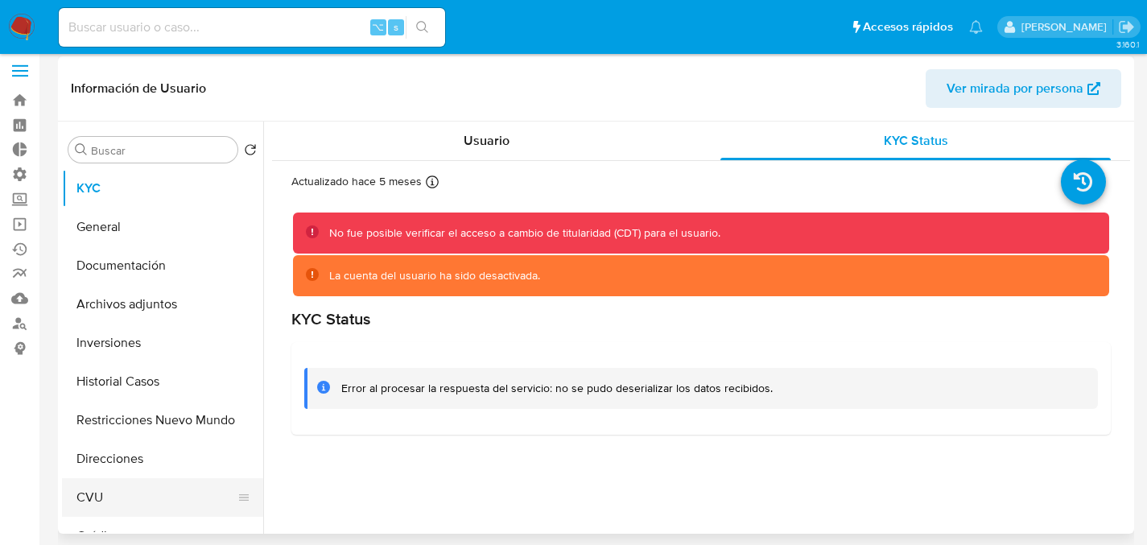
click at [121, 504] on button "CVU" at bounding box center [156, 497] width 188 height 39
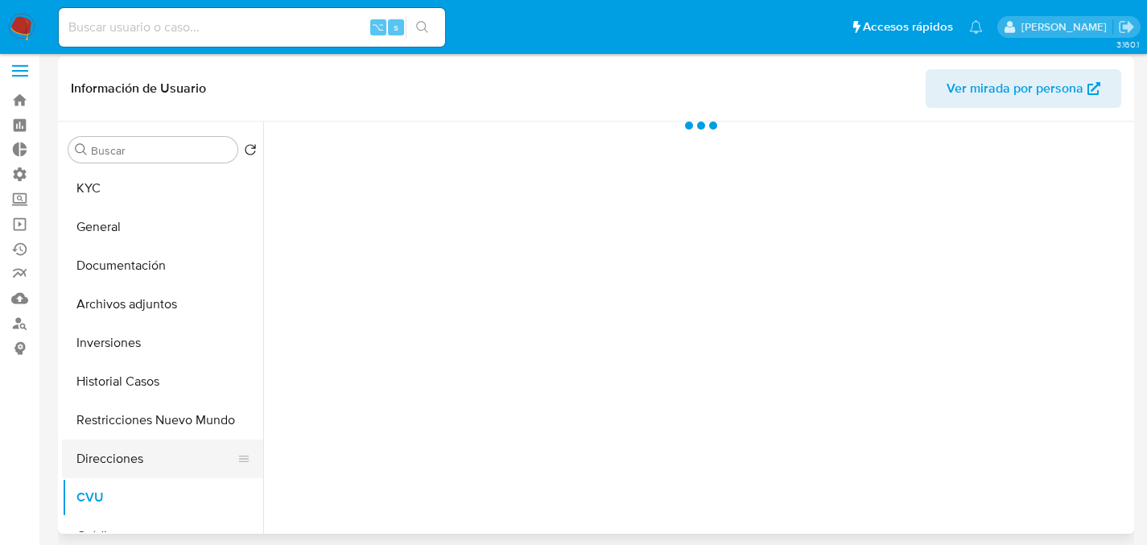
click at [106, 446] on button "Direcciones" at bounding box center [156, 458] width 188 height 39
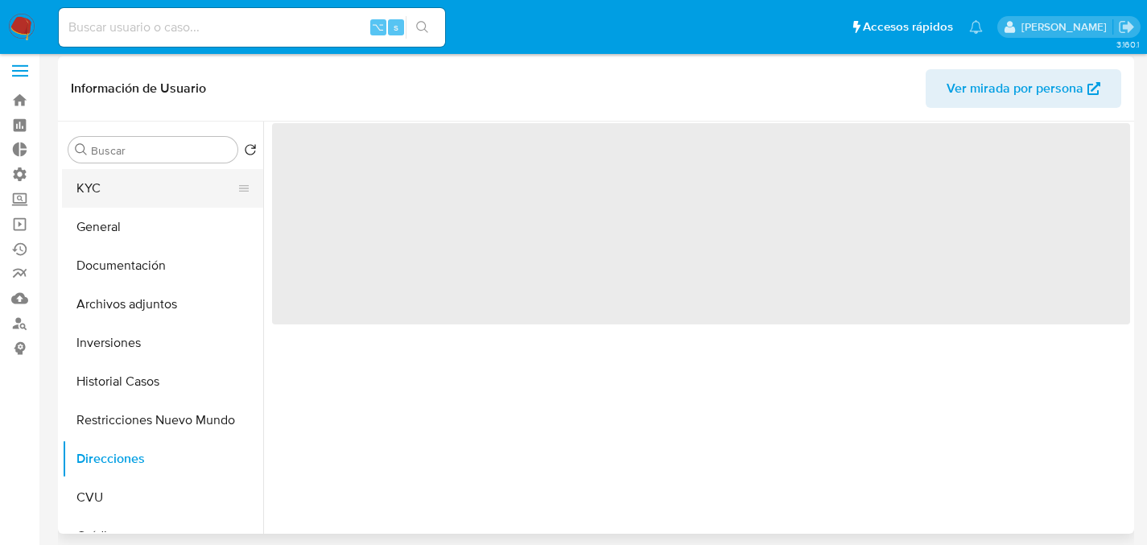
click at [95, 194] on button "KYC" at bounding box center [156, 188] width 188 height 39
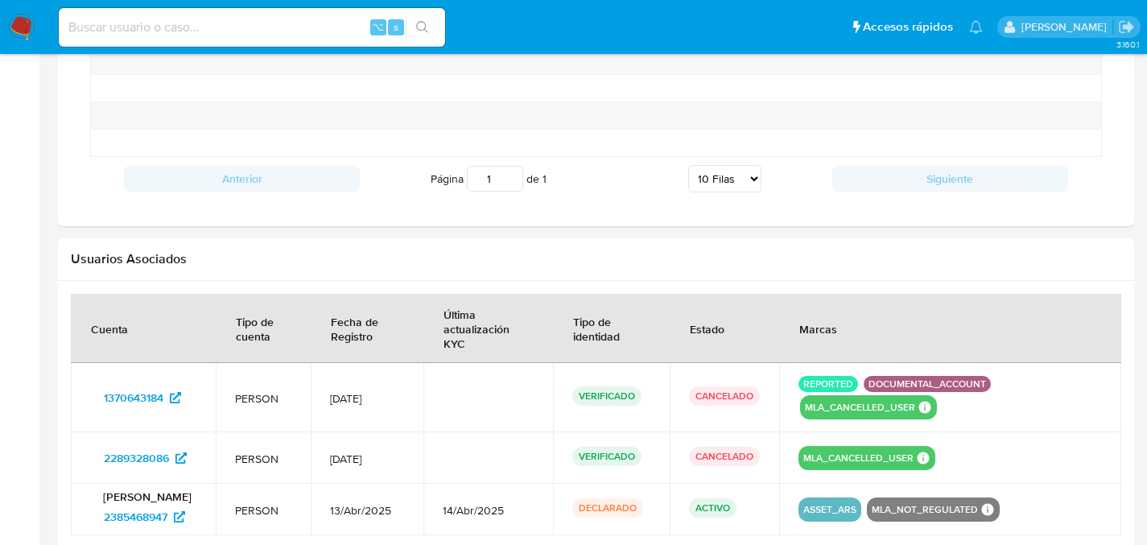
scroll to position [1402, 0]
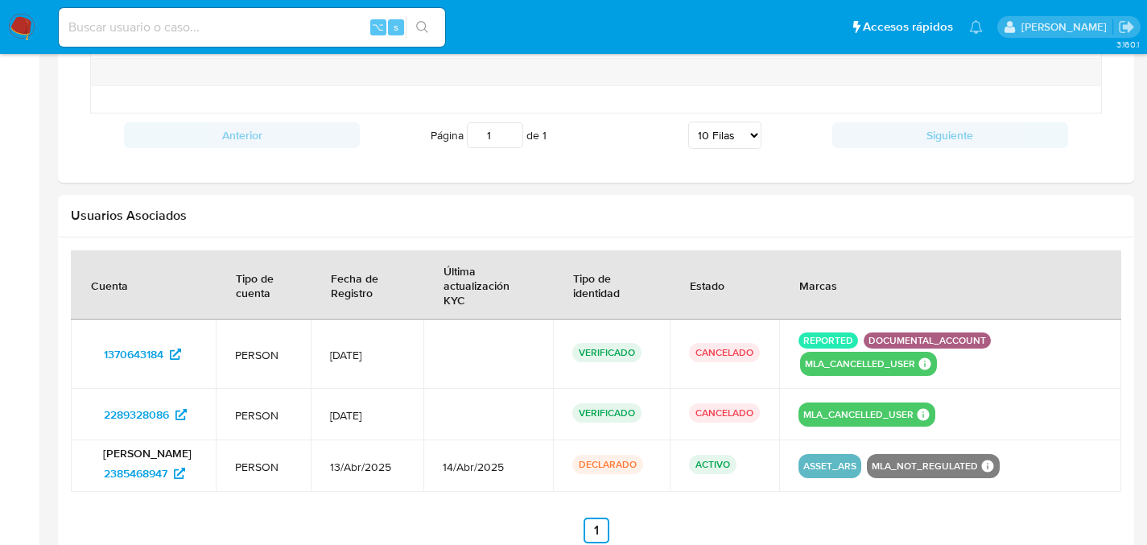
click at [471, 428] on td at bounding box center [488, 414] width 130 height 51
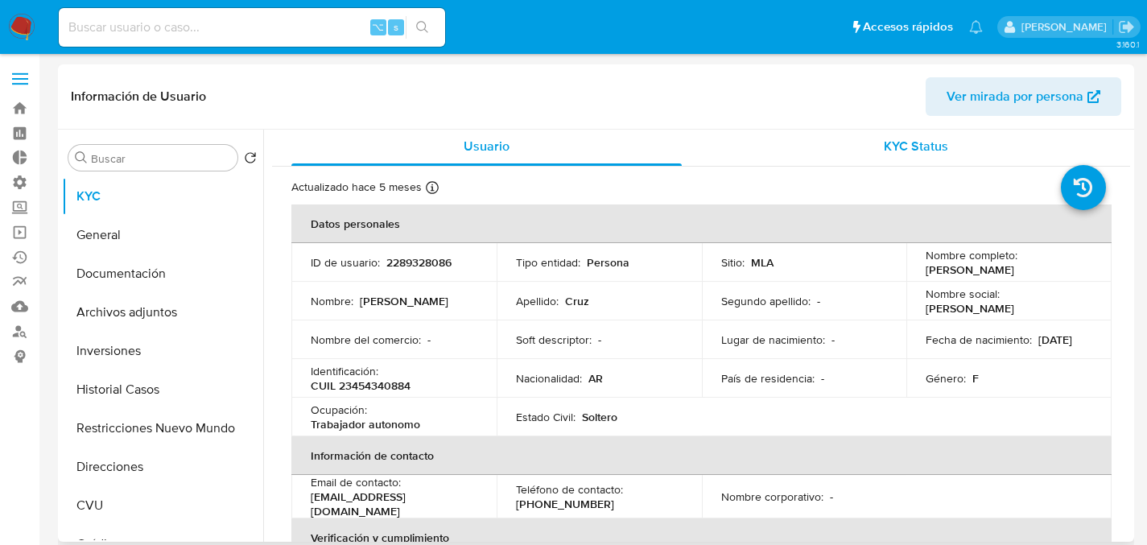
scroll to position [3, 0]
click at [885, 142] on span "KYC Status" at bounding box center [915, 145] width 64 height 19
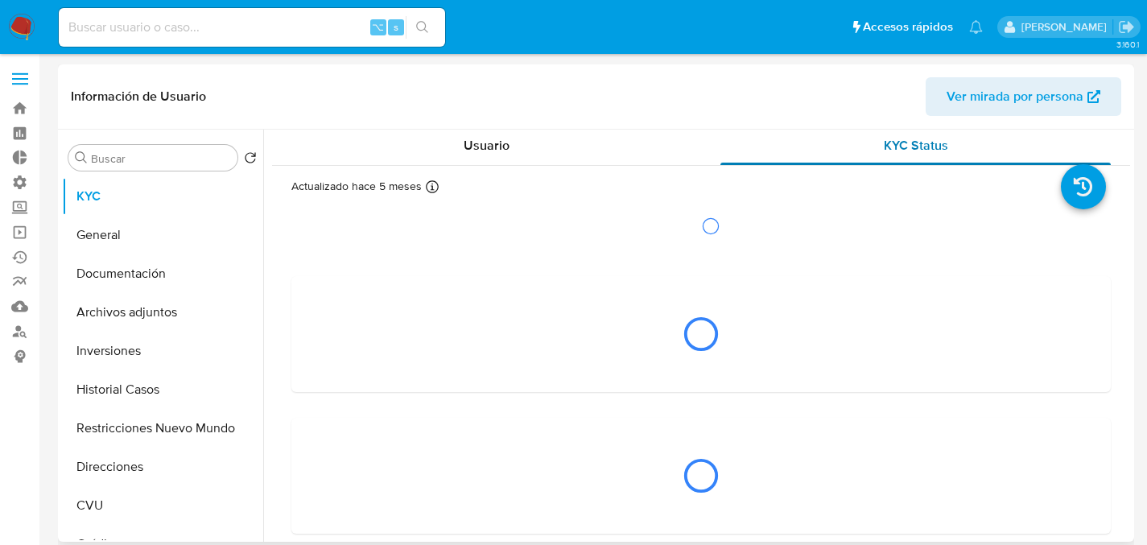
scroll to position [0, 0]
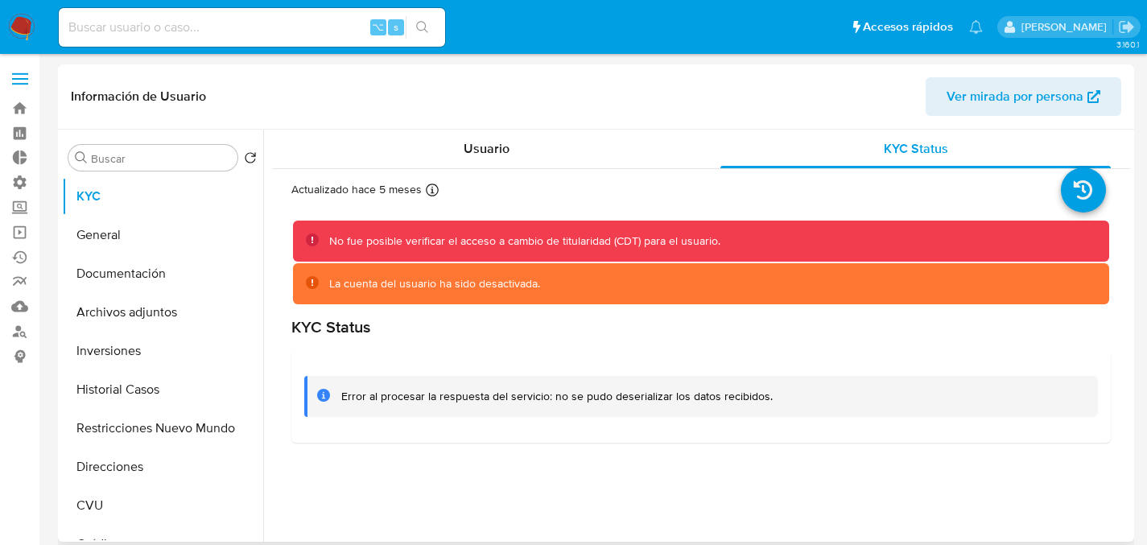
click at [401, 253] on div "No fue posible verificar el acceso a cambio de titularidad (CDT) para el usuari…" at bounding box center [701, 240] width 817 height 41
click at [517, 142] on div "Usuario" at bounding box center [486, 149] width 390 height 39
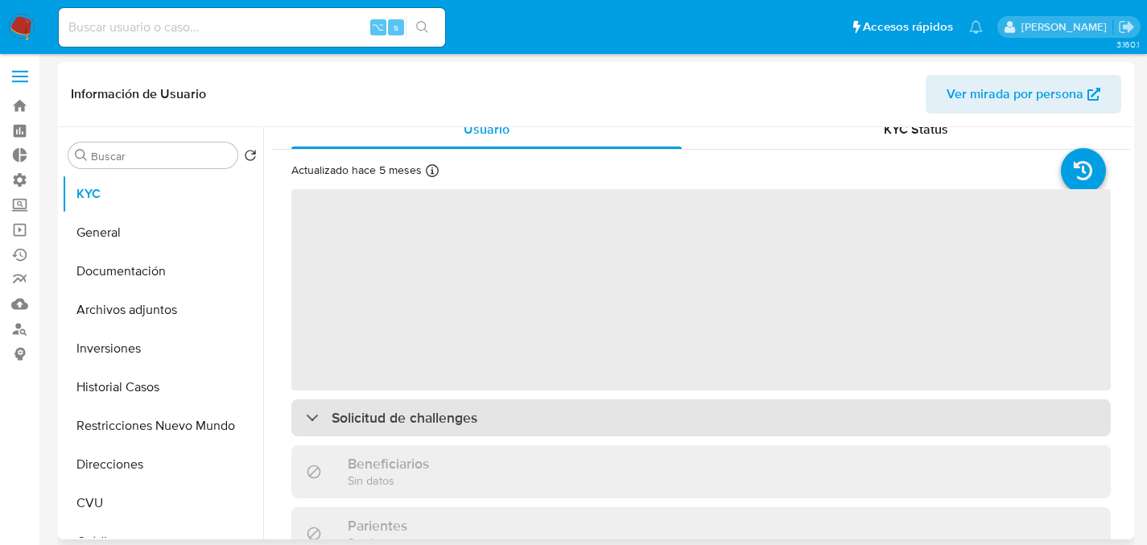
scroll to position [3, 0]
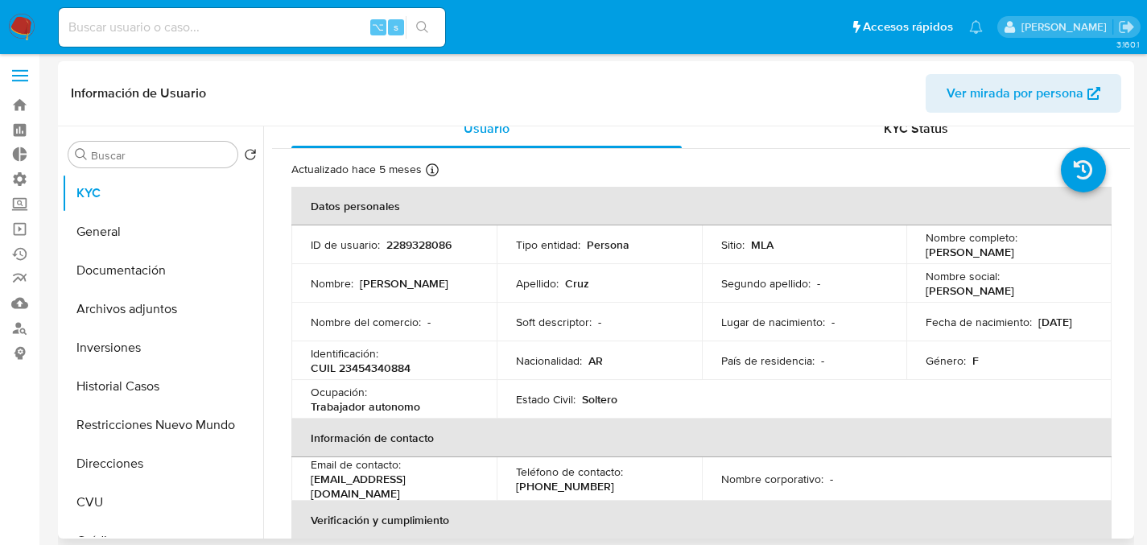
click at [333, 424] on th "Información de contacto" at bounding box center [701, 437] width 820 height 39
click at [820, 121] on div "Información de Usuario Ver mirada por persona" at bounding box center [596, 93] width 1076 height 65
click at [837, 139] on div "KYC Status" at bounding box center [915, 128] width 390 height 39
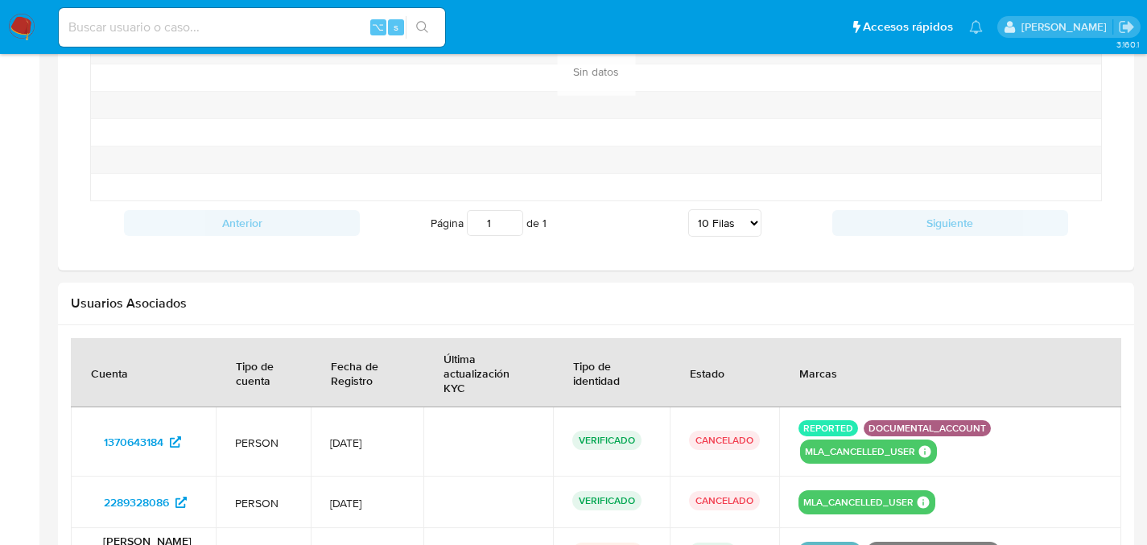
scroll to position [1495, 0]
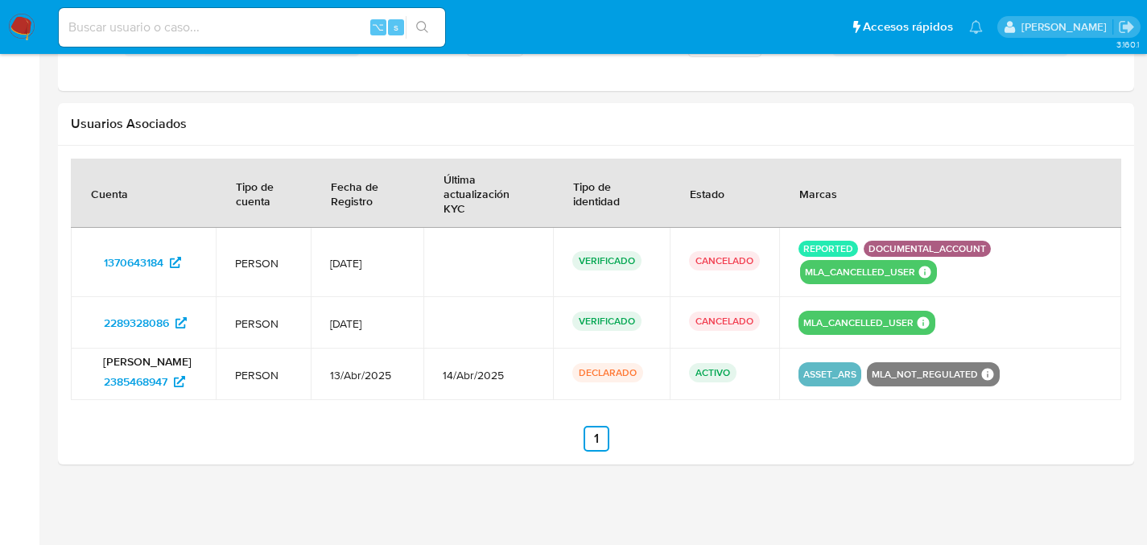
drag, startPoint x: 345, startPoint y: 331, endPoint x: 388, endPoint y: 323, distance: 43.4
click at [388, 323] on span "[DATE]" at bounding box center [367, 323] width 74 height 14
click at [376, 335] on td "[DATE]" at bounding box center [367, 322] width 113 height 51
click at [370, 331] on td "[DATE]" at bounding box center [367, 322] width 113 height 51
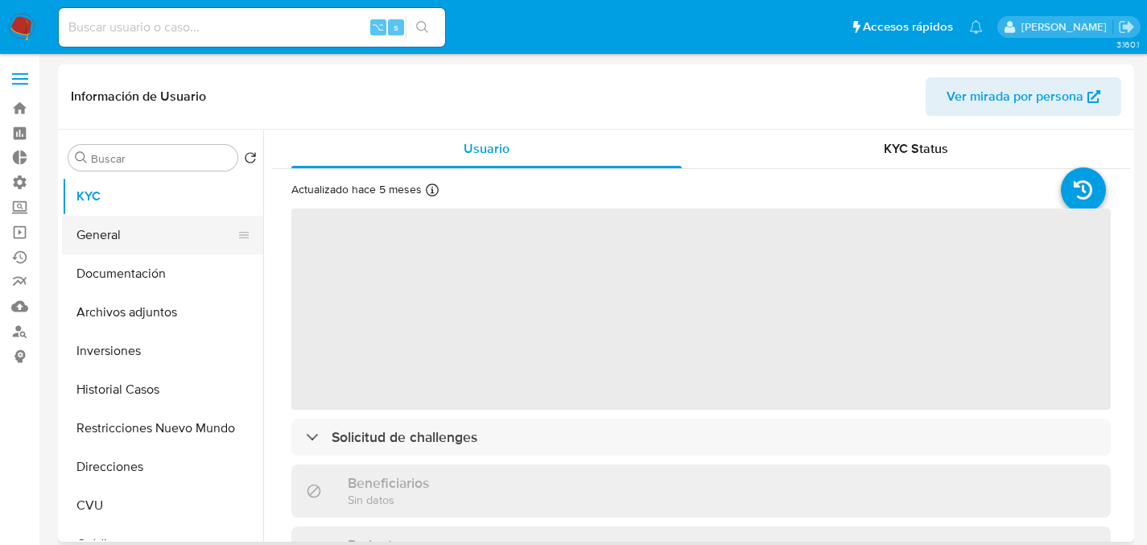
select select "10"
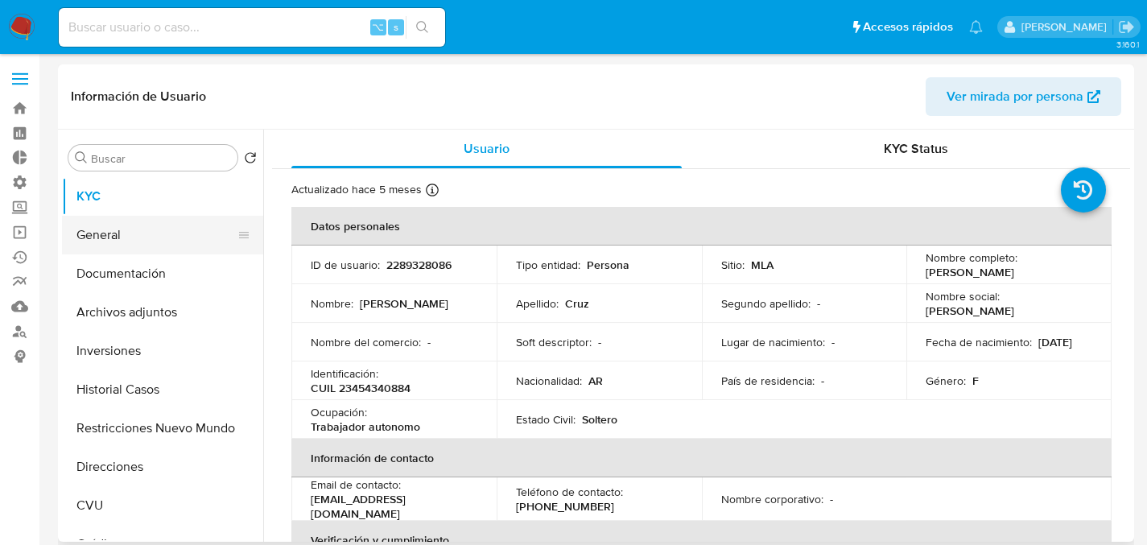
click at [99, 237] on button "General" at bounding box center [156, 235] width 188 height 39
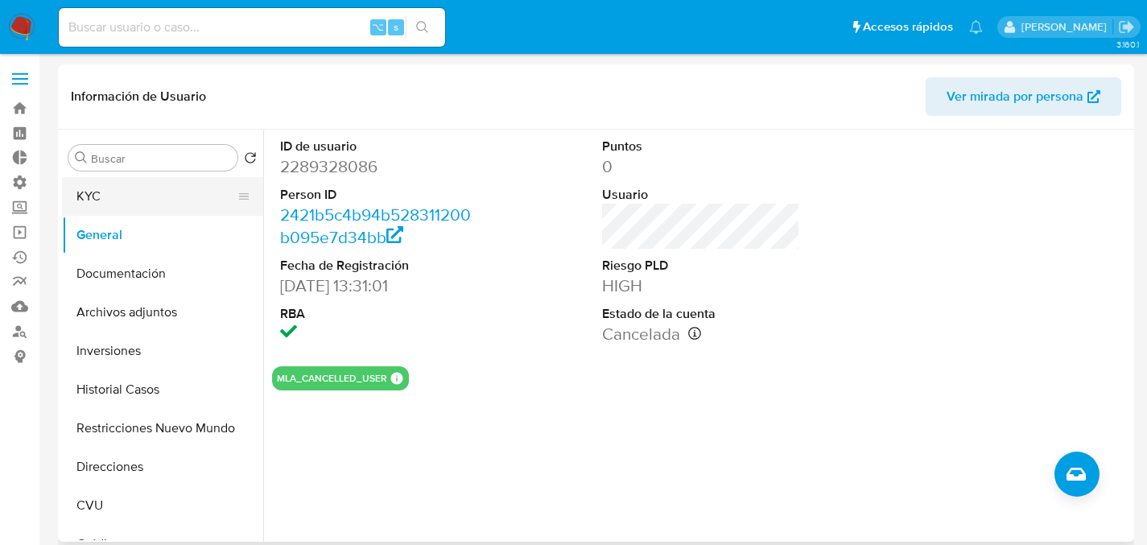
click at [97, 196] on button "KYC" at bounding box center [156, 196] width 188 height 39
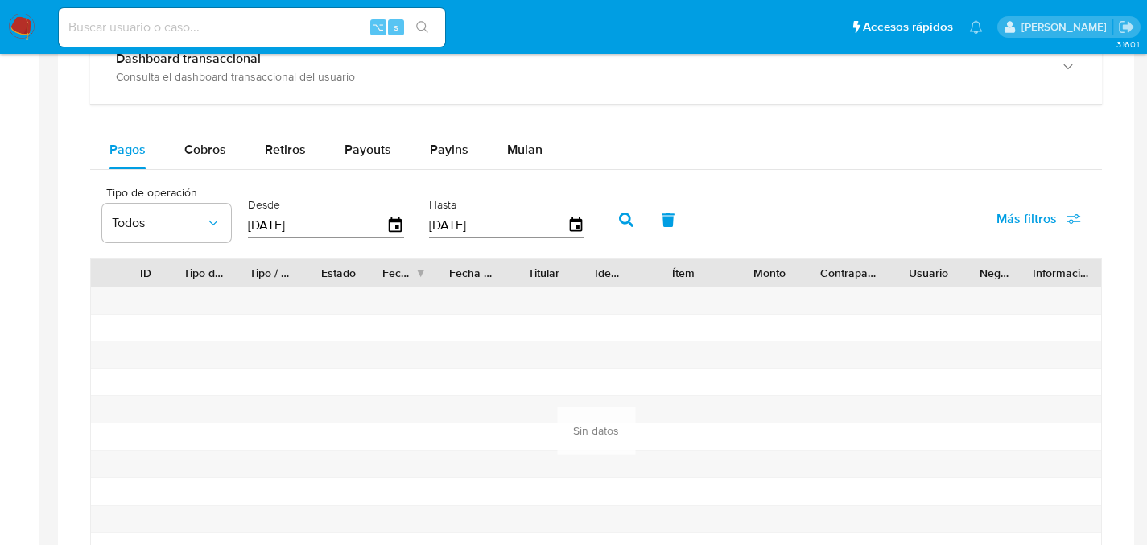
scroll to position [807, 0]
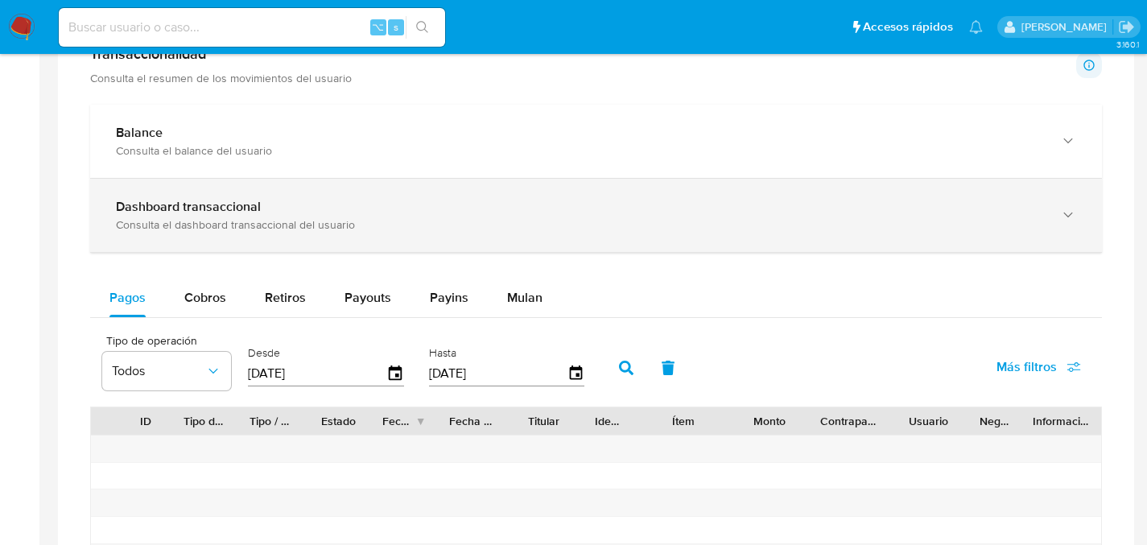
click at [161, 217] on div "Consulta el dashboard transaccional del usuario" at bounding box center [580, 224] width 928 height 14
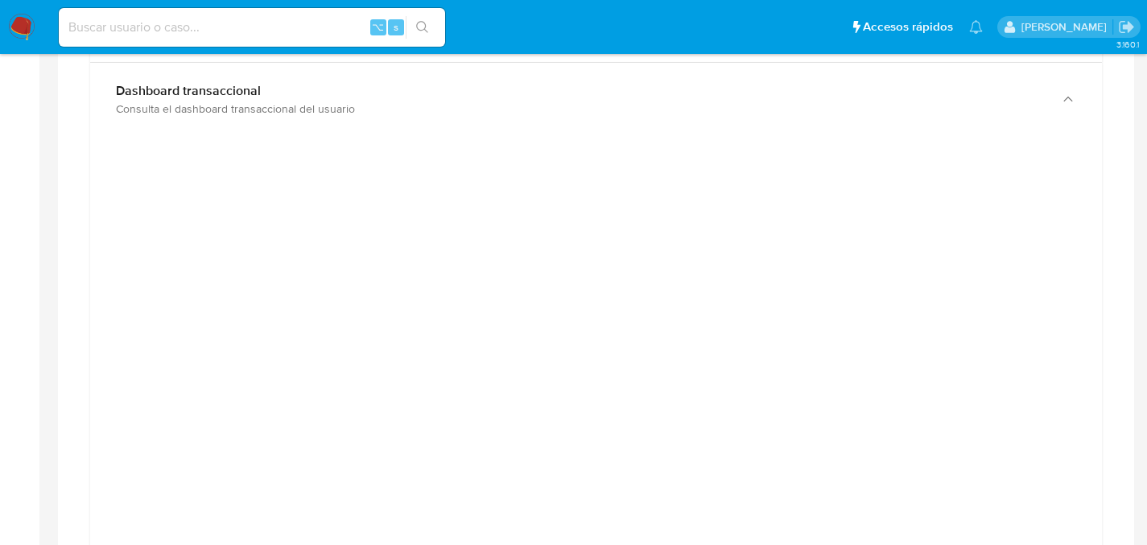
scroll to position [920, 0]
